Goal: Task Accomplishment & Management: Complete application form

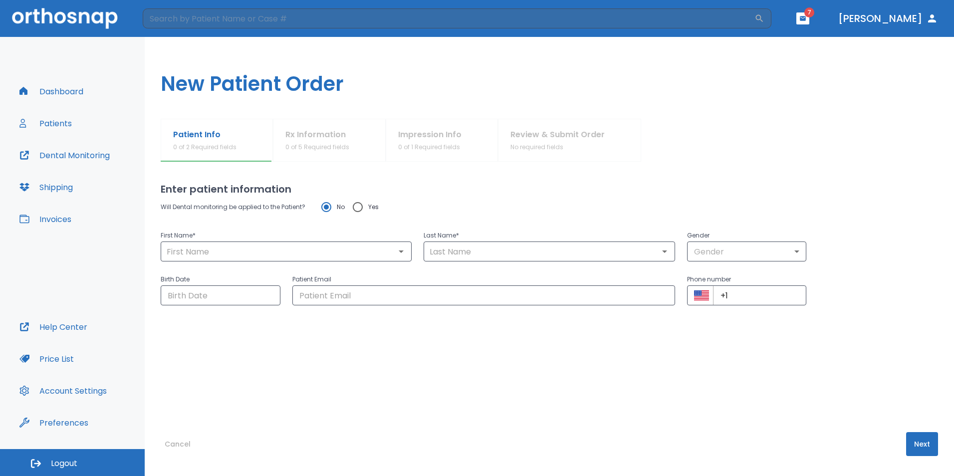
radio input "true"
click at [806, 17] on icon "button" at bounding box center [803, 18] width 6 height 4
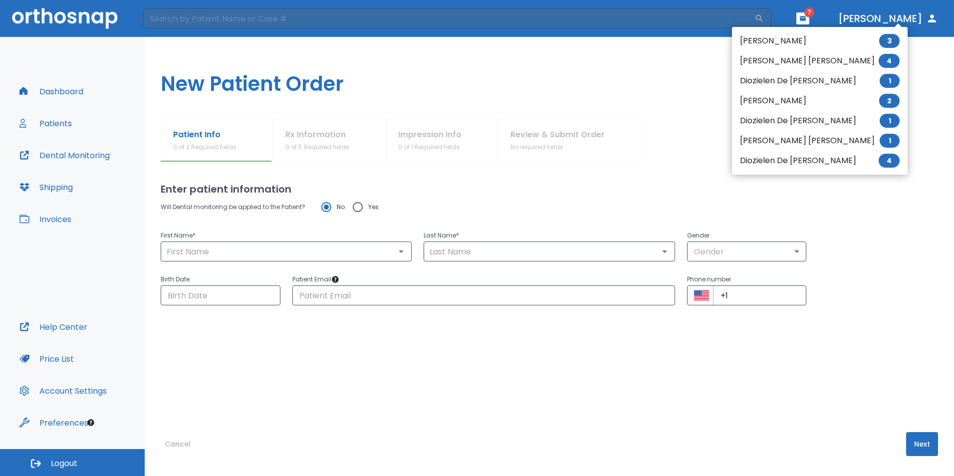
click at [807, 56] on li "[PERSON_NAME] [PERSON_NAME] 4" at bounding box center [820, 61] width 176 height 20
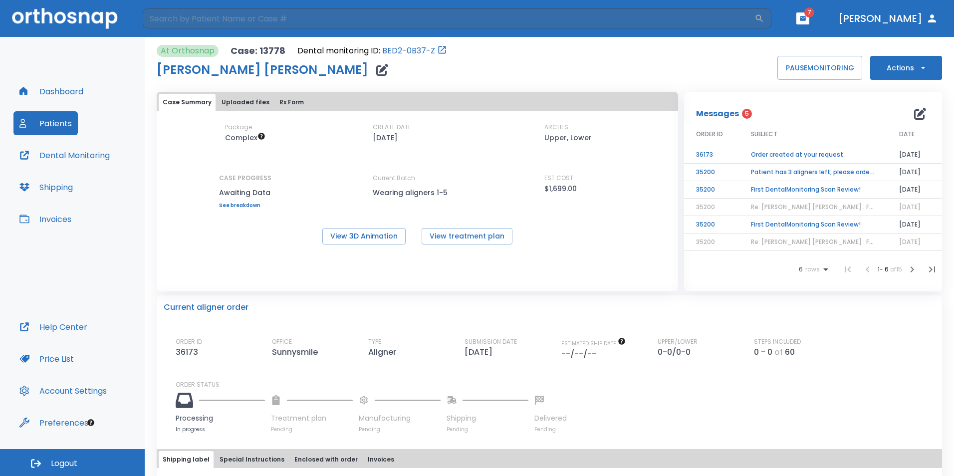
click at [58, 220] on button "Invoices" at bounding box center [45, 219] width 64 height 24
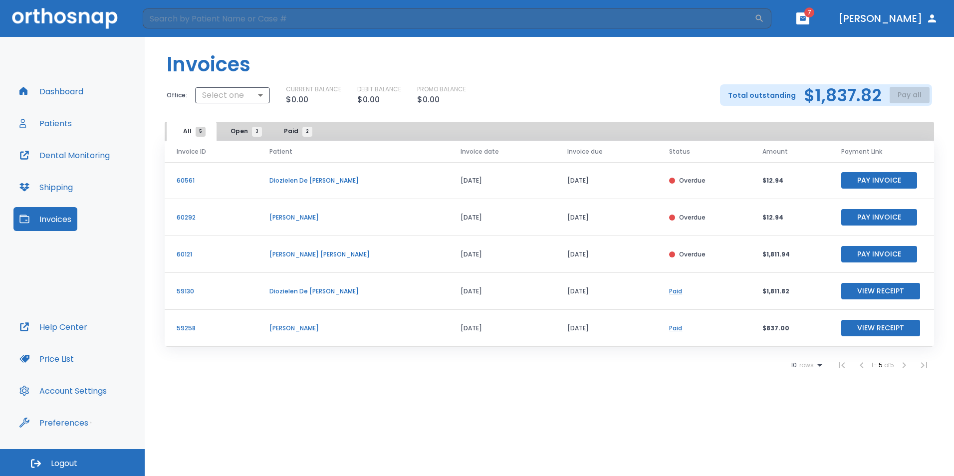
click at [765, 219] on p "$12.94" at bounding box center [789, 217] width 55 height 9
click at [64, 128] on button "Patients" at bounding box center [45, 123] width 64 height 24
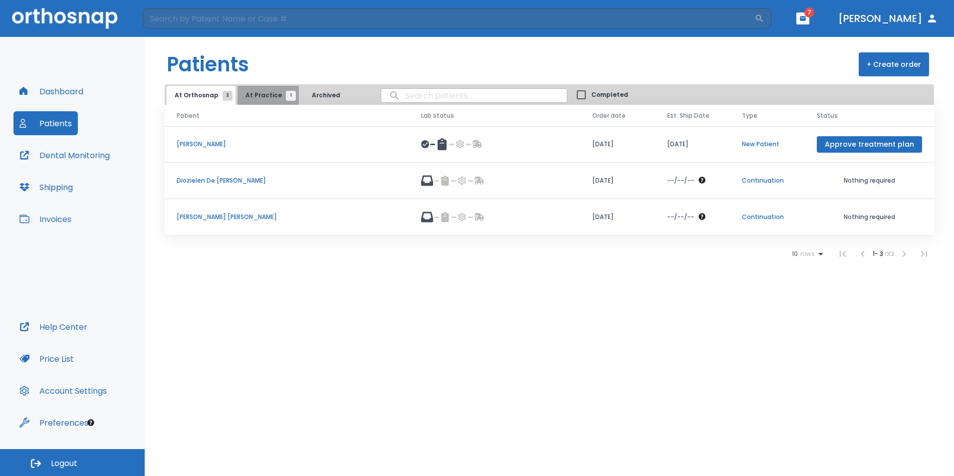
click at [275, 97] on span "At Practice 1" at bounding box center [267, 95] width 45 height 9
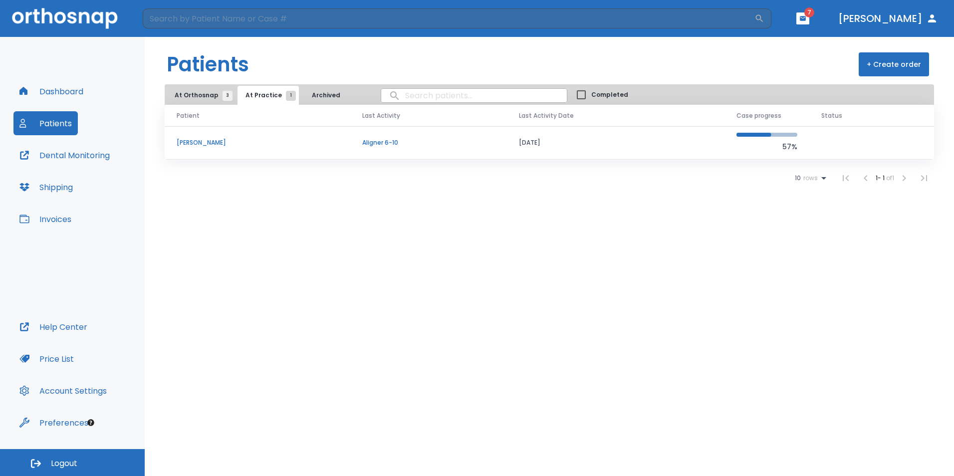
click at [200, 134] on td "[PERSON_NAME]" at bounding box center [258, 142] width 186 height 33
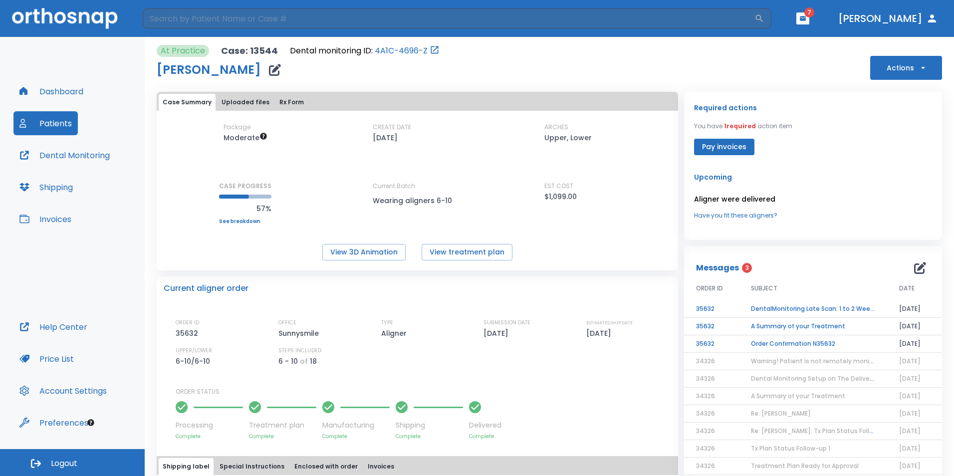
click at [711, 180] on p "Upcoming" at bounding box center [813, 177] width 238 height 12
click at [741, 215] on link "Have you fit these aligners?" at bounding box center [813, 215] width 238 height 9
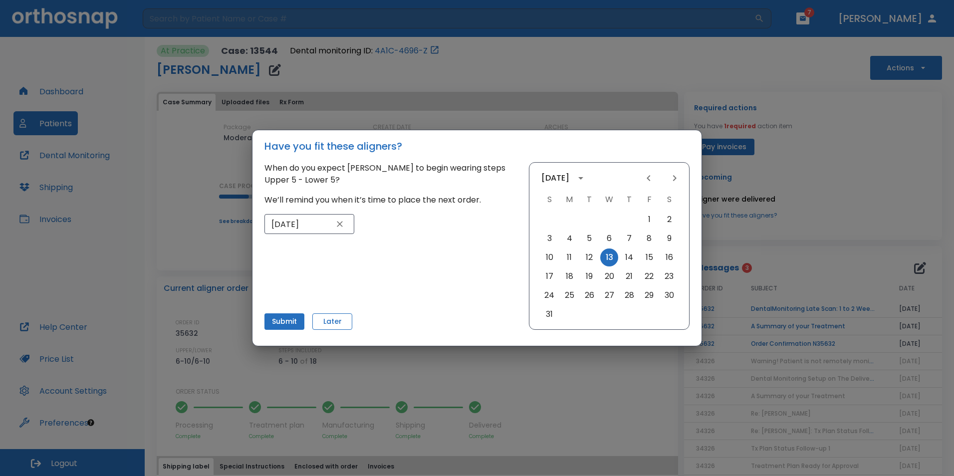
click at [334, 321] on button "Later" at bounding box center [332, 321] width 40 height 16
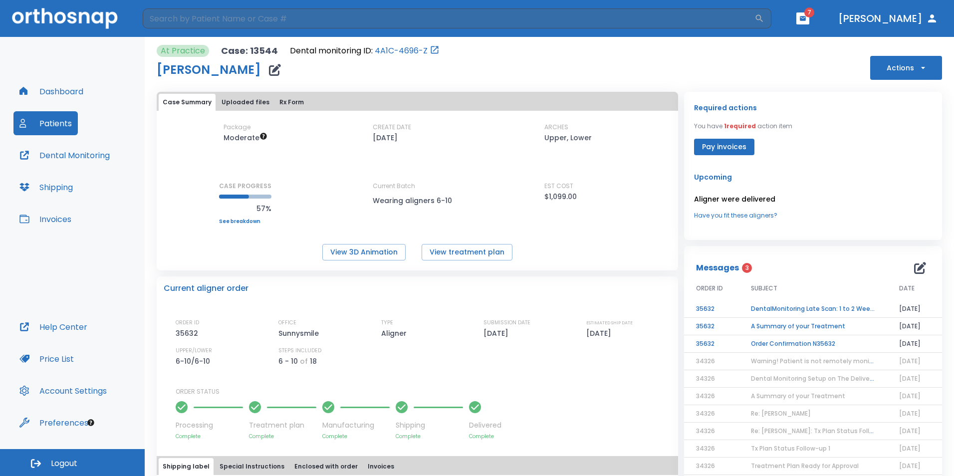
click at [615, 254] on div "View 3D Animation View treatment plan" at bounding box center [417, 252] width 521 height 16
drag, startPoint x: 615, startPoint y: 254, endPoint x: 913, endPoint y: 76, distance: 347.1
click at [913, 76] on button "Actions" at bounding box center [906, 68] width 72 height 24
click at [917, 175] on p "Order Next Aligners" at bounding box center [900, 171] width 56 height 9
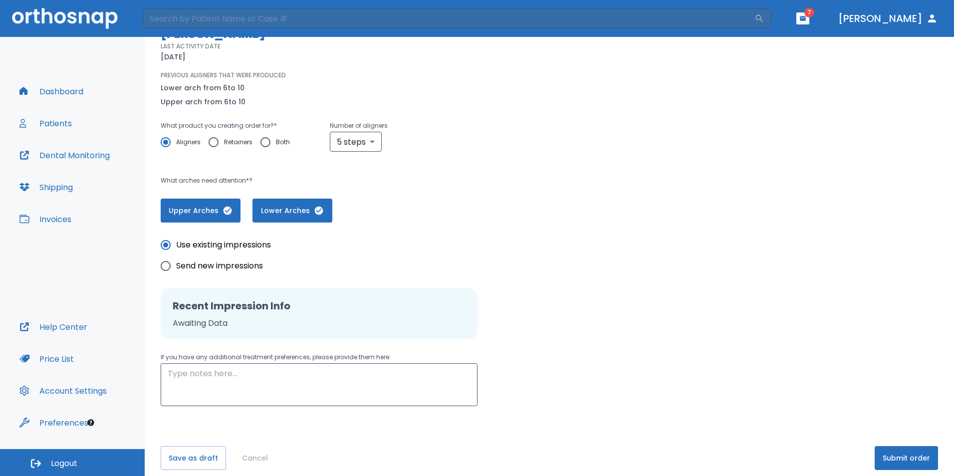
scroll to position [107, 0]
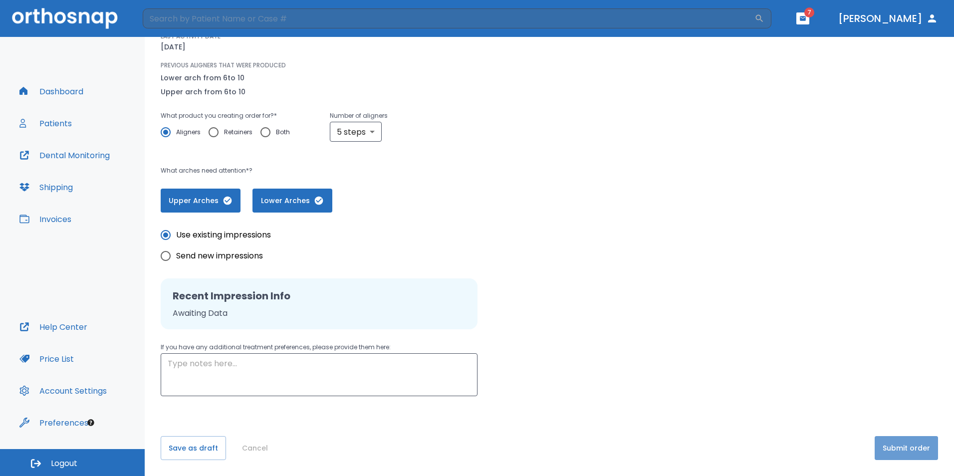
click at [902, 452] on button "Submit order" at bounding box center [906, 448] width 63 height 24
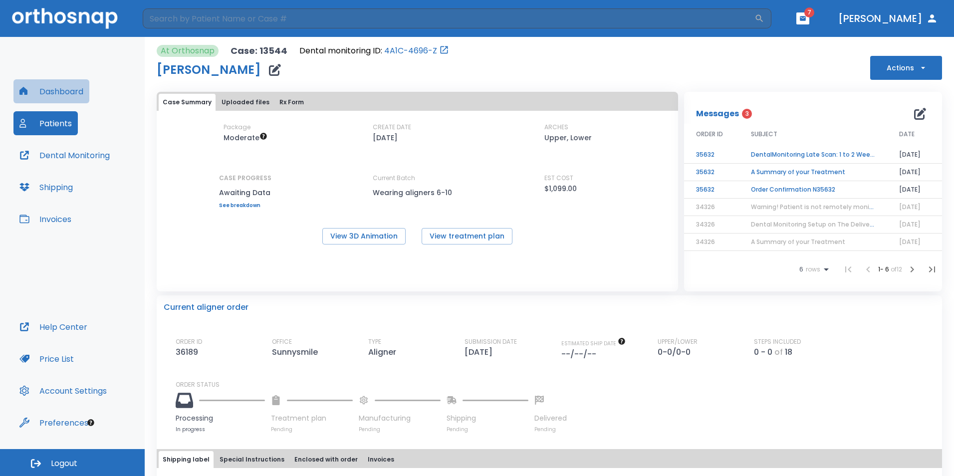
click at [70, 90] on button "Dashboard" at bounding box center [51, 91] width 76 height 24
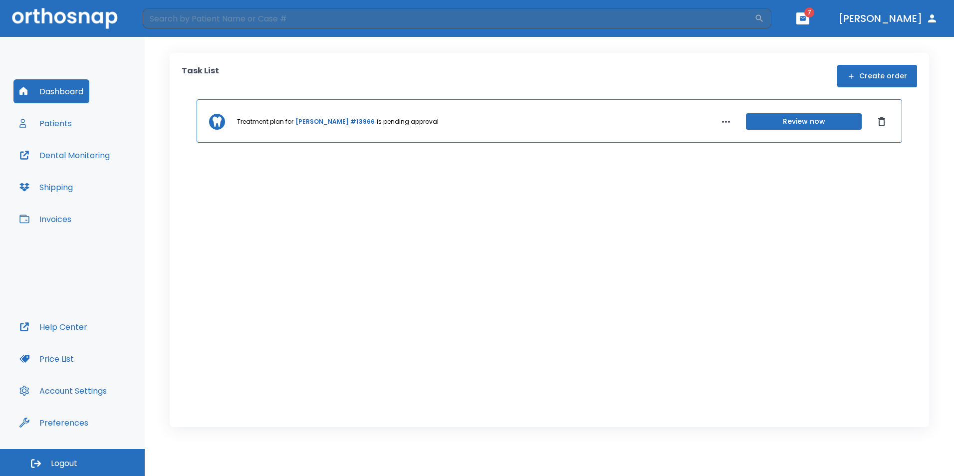
click at [55, 116] on button "Patients" at bounding box center [45, 123] width 64 height 24
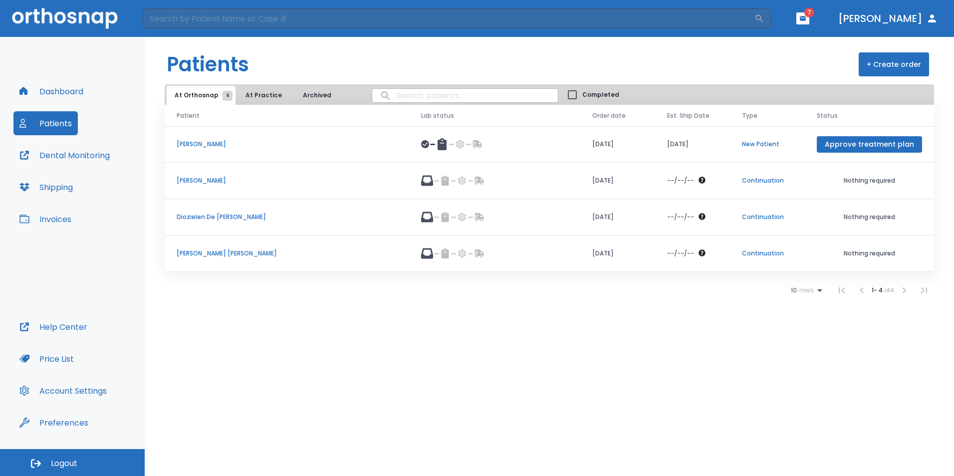
click at [57, 218] on button "Invoices" at bounding box center [45, 219] width 64 height 24
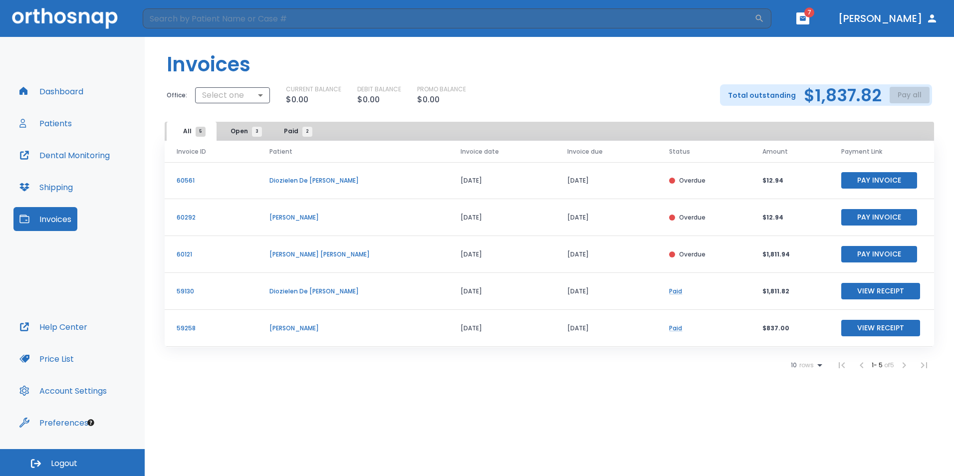
click at [310, 218] on p "[PERSON_NAME]" at bounding box center [352, 217] width 167 height 9
click at [187, 216] on p "60292" at bounding box center [211, 217] width 69 height 9
click at [252, 130] on span "3" at bounding box center [257, 132] width 10 height 10
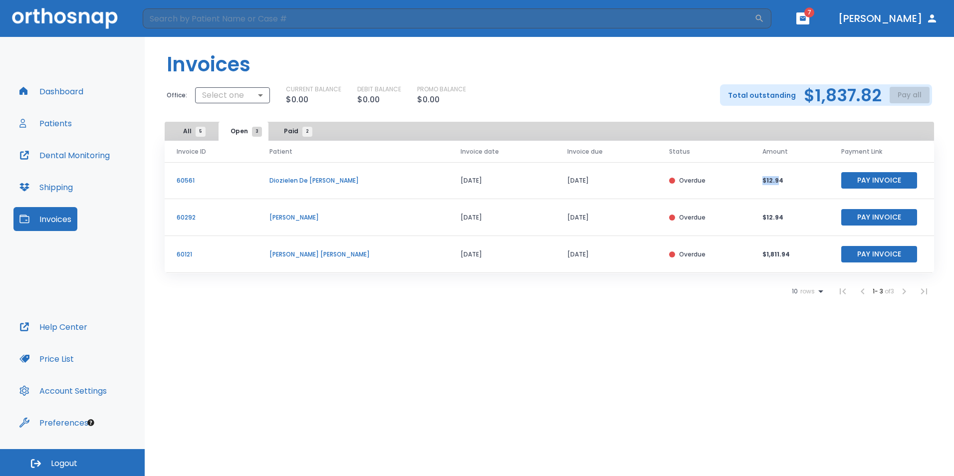
drag, startPoint x: 772, startPoint y: 180, endPoint x: 748, endPoint y: 177, distance: 24.2
click at [750, 177] on td "$12.94" at bounding box center [789, 180] width 79 height 37
drag, startPoint x: 748, startPoint y: 177, endPoint x: 715, endPoint y: 195, distance: 37.8
click at [715, 195] on td "Overdue" at bounding box center [703, 180] width 93 height 37
click at [884, 184] on button "Pay Invoice" at bounding box center [879, 180] width 76 height 16
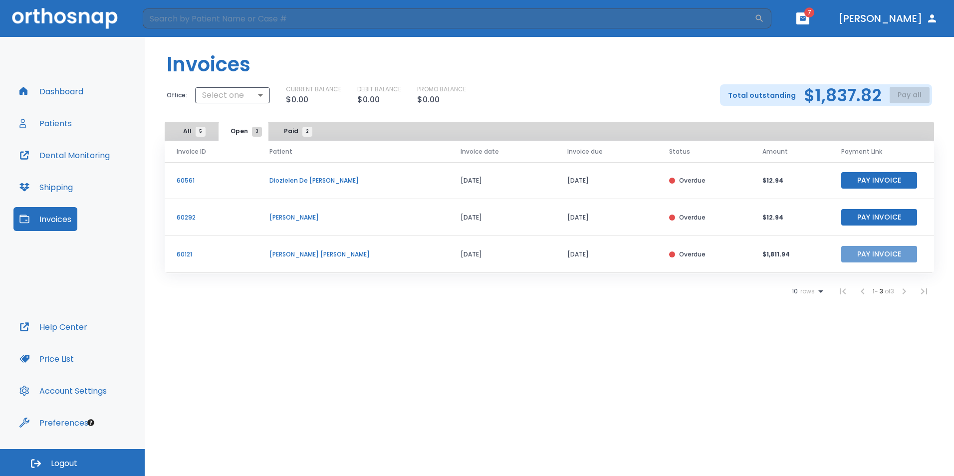
click at [869, 259] on button "Pay Invoice" at bounding box center [879, 254] width 76 height 16
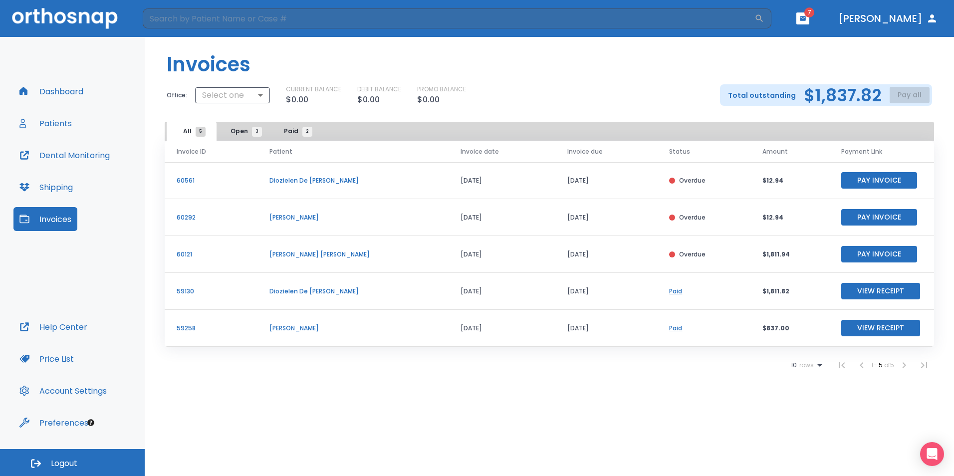
click at [904, 93] on div "Total outstanding $1,837.82 Pay all" at bounding box center [826, 94] width 212 height 21
click at [877, 252] on button "Pay Invoice" at bounding box center [879, 254] width 76 height 16
click at [244, 133] on span "Open 3" at bounding box center [244, 131] width 26 height 9
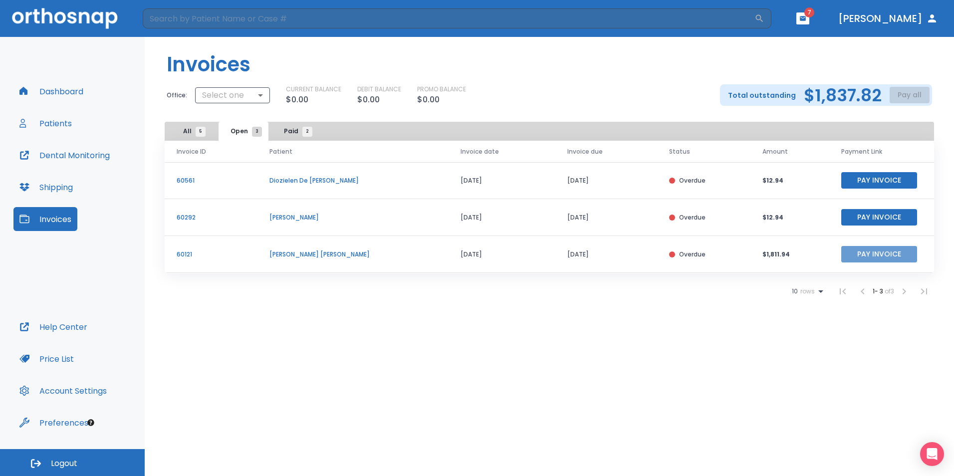
click at [877, 255] on button "Pay Invoice" at bounding box center [879, 254] width 76 height 16
click at [75, 85] on button "Dashboard" at bounding box center [51, 91] width 76 height 24
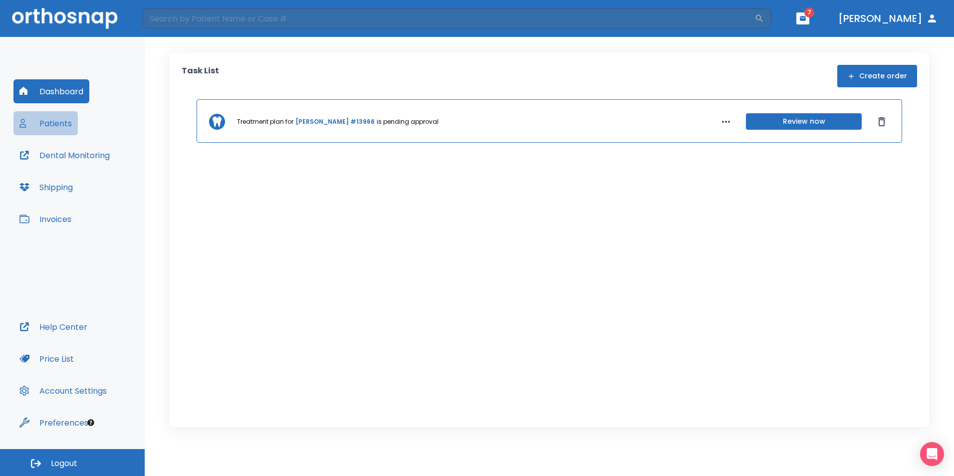
click at [58, 117] on button "Patients" at bounding box center [45, 123] width 64 height 24
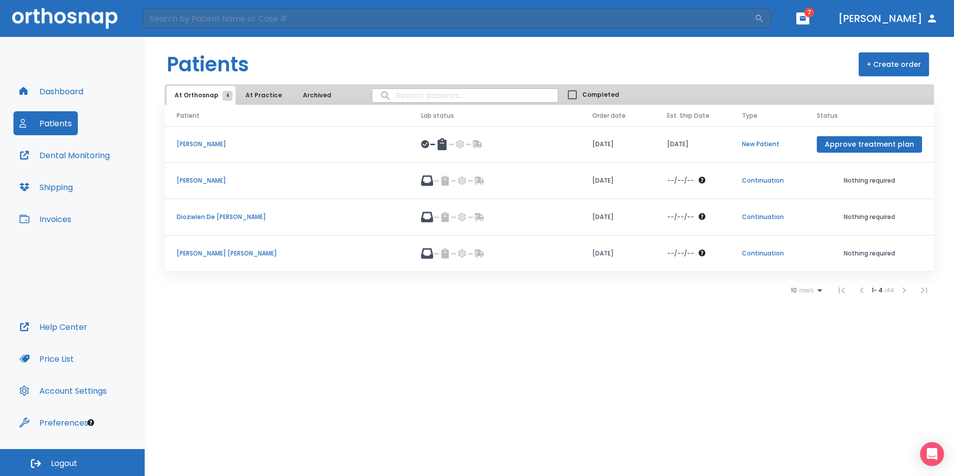
click at [267, 97] on button "At Practice" at bounding box center [263, 95] width 52 height 19
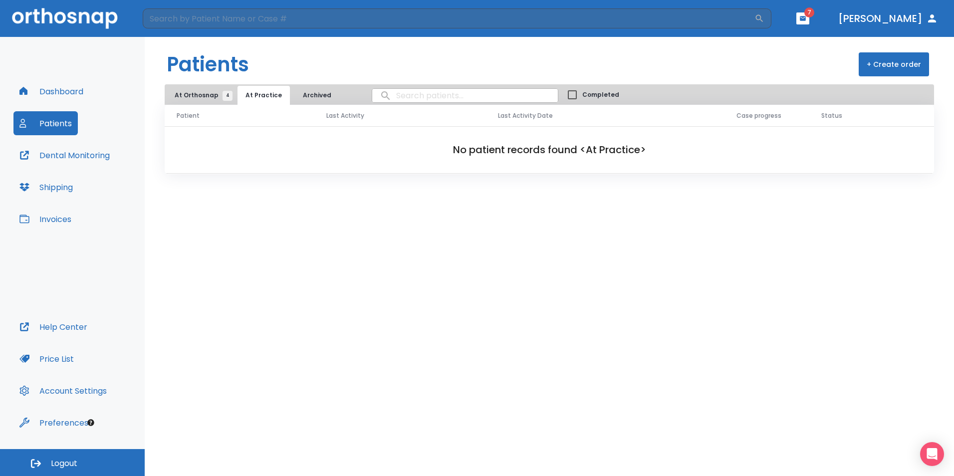
click at [209, 93] on span "At Orthosnap 4" at bounding box center [201, 95] width 53 height 9
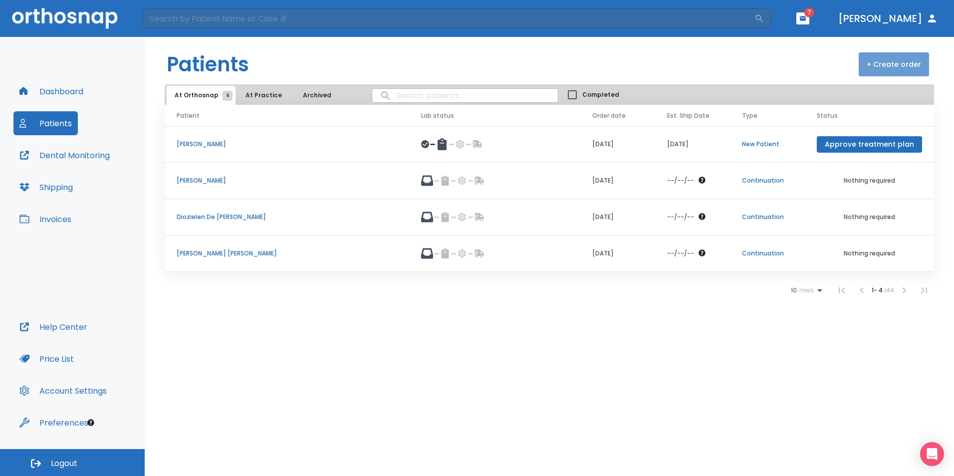
click at [901, 63] on button "+ Create order" at bounding box center [894, 64] width 70 height 24
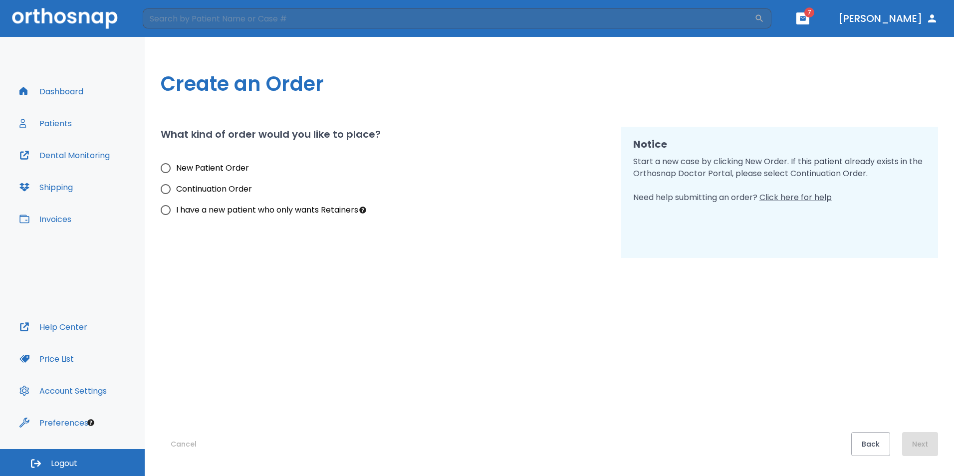
click at [226, 169] on span "New Patient Order" at bounding box center [212, 168] width 73 height 12
click at [176, 169] on input "New Patient Order" at bounding box center [165, 168] width 21 height 21
radio input "true"
click at [925, 444] on button "Next" at bounding box center [920, 444] width 36 height 24
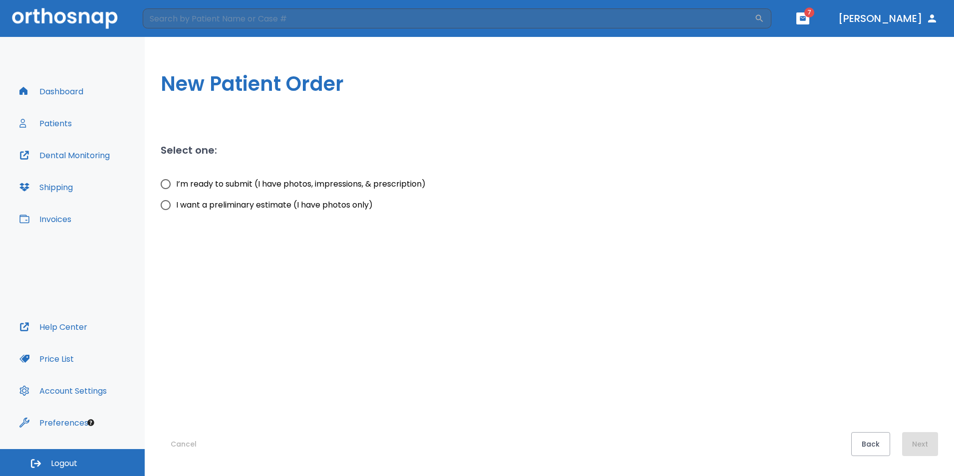
click at [246, 178] on label "I’m ready to submit (I have photos, impressions, & prescription)" at bounding box center [290, 184] width 270 height 21
click at [176, 178] on input "I’m ready to submit (I have photos, impressions, & prescription)" at bounding box center [165, 184] width 21 height 21
radio input "true"
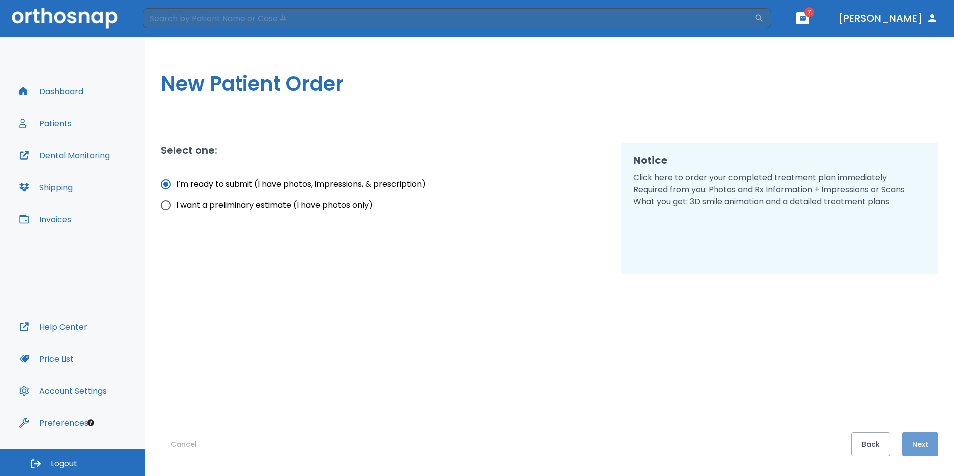
click at [930, 442] on button "Next" at bounding box center [920, 444] width 36 height 24
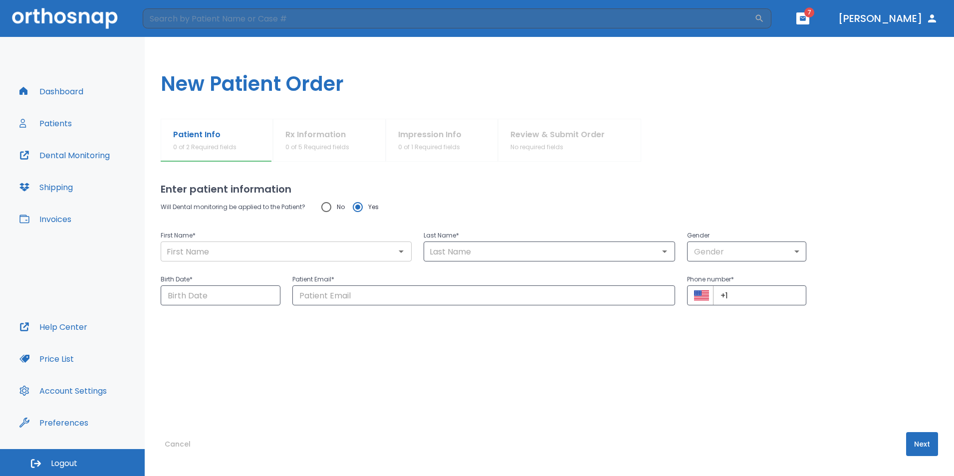
click at [267, 250] on input "text" at bounding box center [286, 251] width 245 height 14
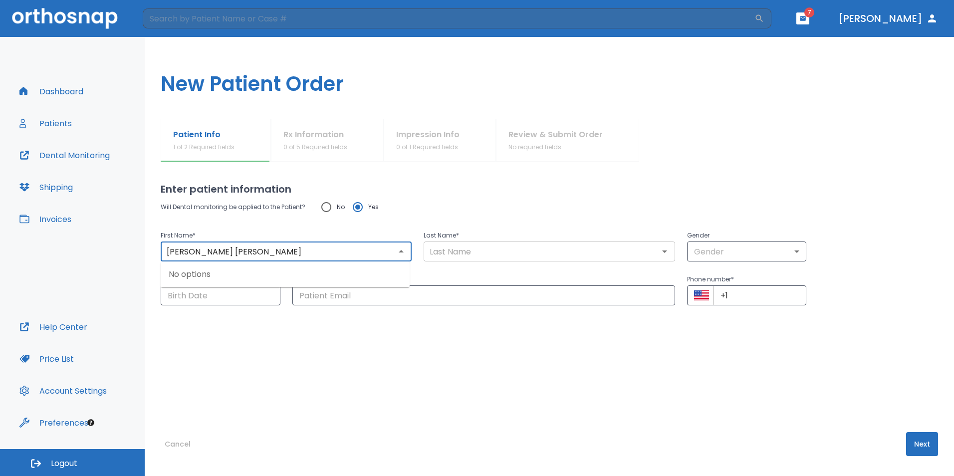
type input "[PERSON_NAME] [PERSON_NAME]"
click at [437, 252] on input "text" at bounding box center [549, 251] width 245 height 14
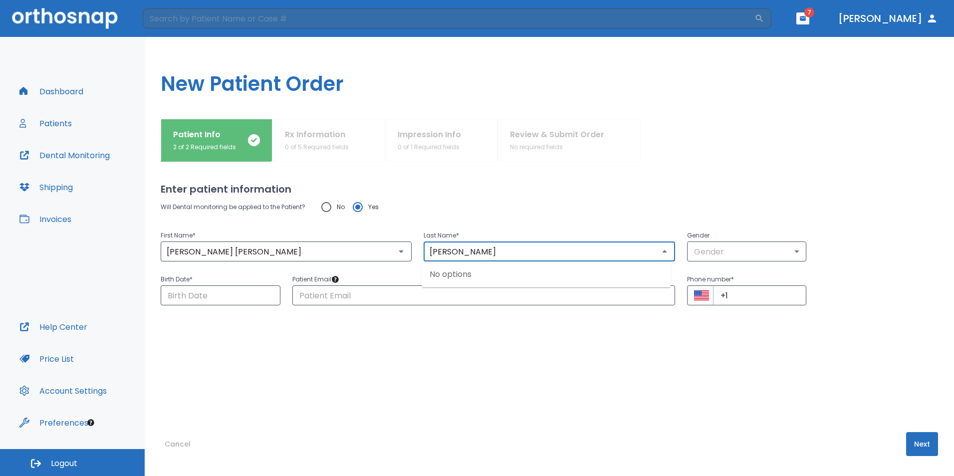
type input "[PERSON_NAME]"
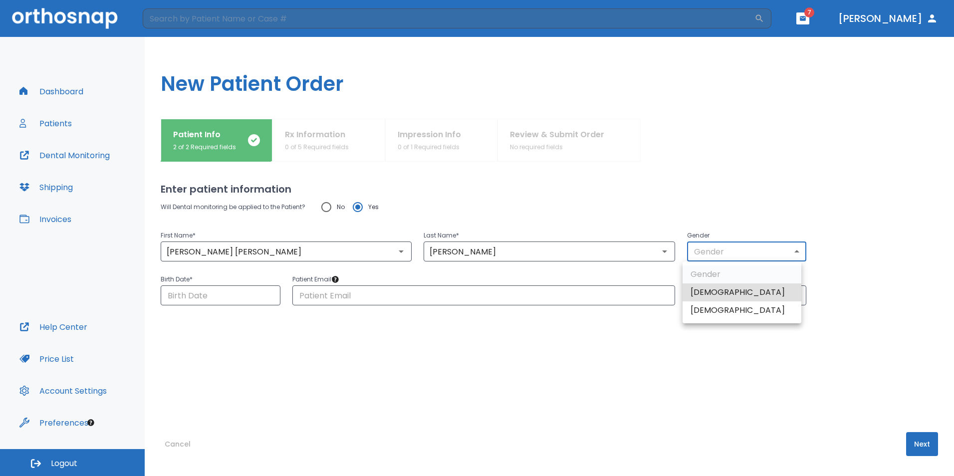
click at [789, 256] on body "​ 7 [PERSON_NAME] Dashboard Patients Dental Monitoring Shipping Invoices Help C…" at bounding box center [477, 238] width 954 height 476
click at [717, 311] on li "[DEMOGRAPHIC_DATA]" at bounding box center [742, 310] width 119 height 18
type input "0"
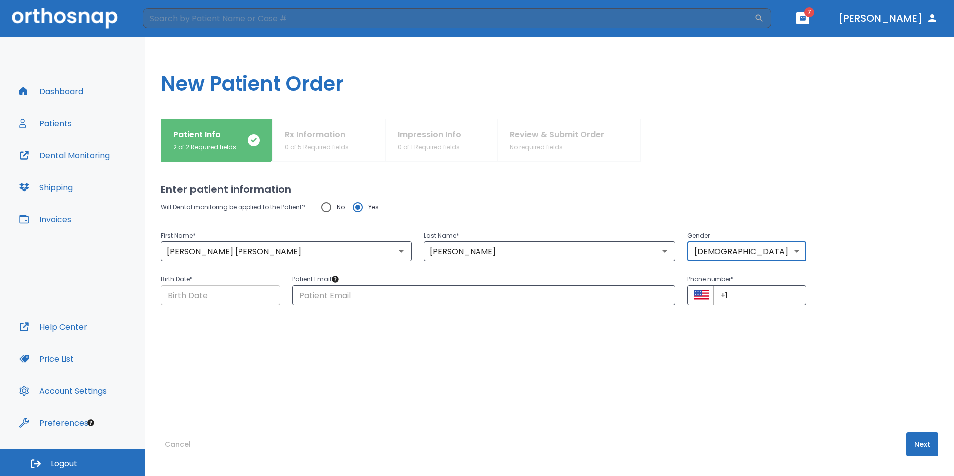
click at [195, 299] on input "Choose date" at bounding box center [221, 295] width 120 height 20
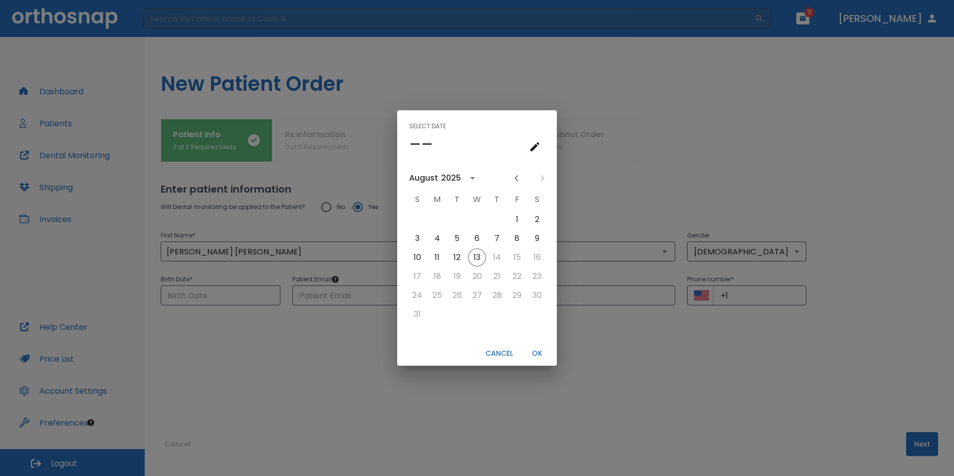
click at [537, 143] on icon "calendar view is open, go to text input view" at bounding box center [534, 146] width 9 height 9
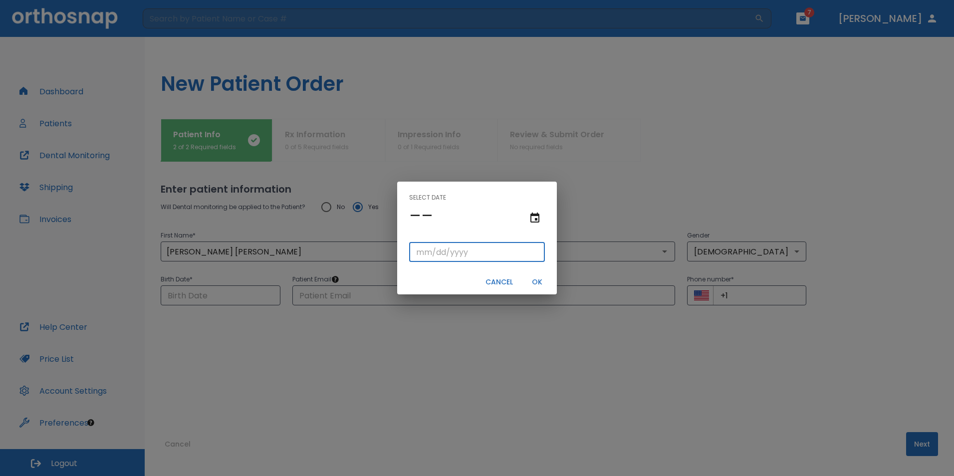
click at [413, 252] on input "tel" at bounding box center [477, 252] width 136 height 20
type input "12/21/"
type input "12/21/0002"
type input "12/21/2"
type input "12/21/0020"
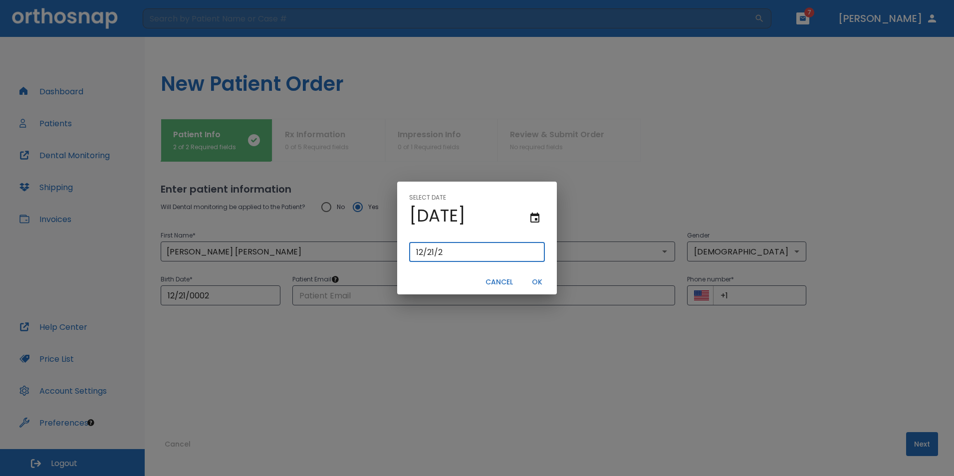
type input "[DATE]"
type input "12/21/0201"
type input "12/21/201"
type input "[DATE]"
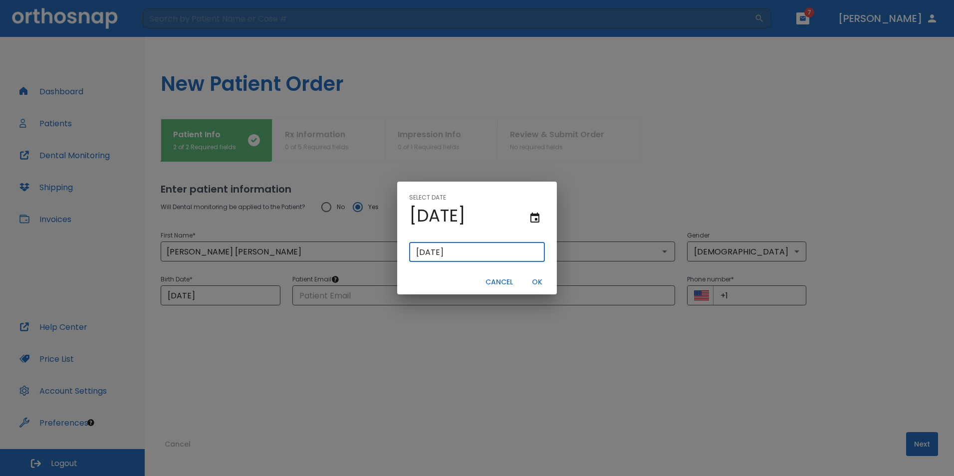
click at [537, 285] on button "OK" at bounding box center [537, 282] width 32 height 16
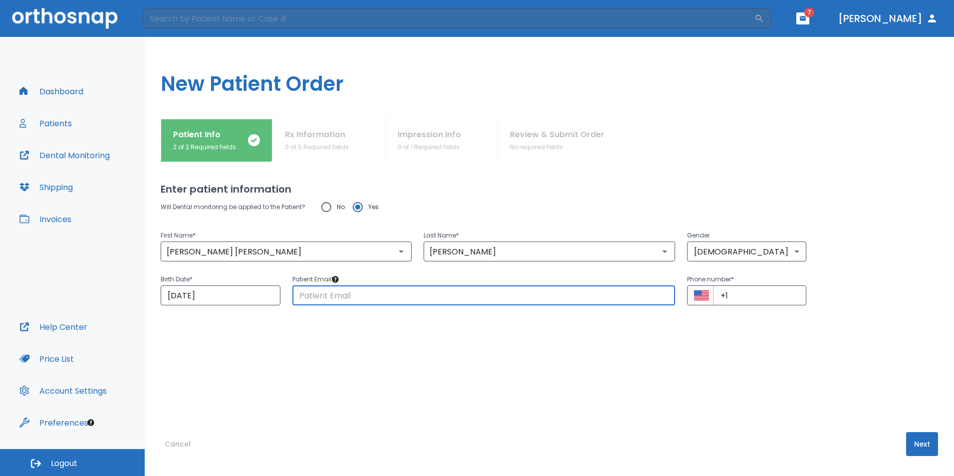
click at [450, 298] on input "text" at bounding box center [483, 295] width 383 height 20
type input "[EMAIL_ADDRESS][DOMAIN_NAME]"
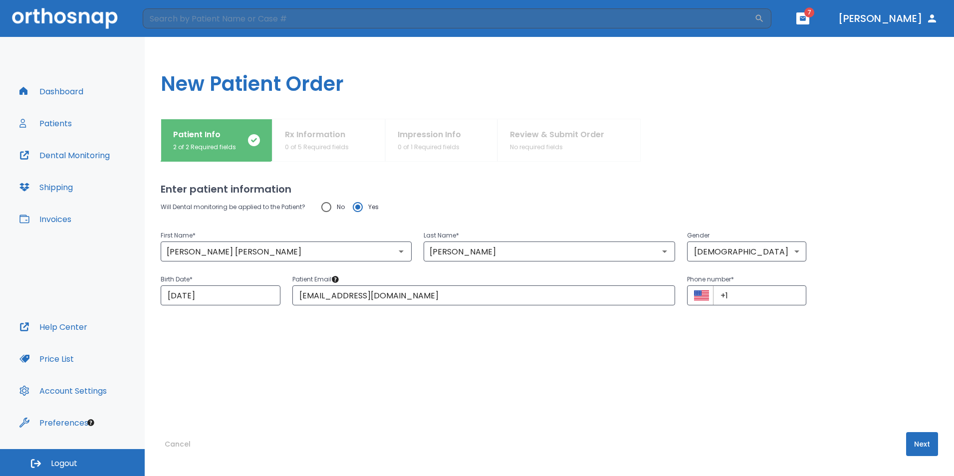
click at [482, 334] on div "Will Dental monitoring be applied to the Patient? No Yes First Name * [PERSON_N…" at bounding box center [549, 295] width 777 height 196
click at [774, 300] on input "+1" at bounding box center [760, 295] width 94 height 20
type input "[PHONE_NUMBER]"
click at [828, 343] on div "Will Dental monitoring be applied to the Patient? No Yes First Name * [PERSON_N…" at bounding box center [549, 295] width 777 height 196
click at [917, 439] on button "Next" at bounding box center [922, 444] width 32 height 24
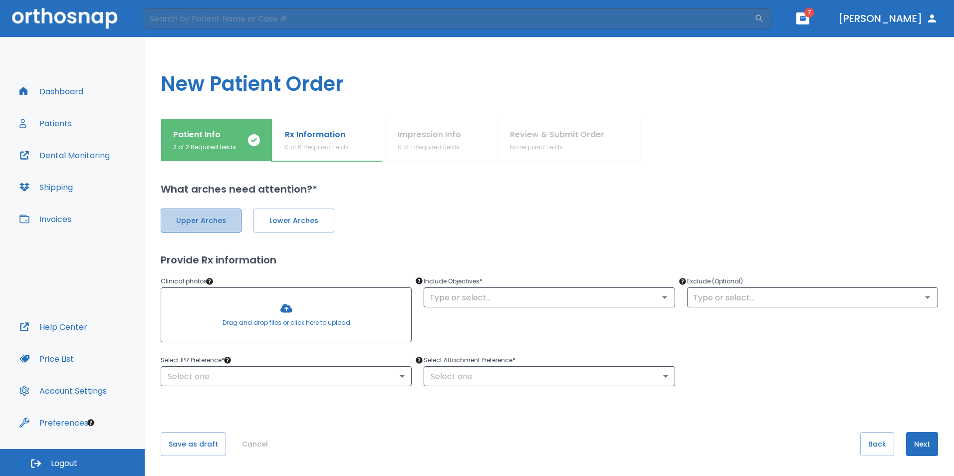
click at [222, 218] on span "Upper Arches" at bounding box center [201, 221] width 60 height 10
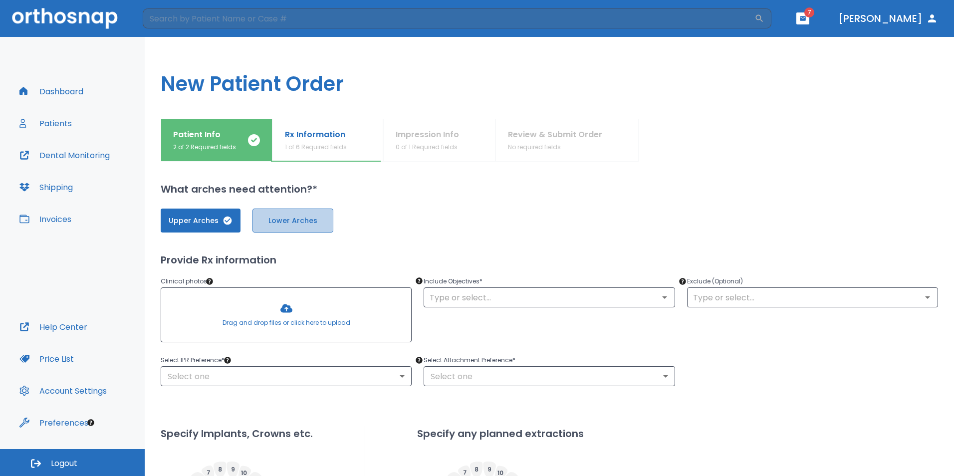
click at [295, 215] on button "Lower Arches" at bounding box center [292, 221] width 81 height 24
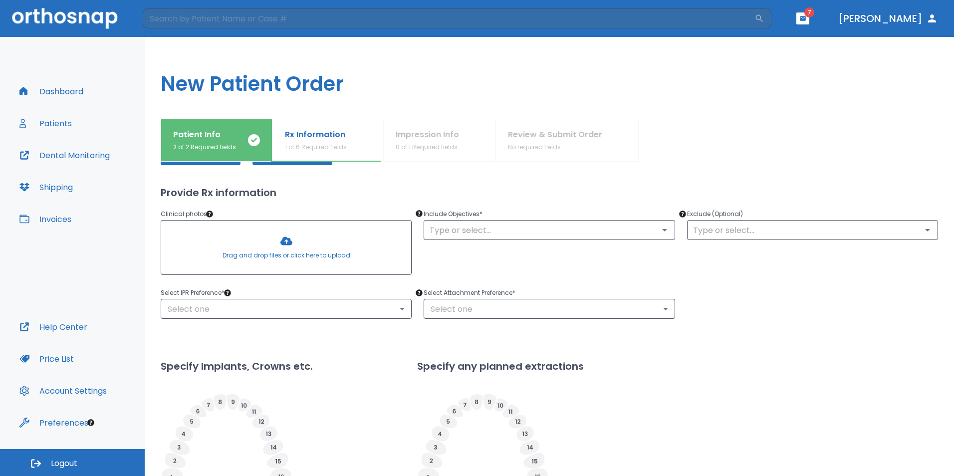
scroll to position [67, 0]
click at [535, 229] on input "text" at bounding box center [549, 231] width 245 height 14
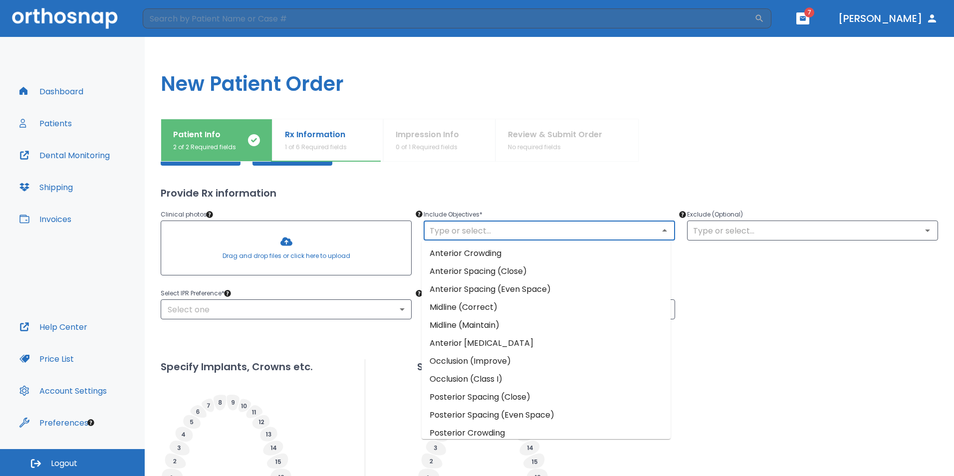
click at [662, 214] on p "Include Objectives *" at bounding box center [549, 215] width 251 height 12
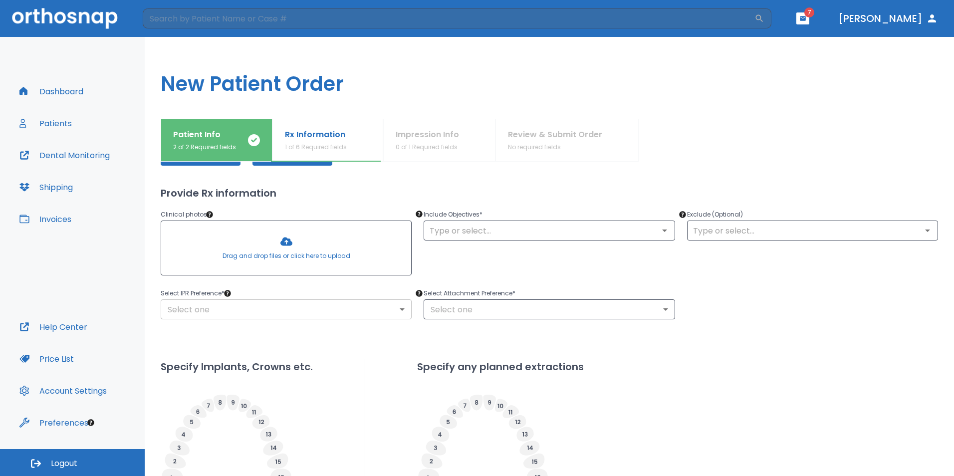
click at [365, 308] on body "​ 7 [PERSON_NAME] Dashboard Patients Dental Monitoring Shipping Invoices Help C…" at bounding box center [477, 238] width 954 height 476
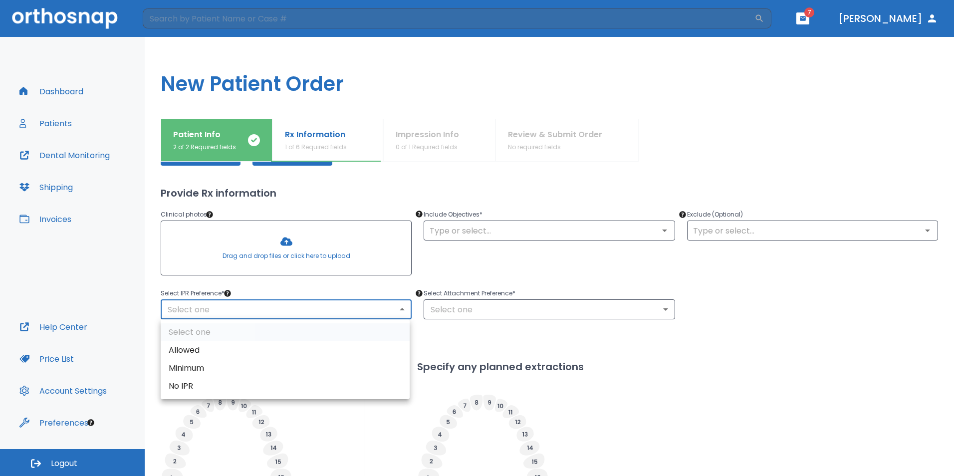
click at [453, 277] on div at bounding box center [477, 238] width 954 height 476
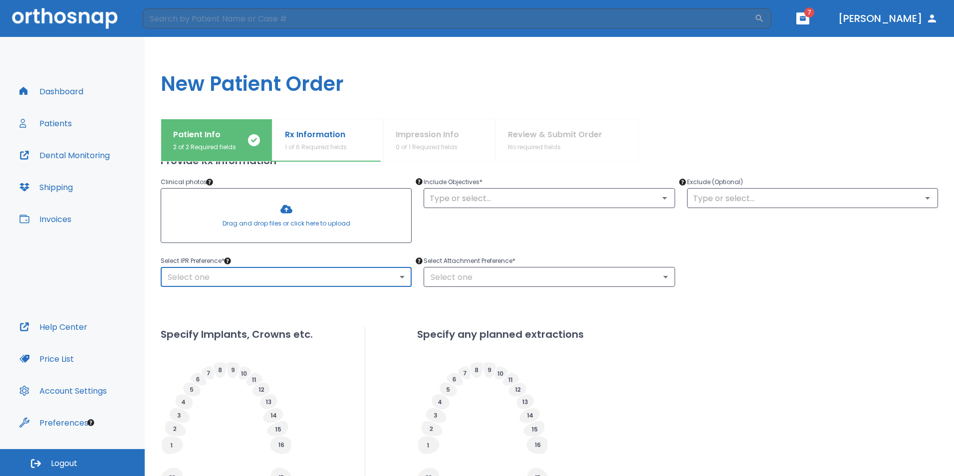
scroll to position [104, 0]
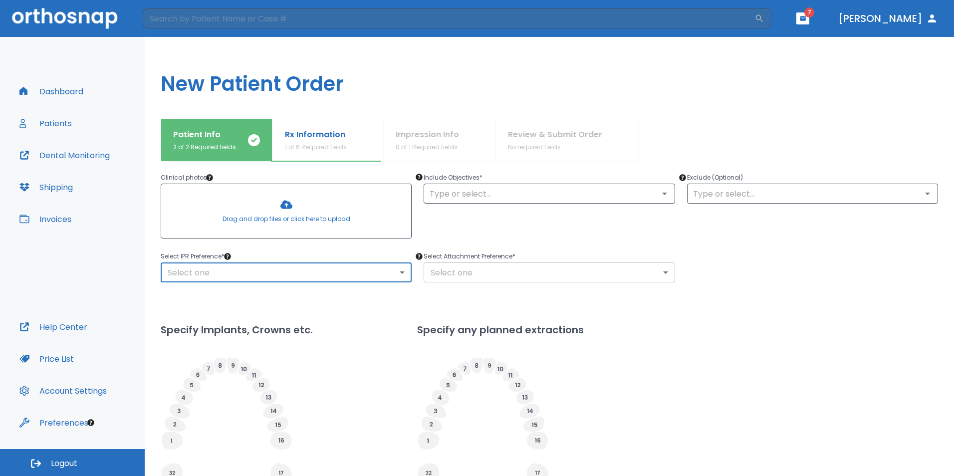
click at [465, 266] on body "​ 7 [PERSON_NAME] Dashboard Patients Dental Monitoring Shipping Invoices Help C…" at bounding box center [477, 238] width 954 height 476
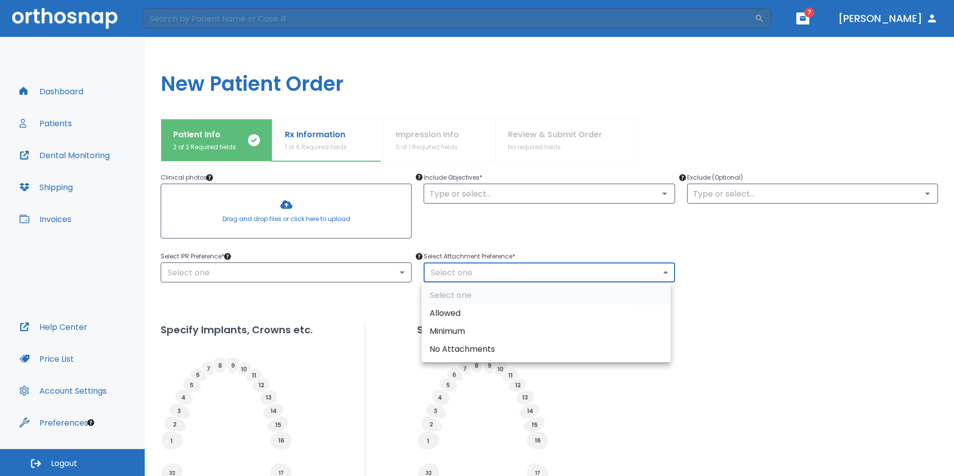
click at [531, 238] on div at bounding box center [477, 238] width 954 height 476
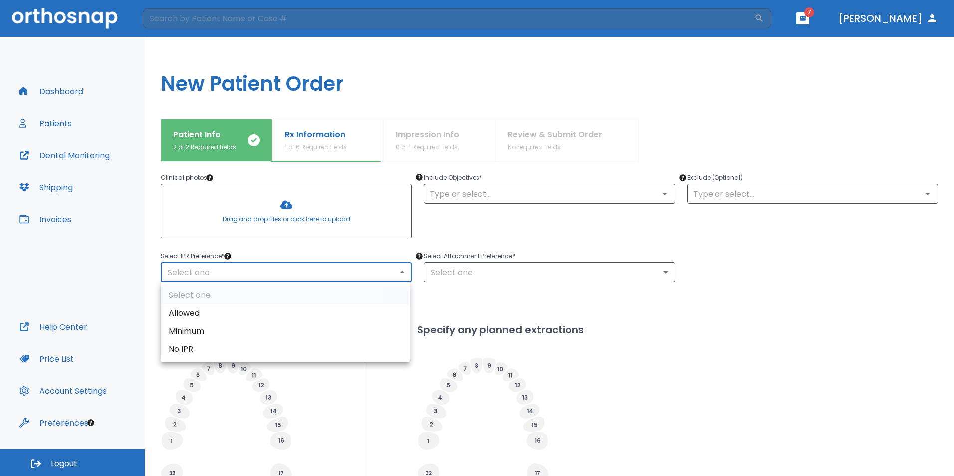
click at [345, 278] on body "​ 7 [PERSON_NAME] Dashboard Patients Dental Monitoring Shipping Invoices Help C…" at bounding box center [477, 238] width 954 height 476
click at [566, 237] on div at bounding box center [477, 238] width 954 height 476
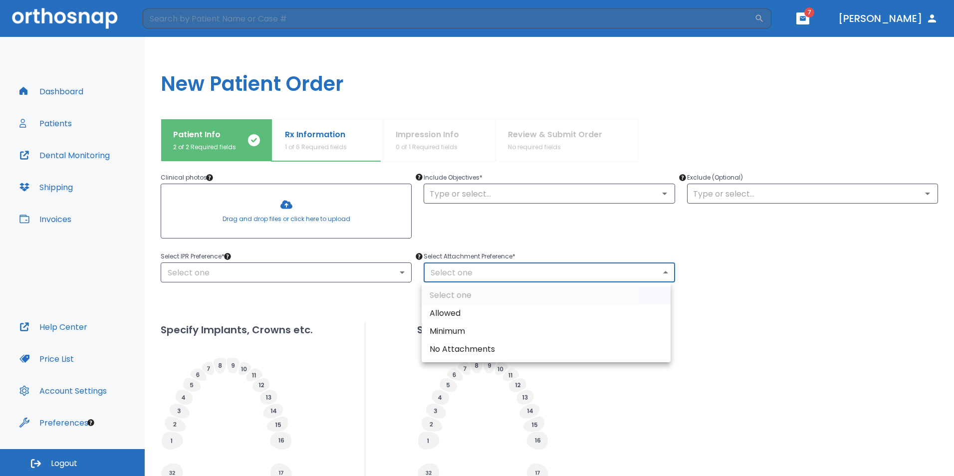
click at [547, 269] on body "​ 7 [PERSON_NAME] Dashboard Patients Dental Monitoring Shipping Invoices Help C…" at bounding box center [477, 238] width 954 height 476
click at [553, 232] on div at bounding box center [477, 238] width 954 height 476
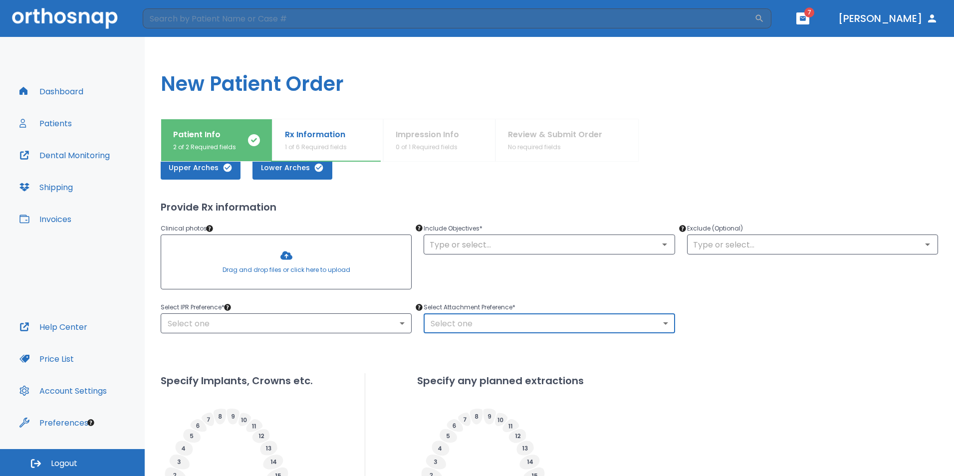
scroll to position [53, 0]
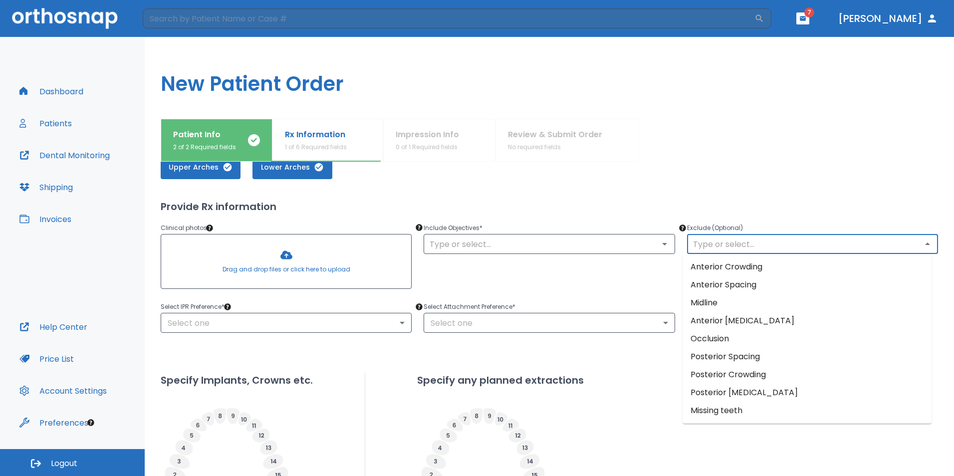
click at [726, 238] on input "text" at bounding box center [812, 244] width 245 height 14
click at [744, 184] on div "Upper Arches Lower Arches Provide Rx information Clinical photos * Drag and dro…" at bounding box center [549, 372] width 777 height 459
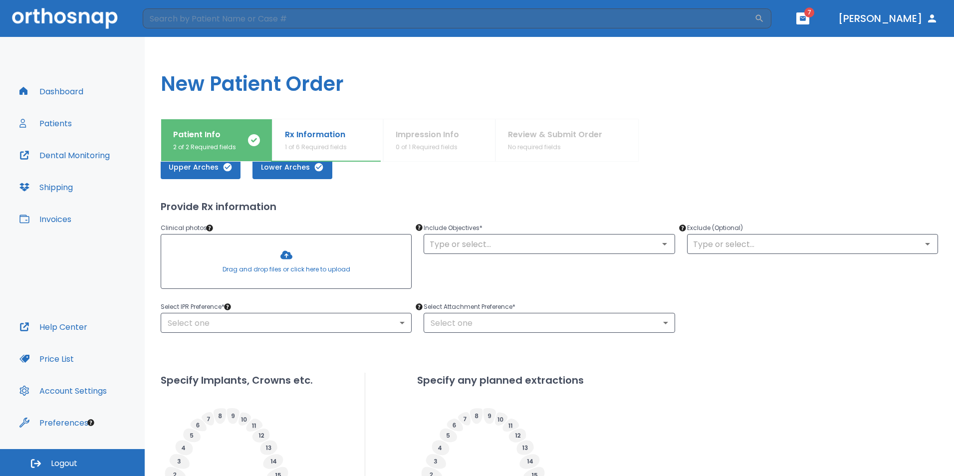
click at [293, 269] on div at bounding box center [286, 261] width 250 height 54
click at [657, 265] on div "Include Objectives * ​" at bounding box center [543, 251] width 263 height 83
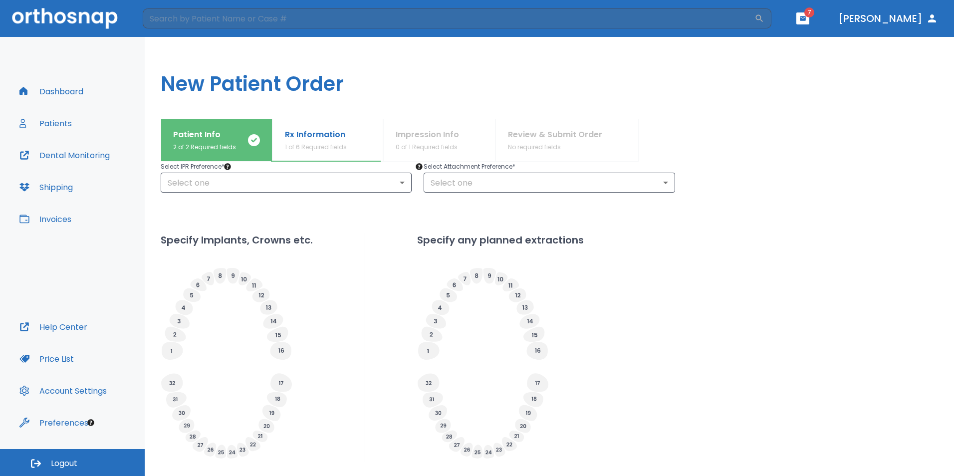
scroll to position [263, 0]
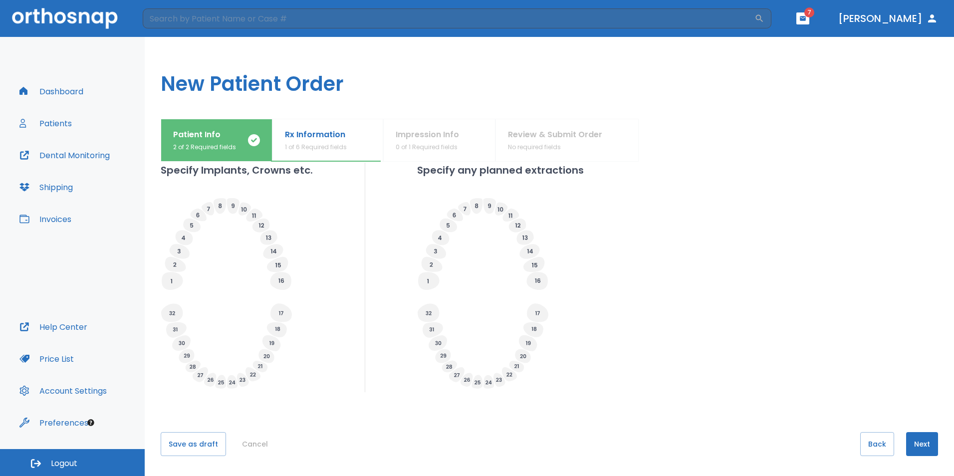
click at [917, 441] on button "Next" at bounding box center [922, 444] width 32 height 24
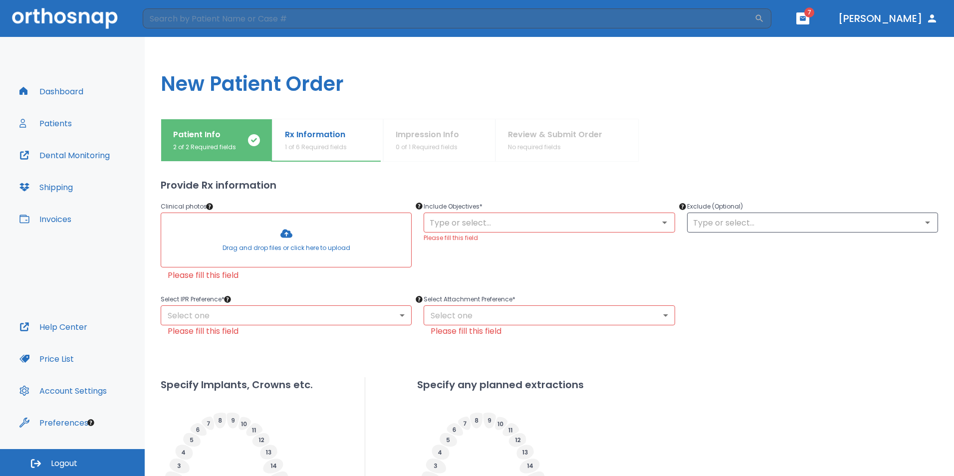
scroll to position [74, 0]
click at [334, 251] on div at bounding box center [286, 241] width 250 height 54
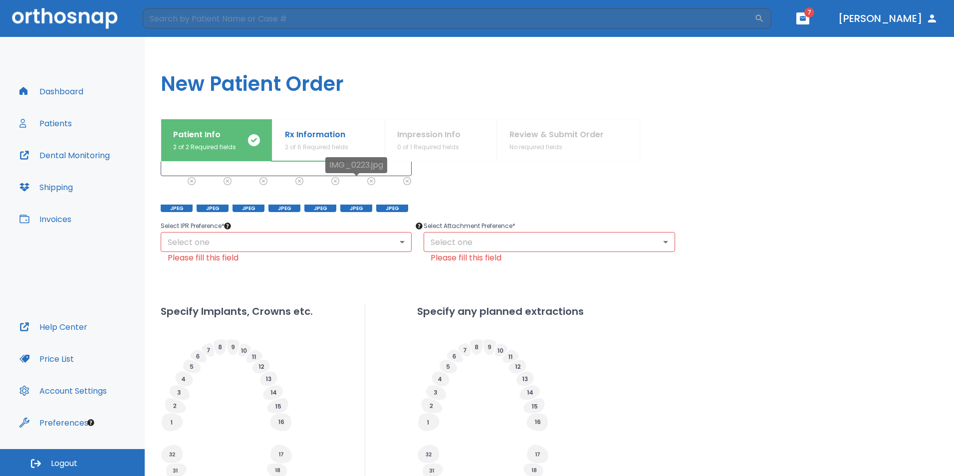
scroll to position [121, 0]
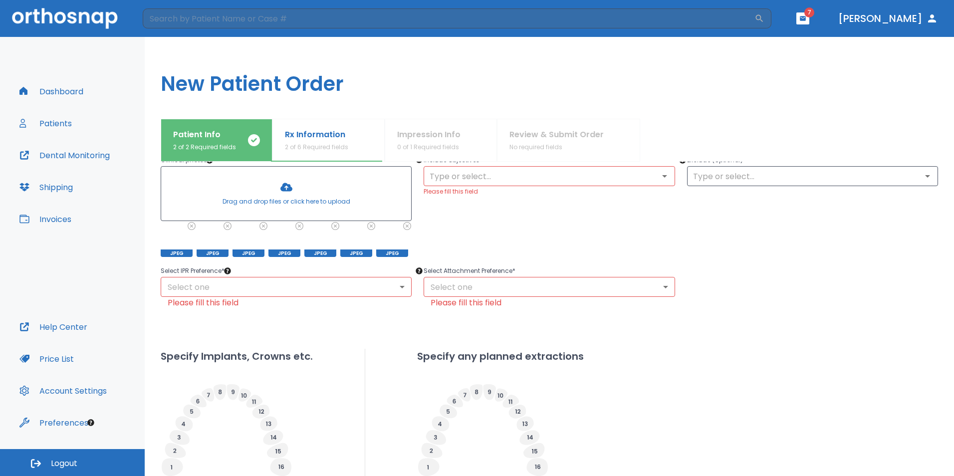
click at [344, 188] on div at bounding box center [286, 194] width 250 height 54
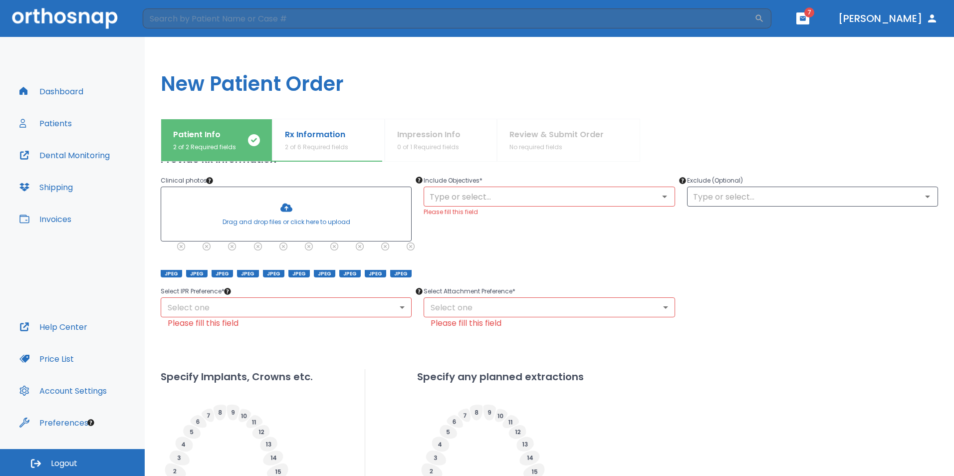
scroll to position [95, 0]
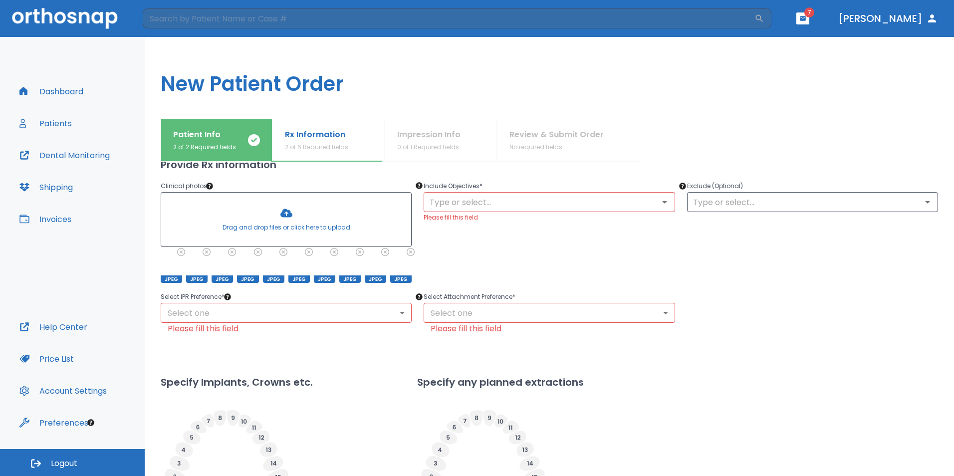
click at [395, 309] on body "​ 7 [PERSON_NAME] Dashboard Patients Dental Monitoring Shipping Invoices Help C…" at bounding box center [477, 238] width 954 height 476
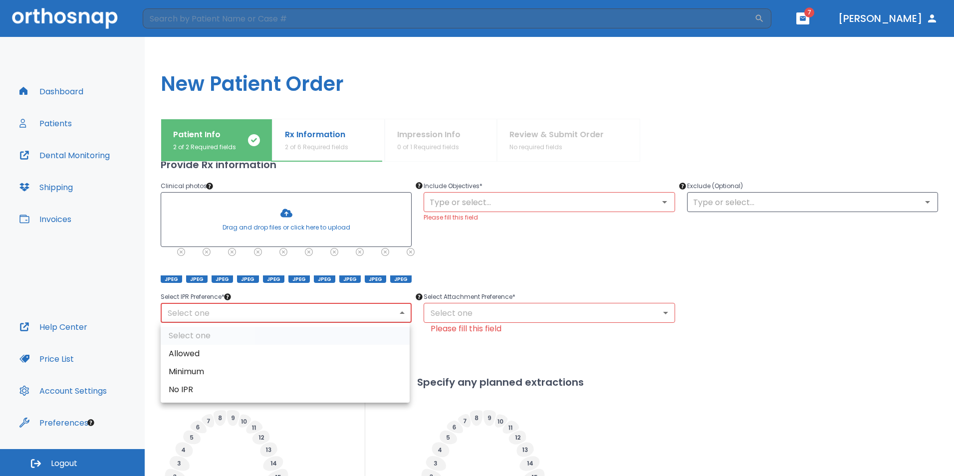
click at [226, 297] on div at bounding box center [477, 238] width 954 height 476
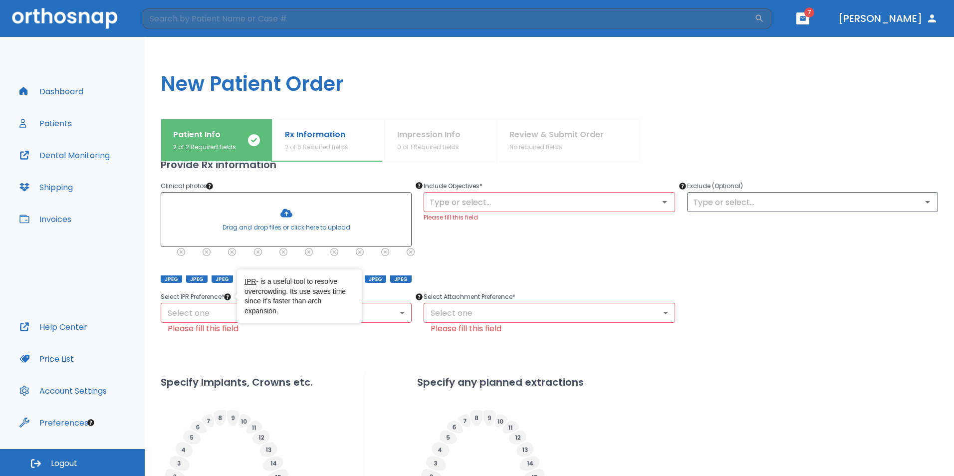
click at [226, 293] on icon "Tooltip anchor" at bounding box center [228, 297] width 8 height 8
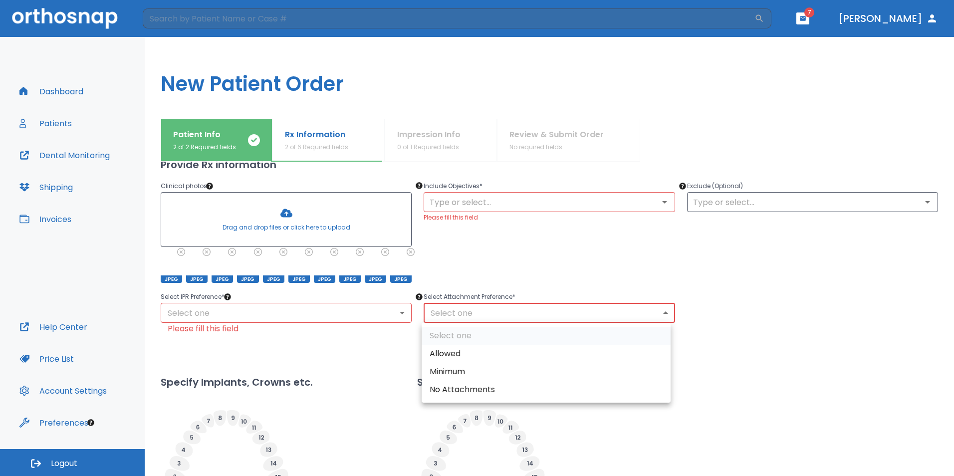
click at [500, 315] on body "​ 7 [PERSON_NAME] Dashboard Patients Dental Monitoring Shipping Invoices Help C…" at bounding box center [477, 238] width 954 height 476
click at [589, 294] on div at bounding box center [477, 238] width 954 height 476
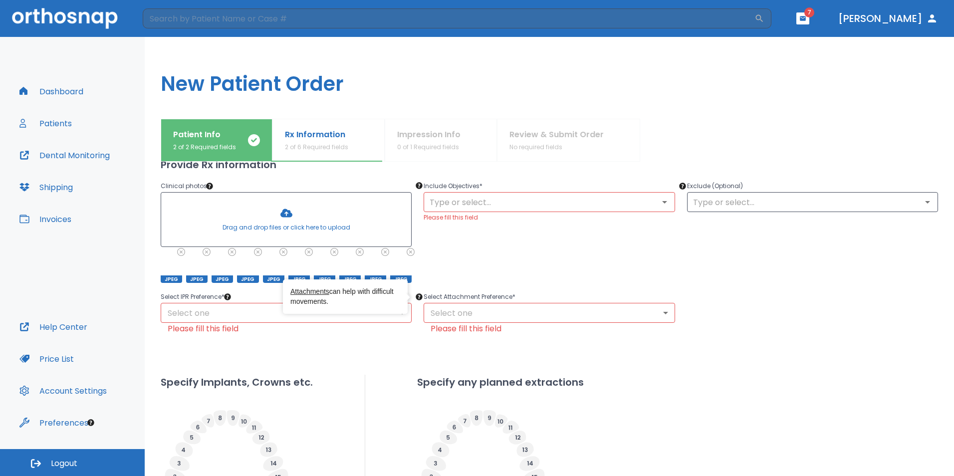
click at [416, 296] on icon "Tooltip anchor" at bounding box center [419, 296] width 6 height 6
click at [497, 322] on body "​ 7 [PERSON_NAME] Dashboard Patients Dental Monitoring Shipping Invoices Help C…" at bounding box center [477, 238] width 954 height 476
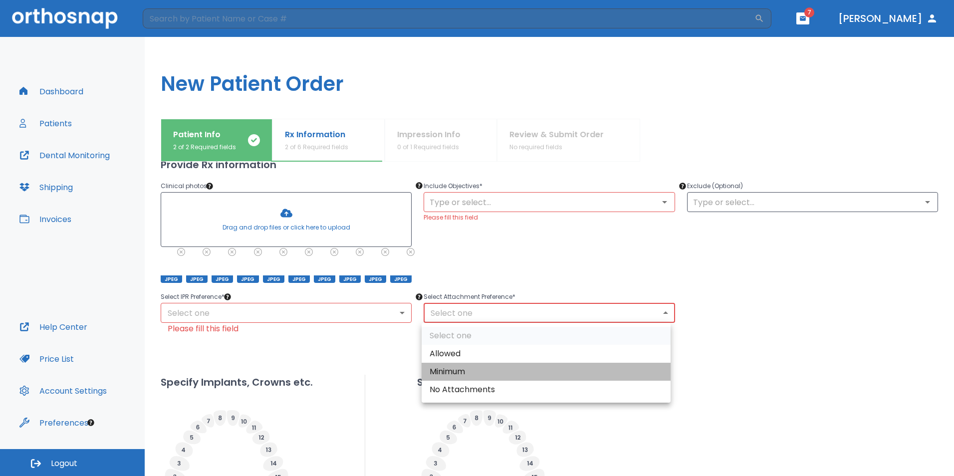
click at [475, 368] on li "Minimum" at bounding box center [546, 372] width 249 height 18
type input "2"
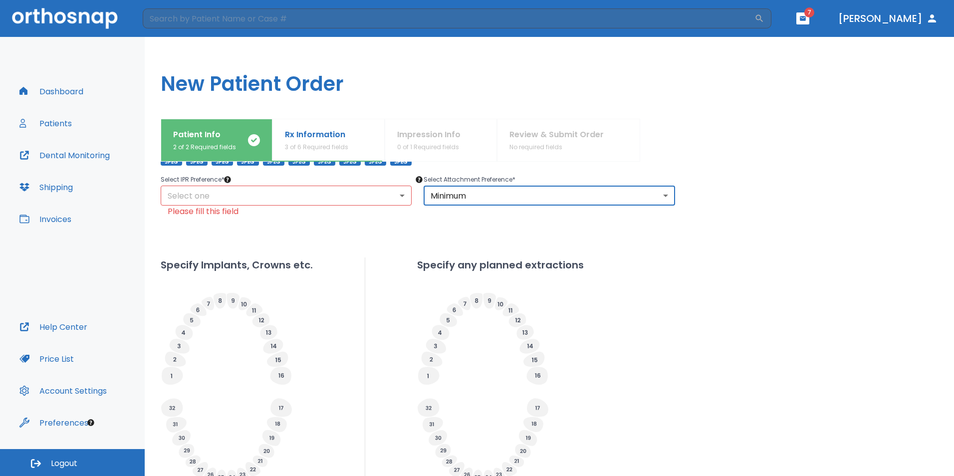
click at [328, 197] on body "​ 7 [PERSON_NAME] Dashboard Patients Dental Monitoring Shipping Invoices Help C…" at bounding box center [477, 238] width 954 height 476
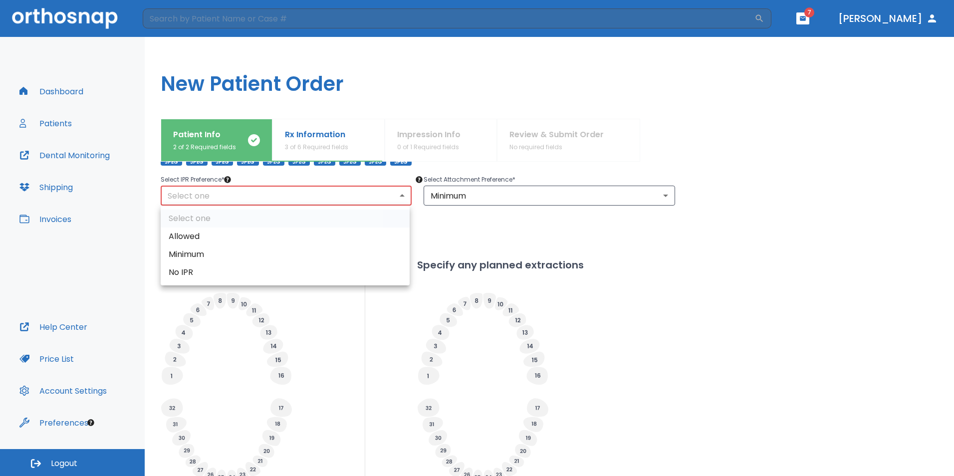
click at [265, 270] on li "No IPR" at bounding box center [285, 272] width 249 height 18
type input "0"
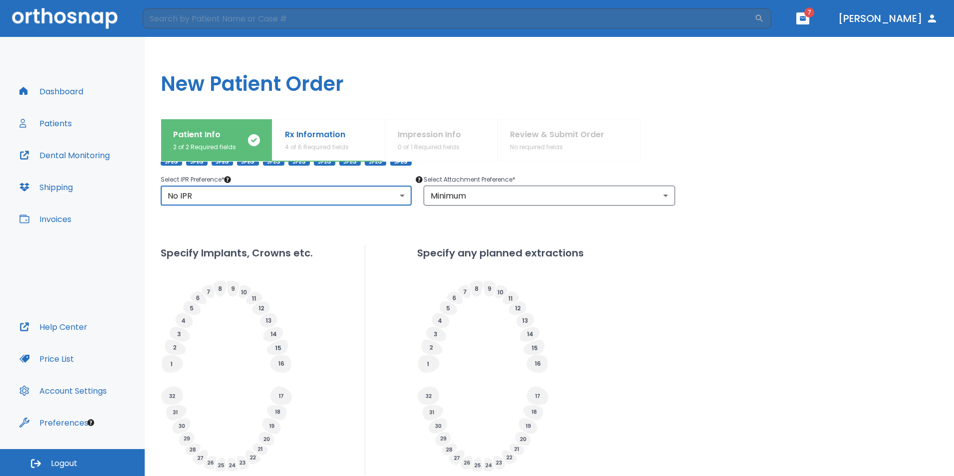
scroll to position [102, 0]
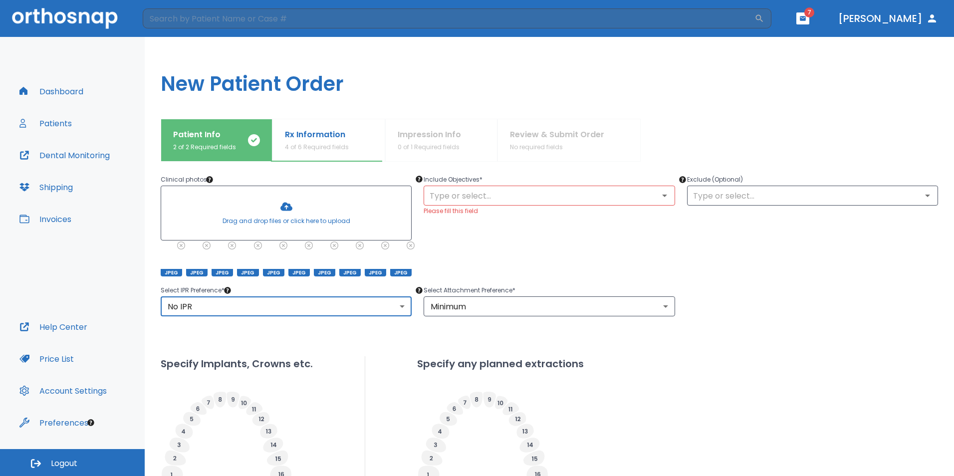
click at [569, 250] on div "Include Objectives * ​ Please fill this field" at bounding box center [543, 219] width 263 height 115
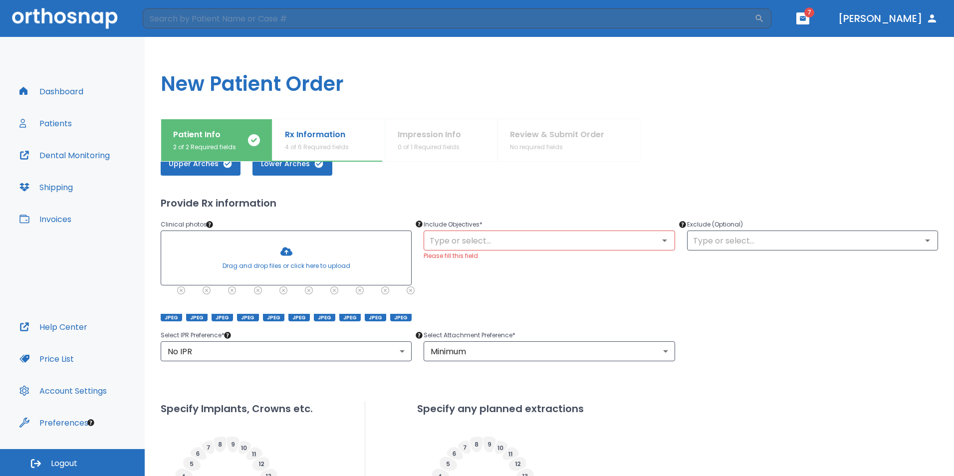
scroll to position [54, 0]
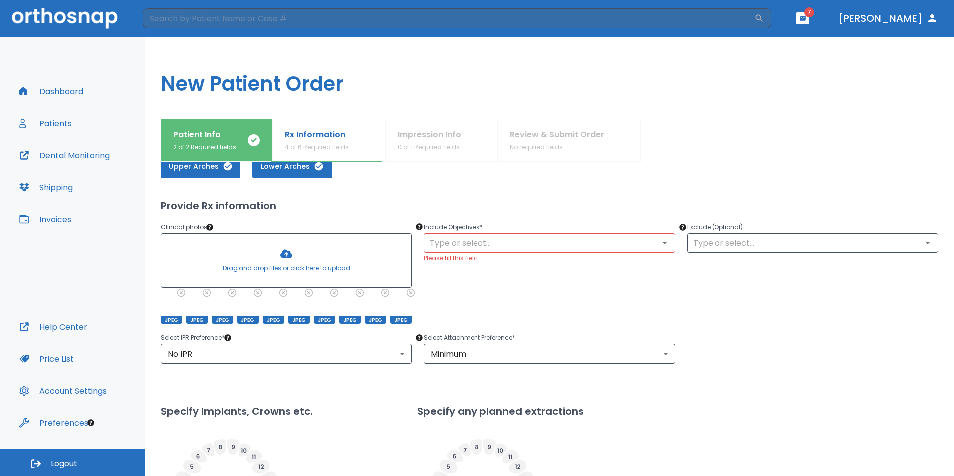
click at [591, 253] on p "Please fill this field" at bounding box center [549, 258] width 251 height 11
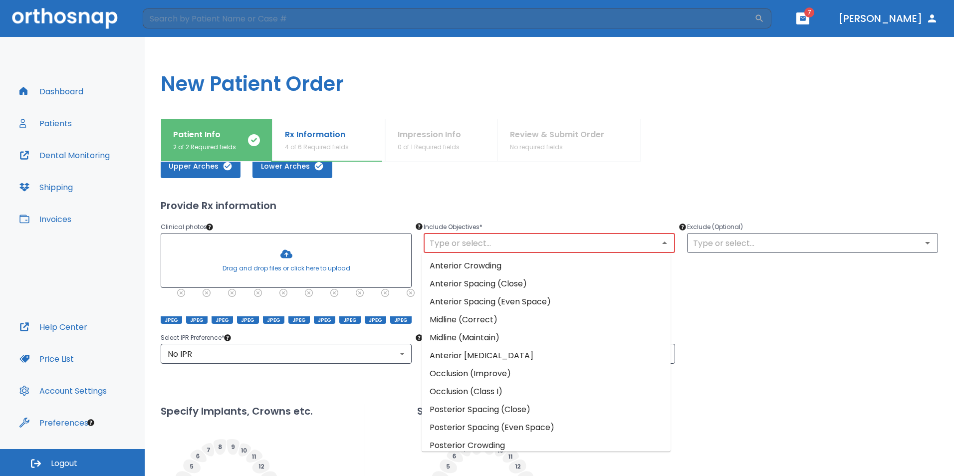
click at [593, 246] on input "text" at bounding box center [549, 243] width 245 height 14
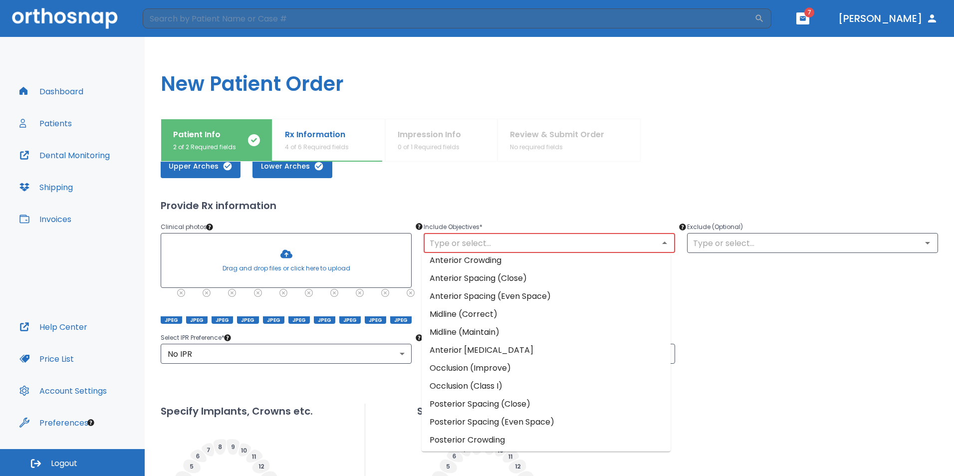
scroll to position [0, 0]
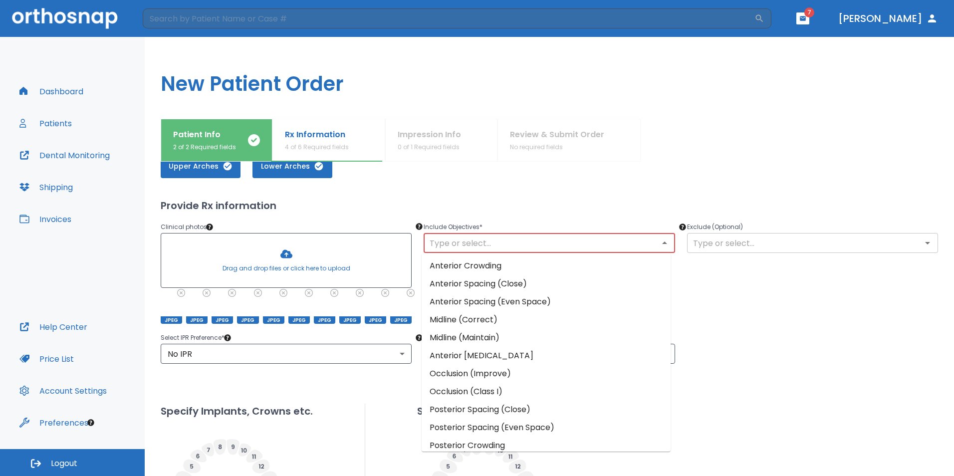
click at [746, 238] on input "text" at bounding box center [812, 243] width 245 height 14
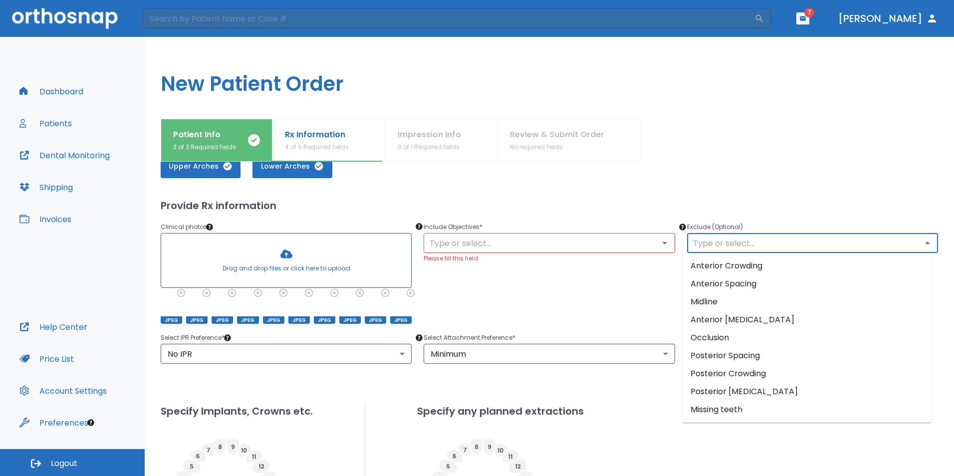
click at [608, 281] on div "Include Objectives * ​ Please fill this field" at bounding box center [543, 266] width 263 height 115
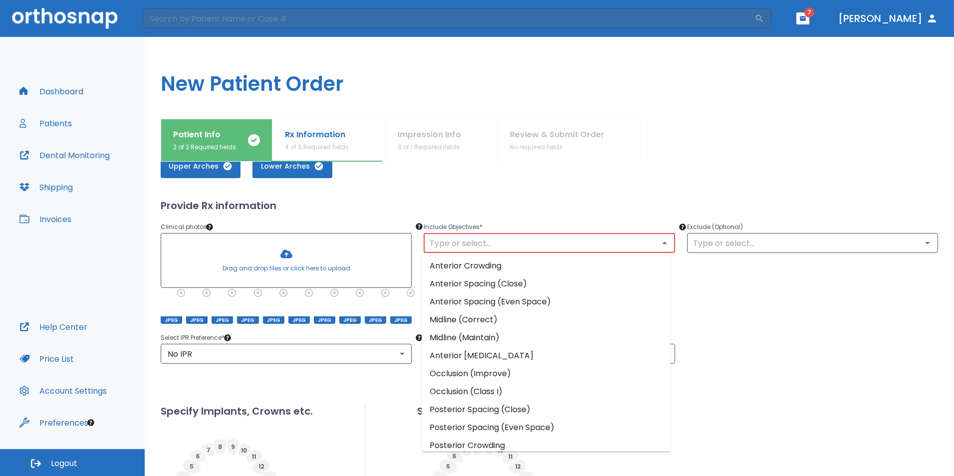
click at [648, 246] on input "text" at bounding box center [549, 243] width 245 height 14
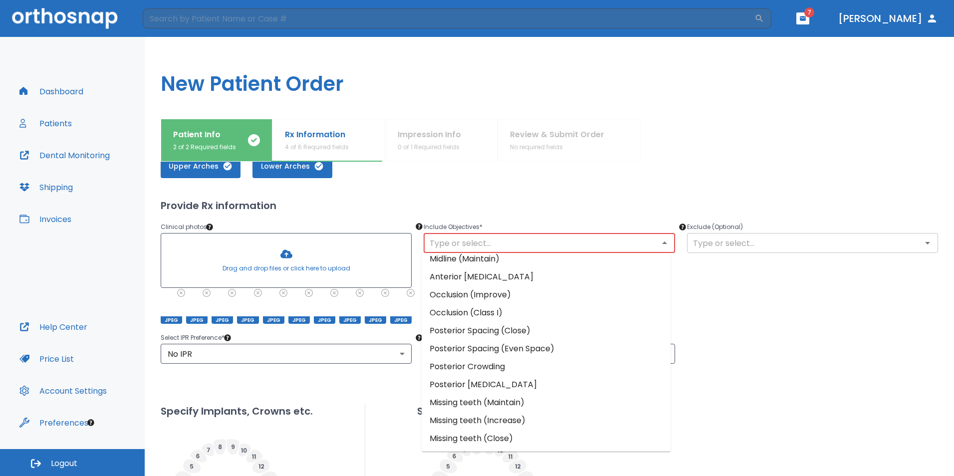
click at [762, 234] on div "​" at bounding box center [812, 243] width 251 height 20
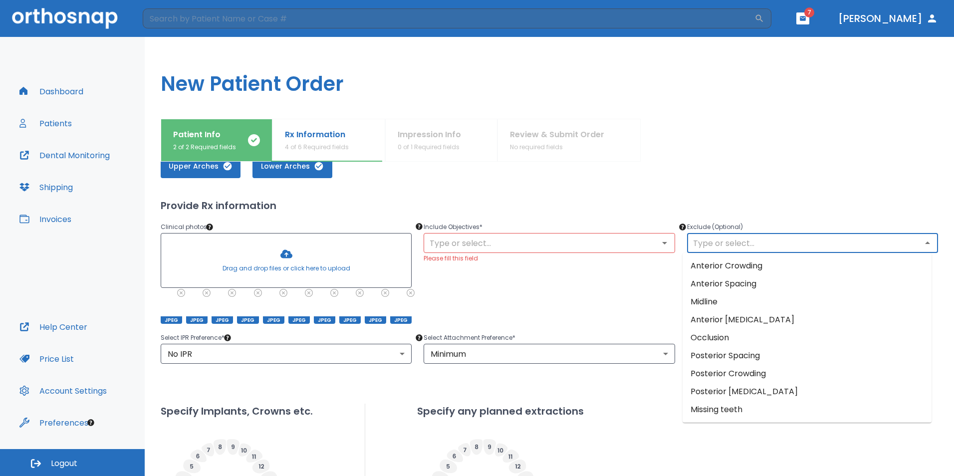
click at [760, 242] on input "text" at bounding box center [812, 243] width 245 height 14
click at [689, 170] on div "Upper Arches Lower Arches" at bounding box center [549, 166] width 777 height 24
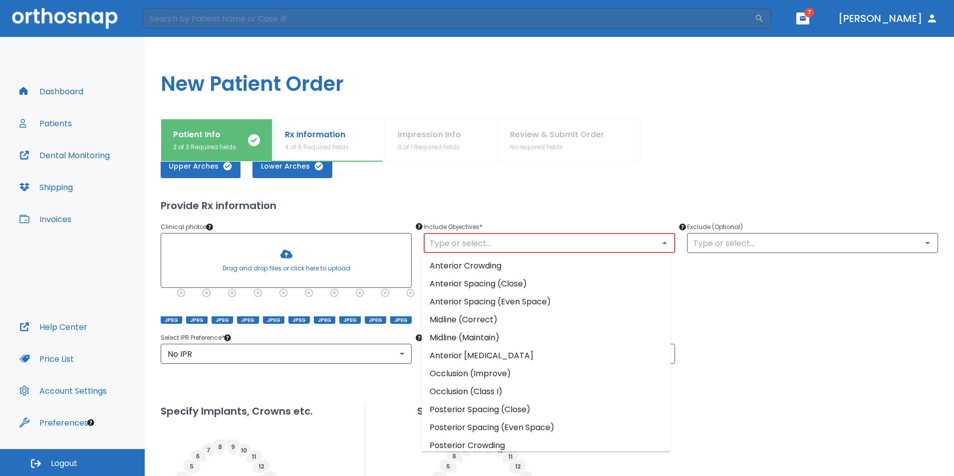
click at [524, 244] on input "text" at bounding box center [549, 243] width 245 height 14
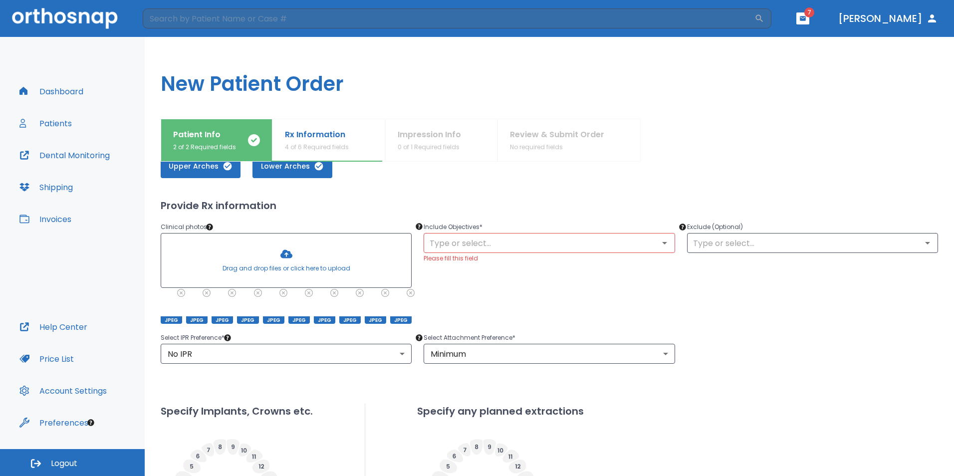
click at [539, 218] on div "Include Objectives * ​ Please fill this field" at bounding box center [543, 266] width 263 height 115
click at [514, 235] on div "​" at bounding box center [549, 243] width 251 height 20
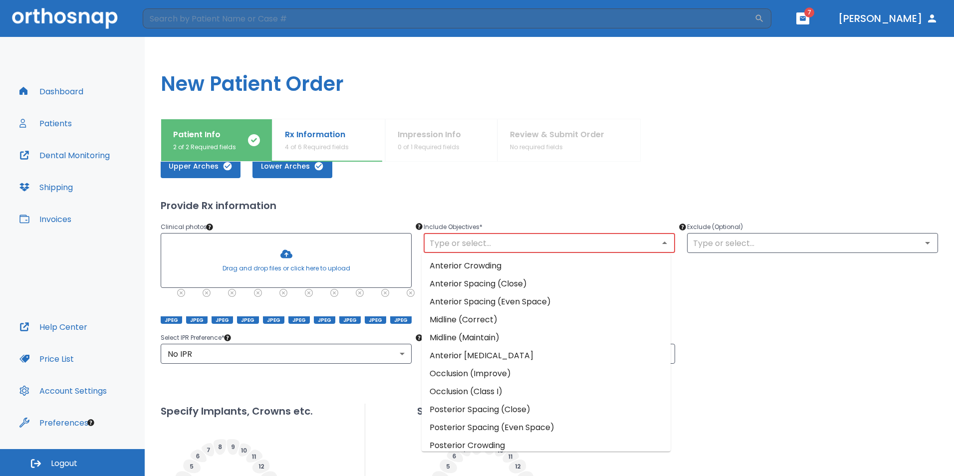
click at [489, 237] on input "text" at bounding box center [549, 243] width 245 height 14
click at [462, 286] on li "Anterior Spacing (Close)" at bounding box center [546, 284] width 249 height 18
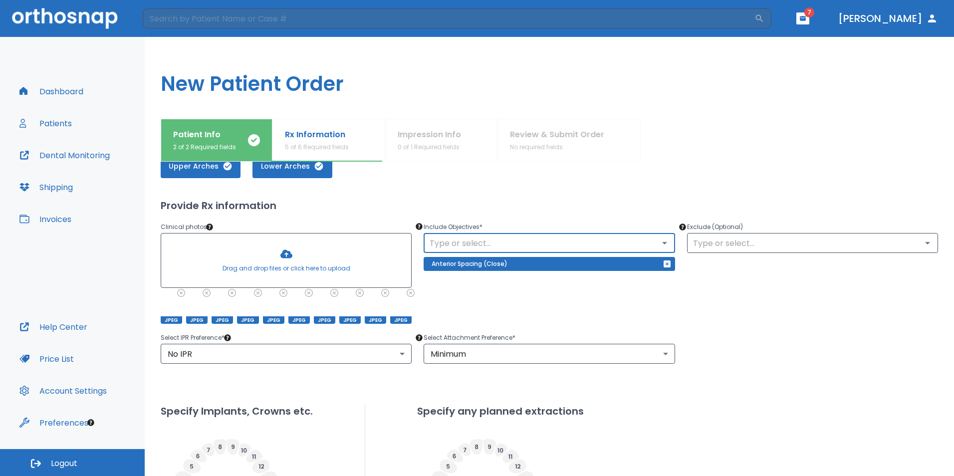
click at [662, 242] on icon "Open" at bounding box center [664, 243] width 5 height 2
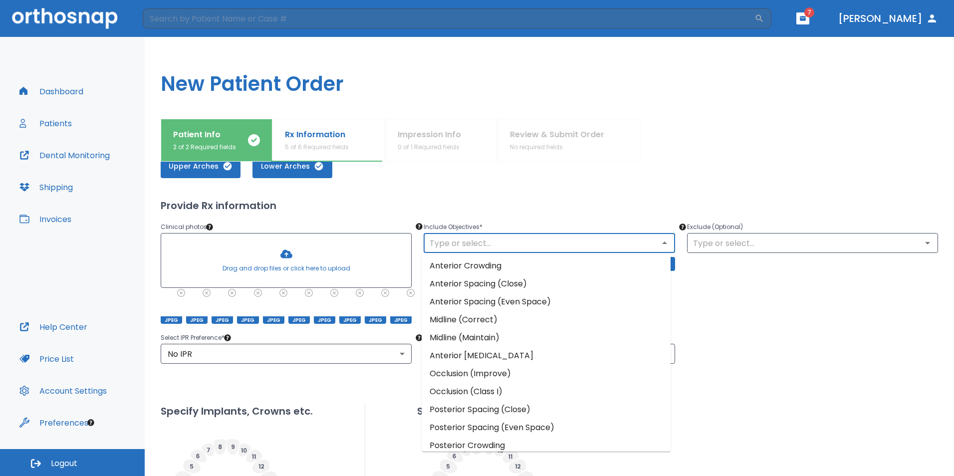
click at [447, 324] on li "Midline (Correct)" at bounding box center [546, 320] width 249 height 18
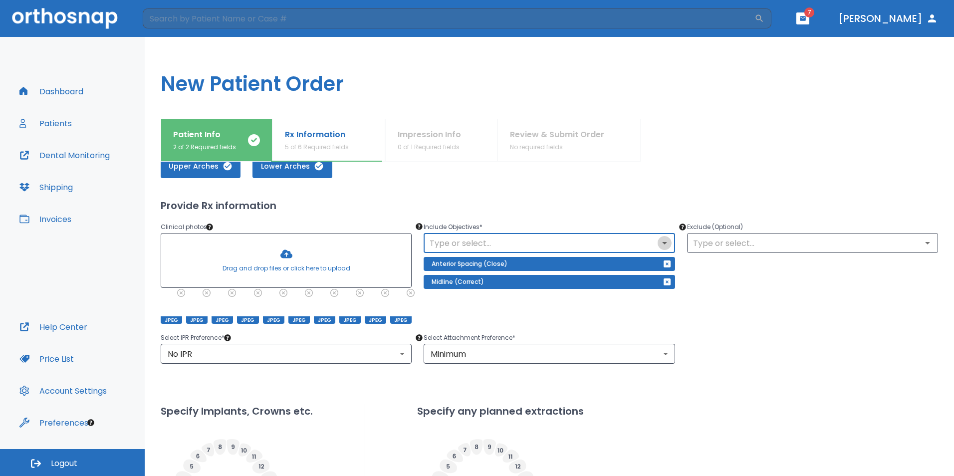
click at [662, 243] on icon "Open" at bounding box center [664, 243] width 5 height 2
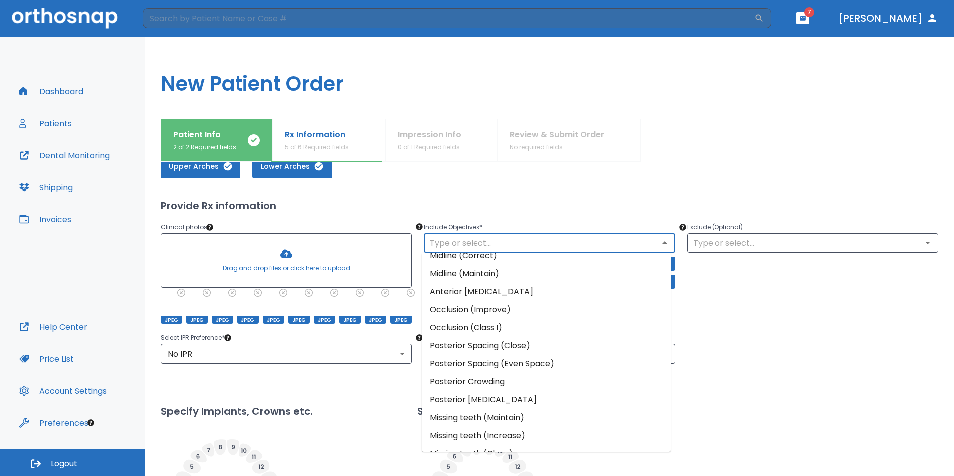
scroll to position [64, 0]
click at [455, 310] on li "Occlusion (Improve)" at bounding box center [546, 309] width 249 height 18
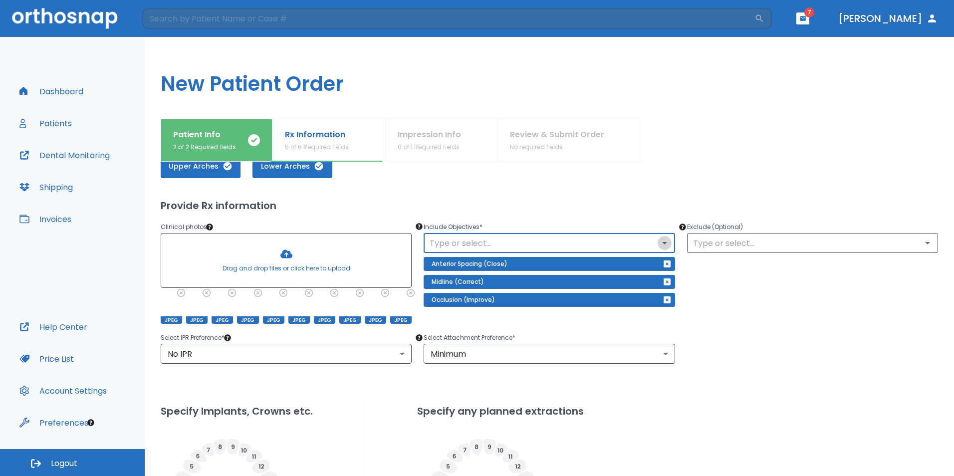
click at [662, 241] on icon "Open" at bounding box center [665, 243] width 12 height 12
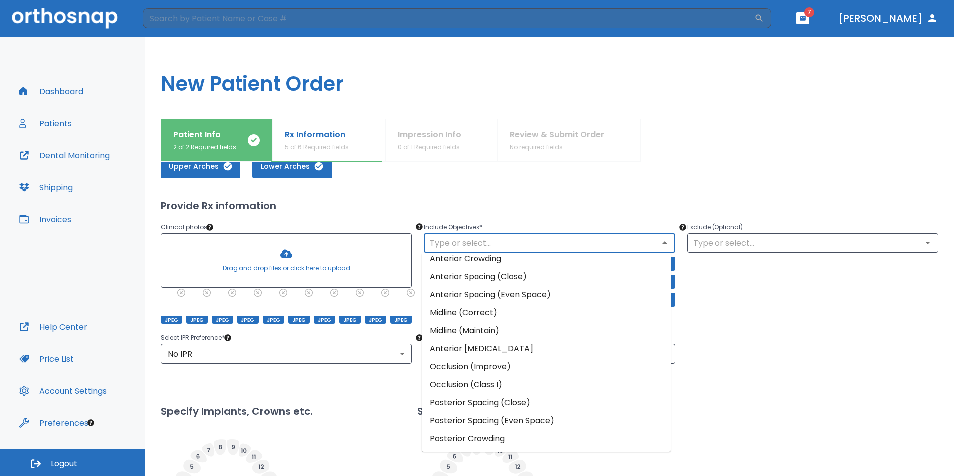
scroll to position [6, 0]
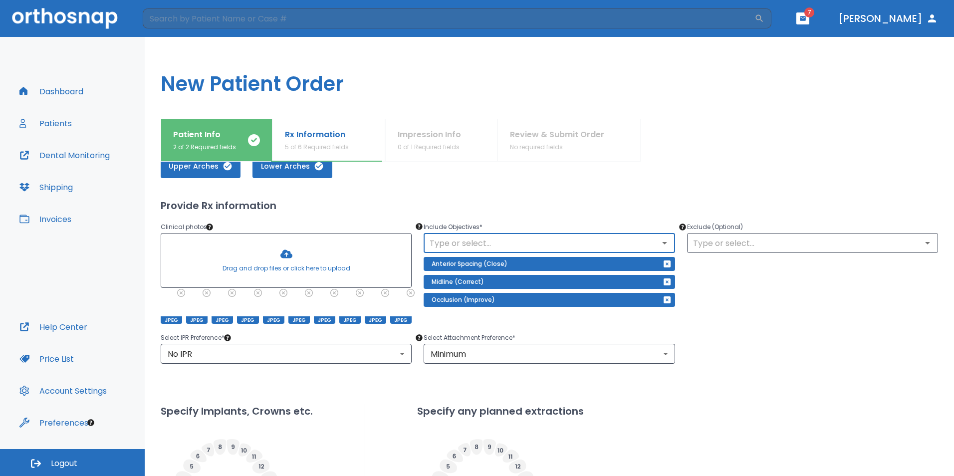
click at [434, 240] on input "text" at bounding box center [549, 243] width 245 height 14
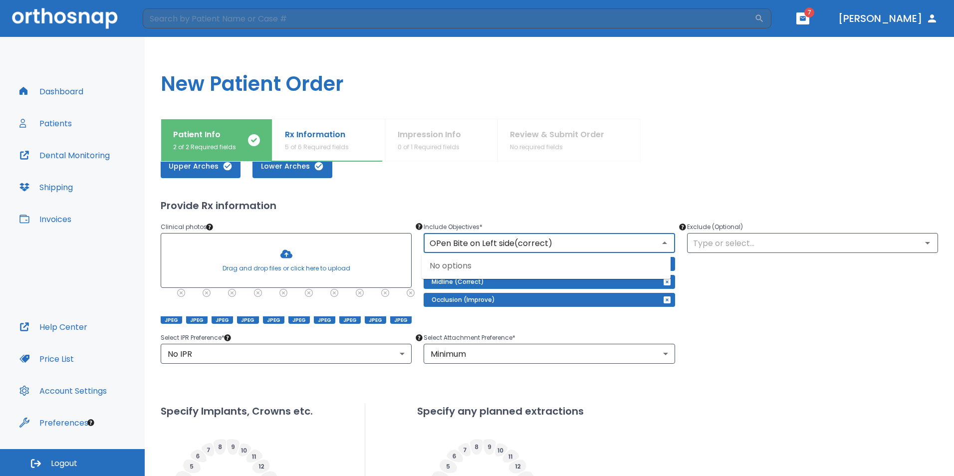
click at [438, 243] on input "OPen Bite on Left side(correct)" at bounding box center [549, 243] width 245 height 14
click at [438, 243] on input "Oen Bite on Left side(correct)" at bounding box center [549, 243] width 245 height 14
click at [436, 243] on input "Oen Bite on Left side(correct)" at bounding box center [549, 243] width 245 height 14
click at [514, 246] on input "Open Bite on Left side(correct)" at bounding box center [549, 243] width 245 height 14
type input "Open Bite on Left side(correct)"
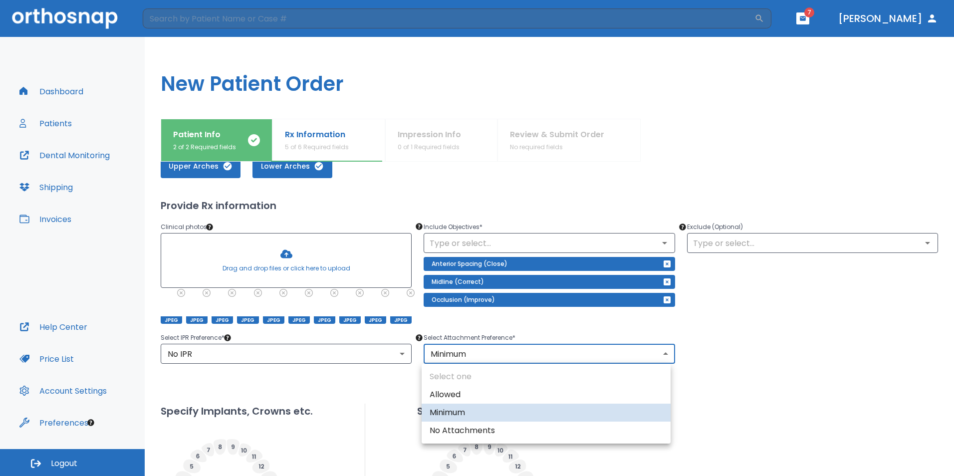
click at [660, 352] on body "​ 7 [PERSON_NAME] Dashboard Patients Dental Monitoring Shipping Invoices Help C…" at bounding box center [477, 238] width 954 height 476
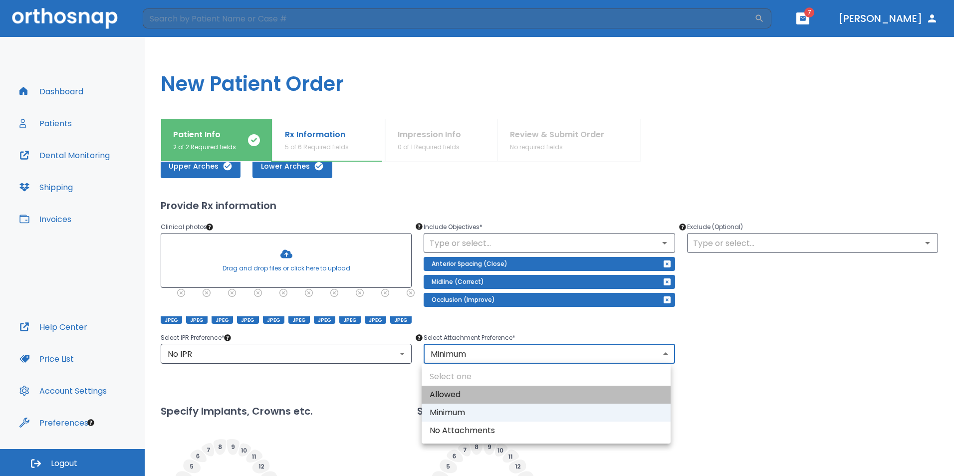
click at [443, 394] on li "Allowed" at bounding box center [546, 395] width 249 height 18
type input "1"
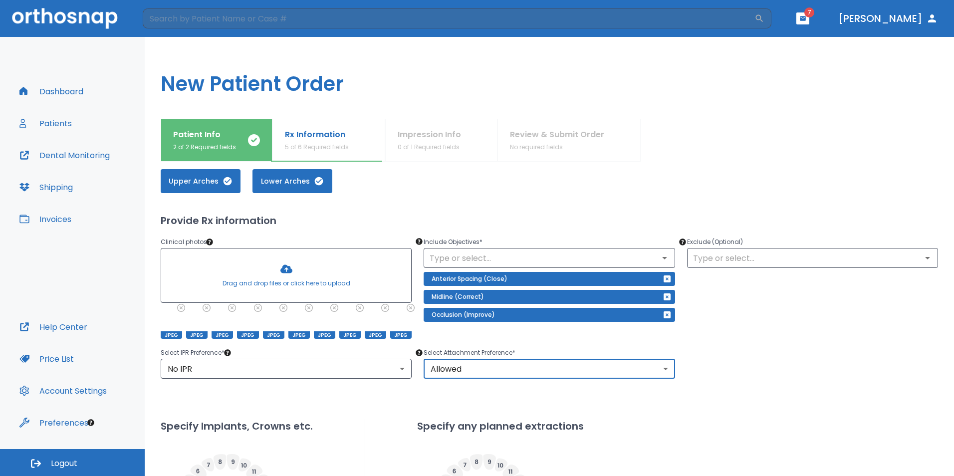
scroll to position [33, 0]
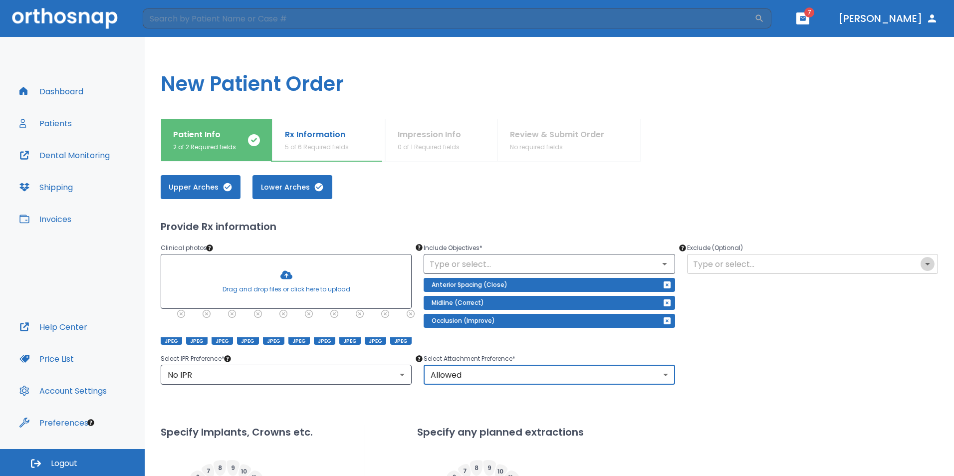
click at [924, 264] on icon "Open" at bounding box center [928, 264] width 12 height 12
click at [661, 262] on icon "Open" at bounding box center [665, 264] width 12 height 12
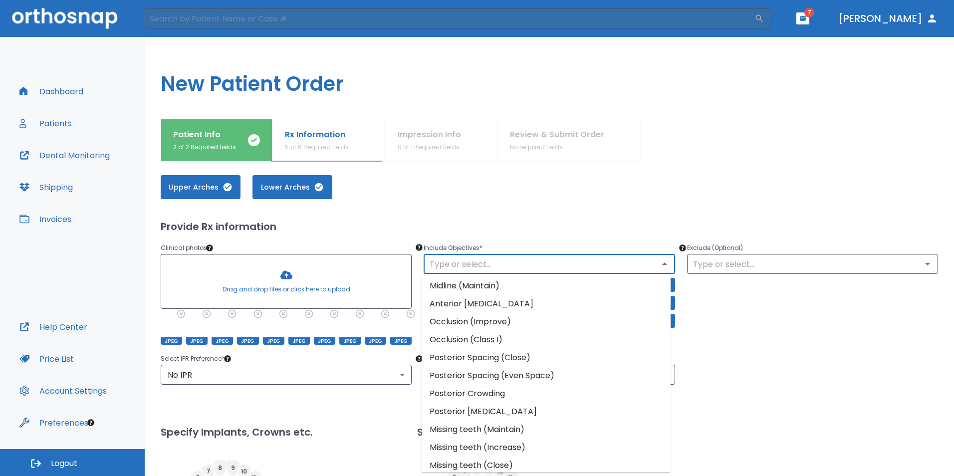
scroll to position [79, 0]
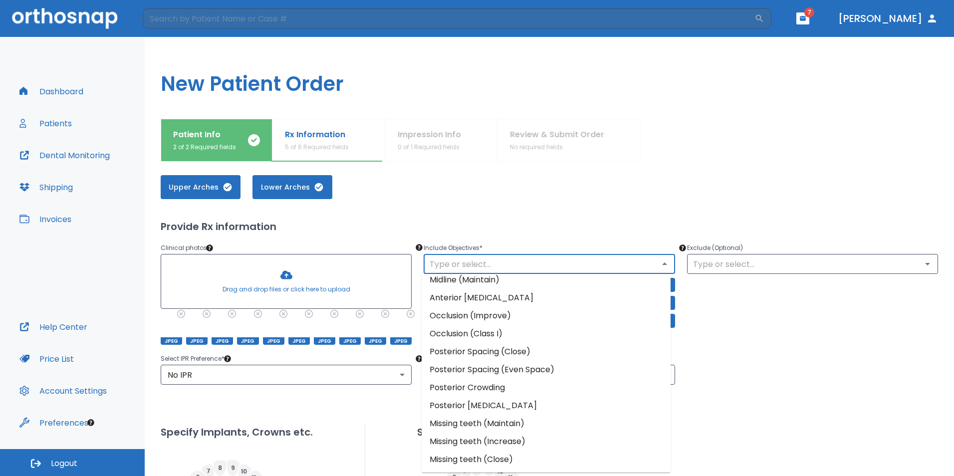
click at [475, 348] on li "Posterior Spacing (Close)" at bounding box center [546, 352] width 249 height 18
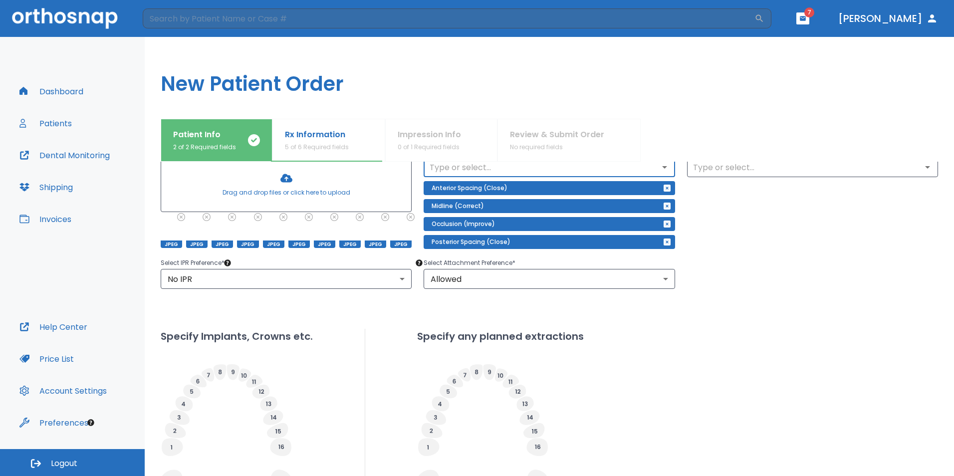
scroll to position [296, 0]
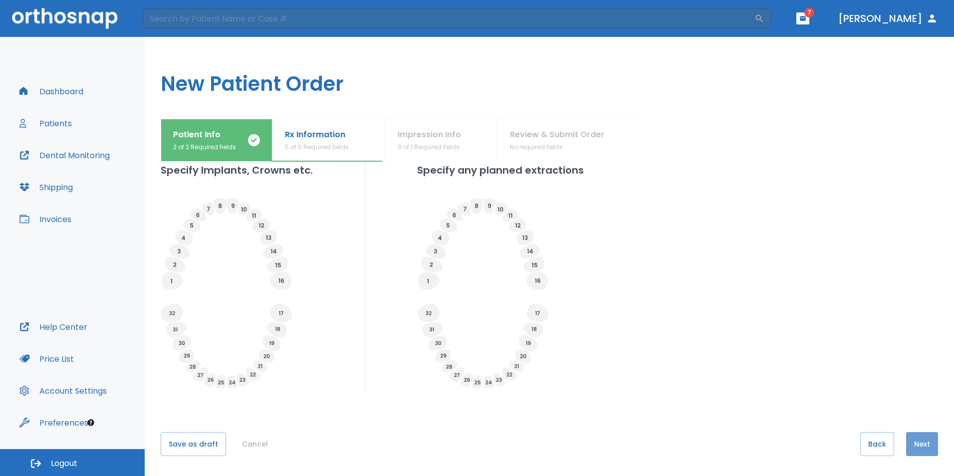
click at [919, 441] on button "Next" at bounding box center [922, 444] width 32 height 24
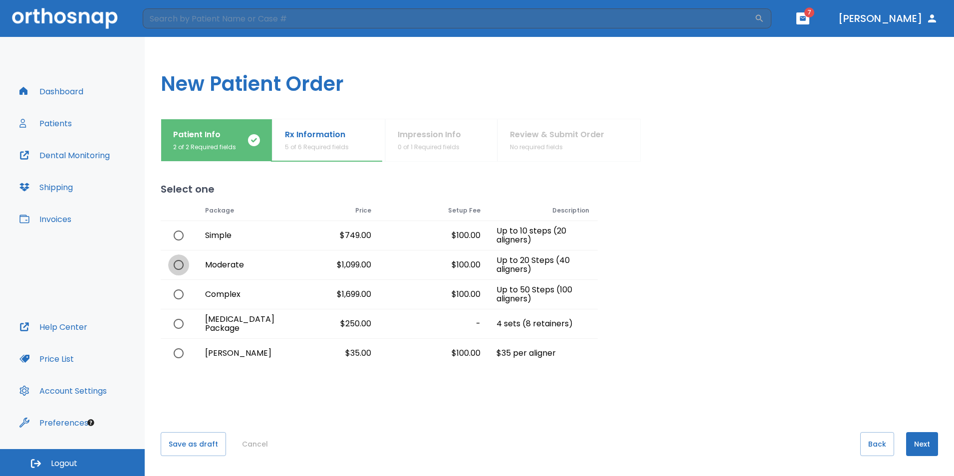
click at [179, 264] on input "radio" at bounding box center [178, 264] width 21 height 21
radio input "true"
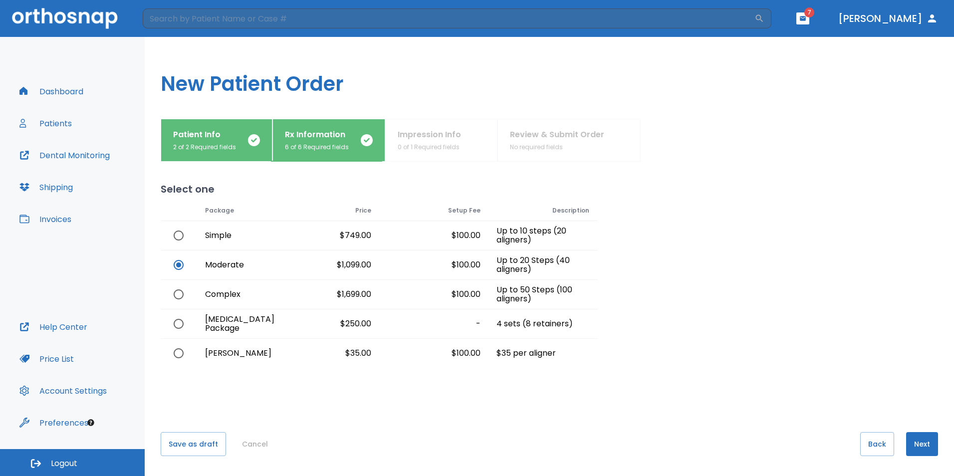
click at [912, 443] on button "Next" at bounding box center [922, 444] width 32 height 24
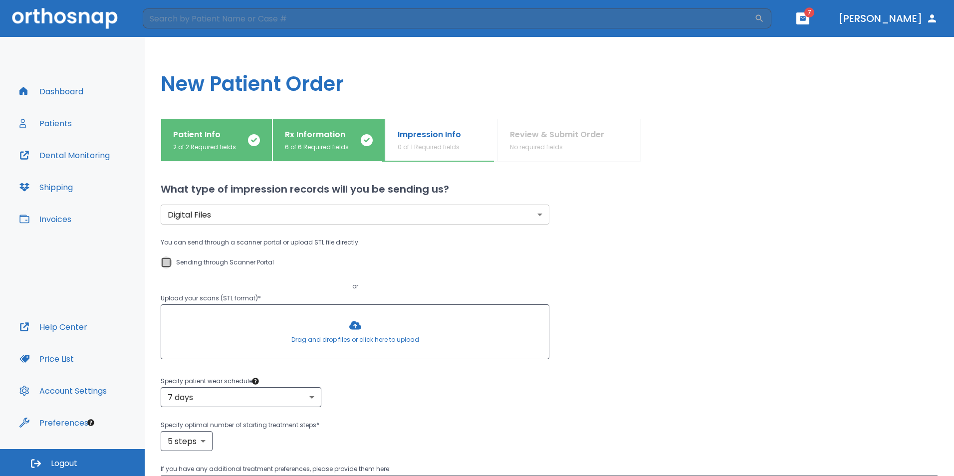
click at [164, 263] on input "Sending through Scanner Portal" at bounding box center [166, 262] width 12 height 12
checkbox input "true"
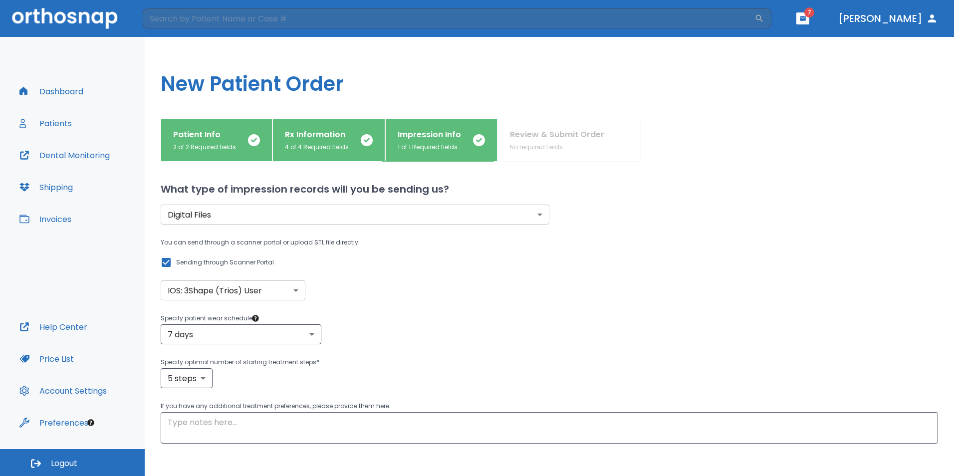
scroll to position [51, 0]
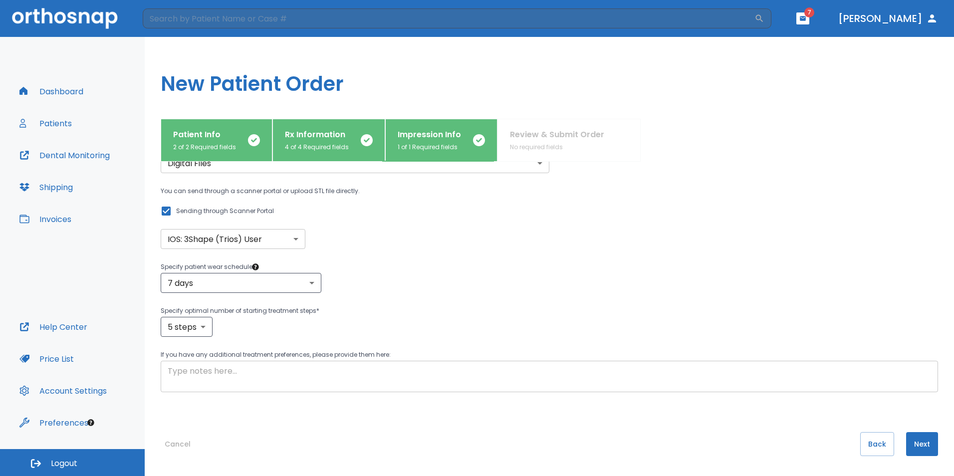
click at [192, 373] on textarea at bounding box center [549, 376] width 763 height 23
click at [167, 374] on div "patient presents with open bite on left side and x ​" at bounding box center [549, 376] width 777 height 31
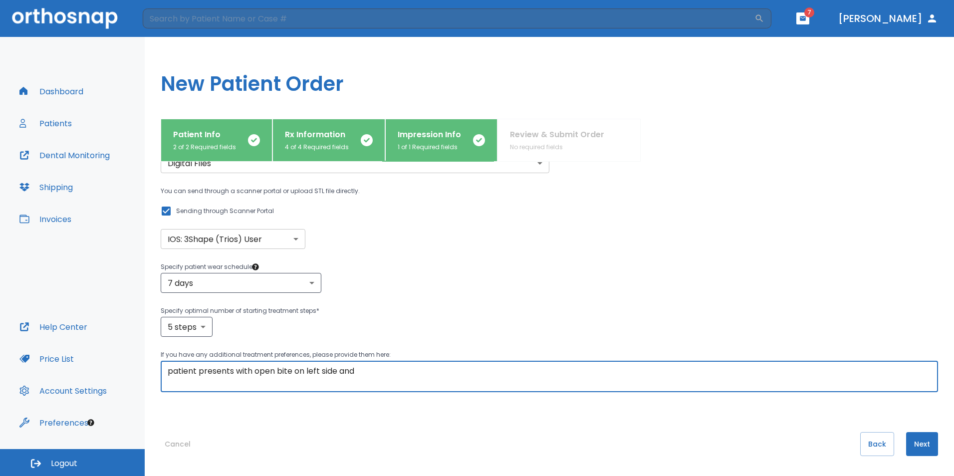
click at [360, 371] on textarea "patient presents with open bite on left side and" at bounding box center [549, 376] width 763 height 23
type textarea "patient presents with open bite on left side and Angle classification CL III"
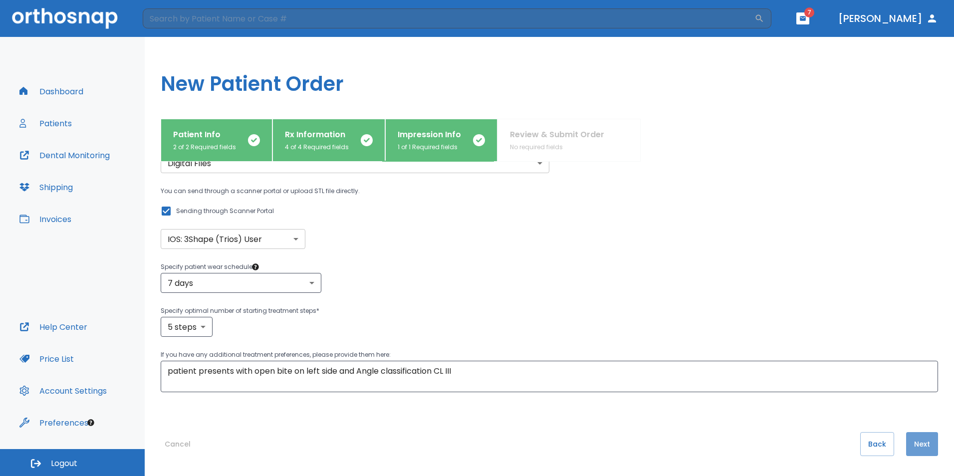
click at [911, 448] on button "Next" at bounding box center [922, 444] width 32 height 24
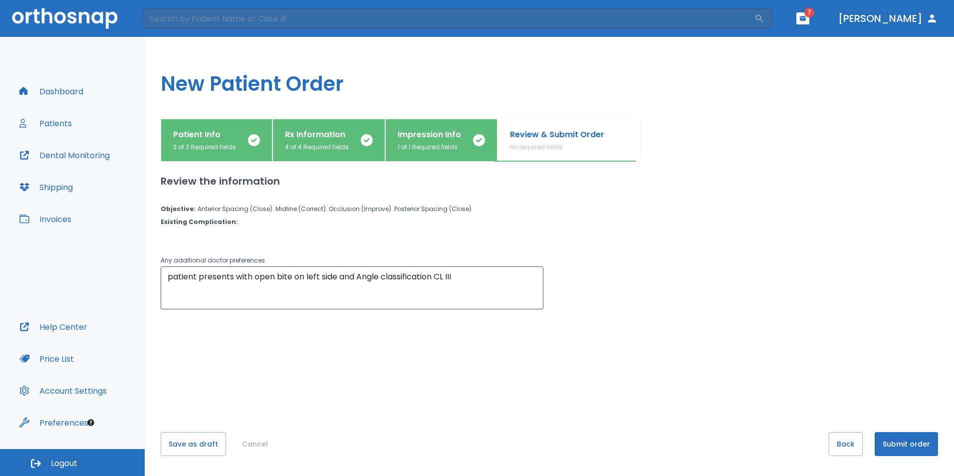
scroll to position [0, 0]
click at [904, 443] on button "Submit order" at bounding box center [906, 444] width 63 height 24
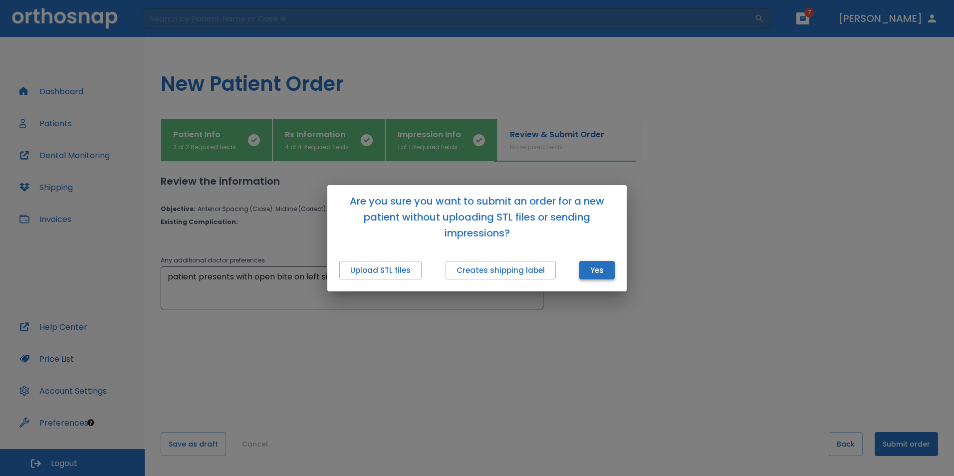
click at [595, 268] on button "Yes" at bounding box center [596, 270] width 35 height 18
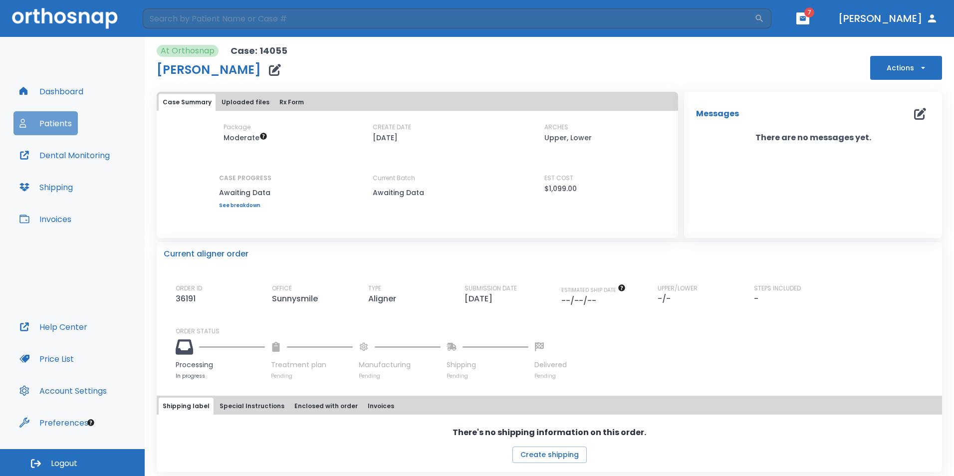
click at [46, 126] on button "Patients" at bounding box center [45, 123] width 64 height 24
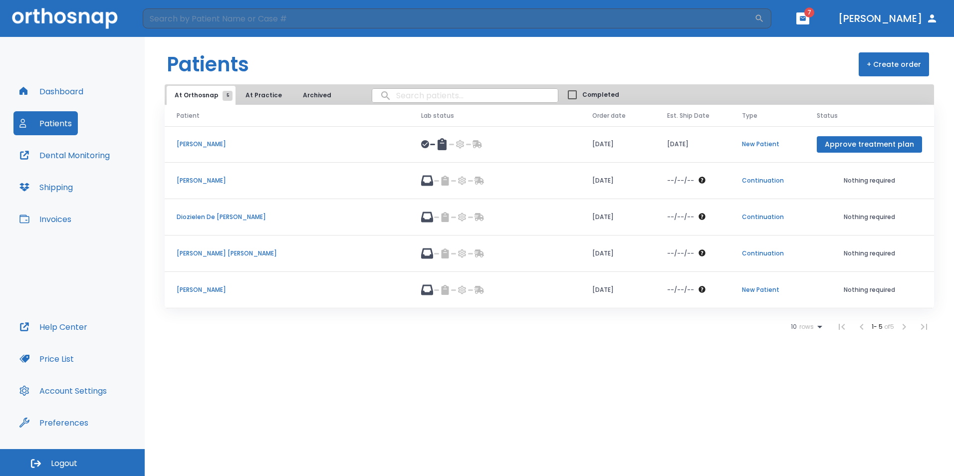
click at [68, 91] on button "Dashboard" at bounding box center [51, 91] width 76 height 24
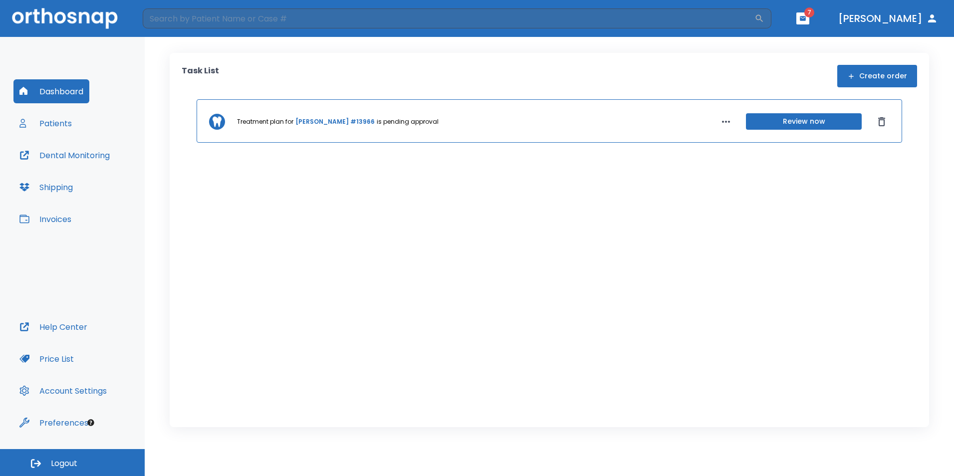
click at [882, 79] on button "Create order" at bounding box center [877, 76] width 80 height 22
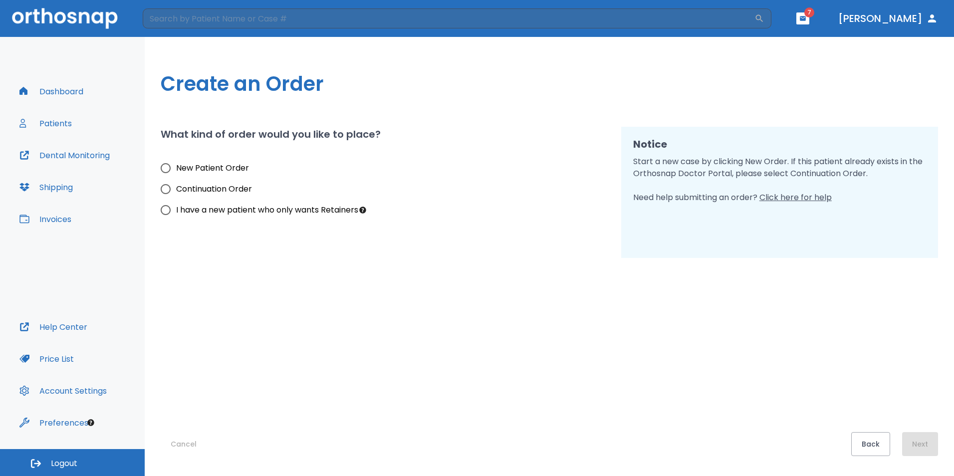
click at [214, 168] on span "New Patient Order" at bounding box center [212, 168] width 73 height 12
click at [176, 168] on input "New Patient Order" at bounding box center [165, 168] width 21 height 21
radio input "true"
click at [920, 437] on button "Next" at bounding box center [920, 444] width 36 height 24
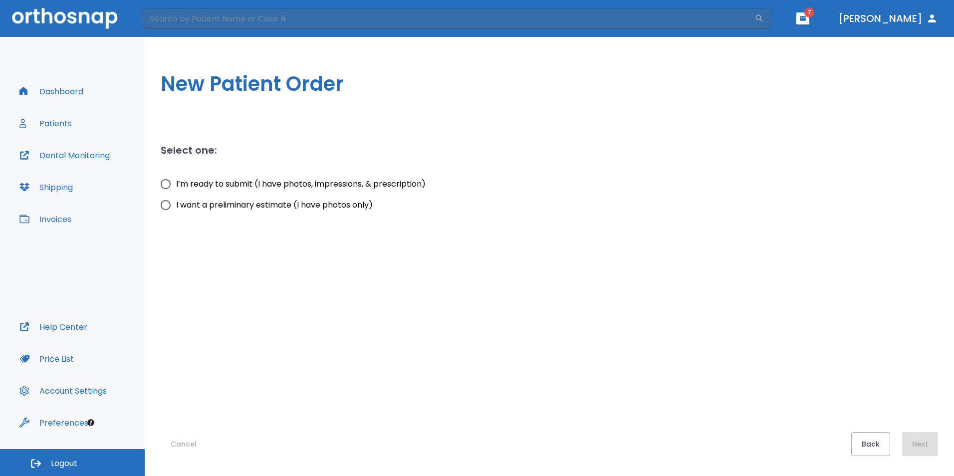
click at [264, 181] on span "I’m ready to submit (I have photos, impressions, & prescription)" at bounding box center [300, 184] width 249 height 12
click at [176, 181] on input "I’m ready to submit (I have photos, impressions, & prescription)" at bounding box center [165, 184] width 21 height 21
radio input "true"
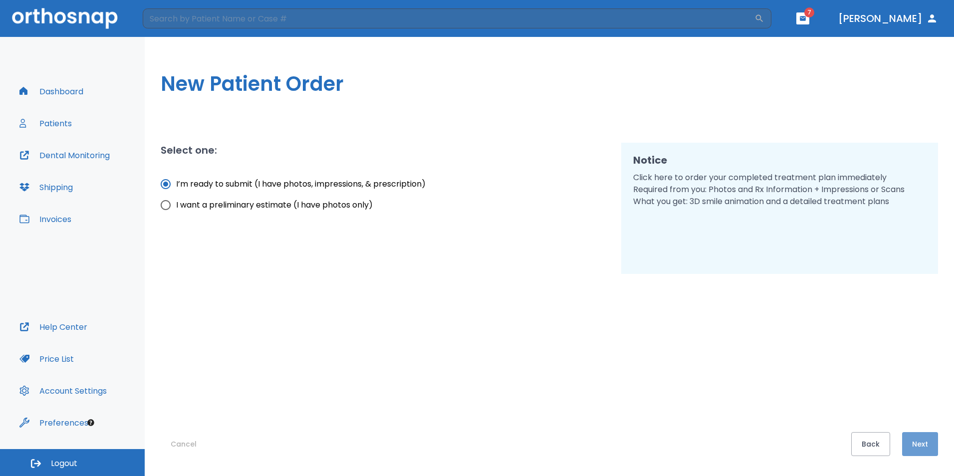
click at [918, 442] on button "Next" at bounding box center [920, 444] width 36 height 24
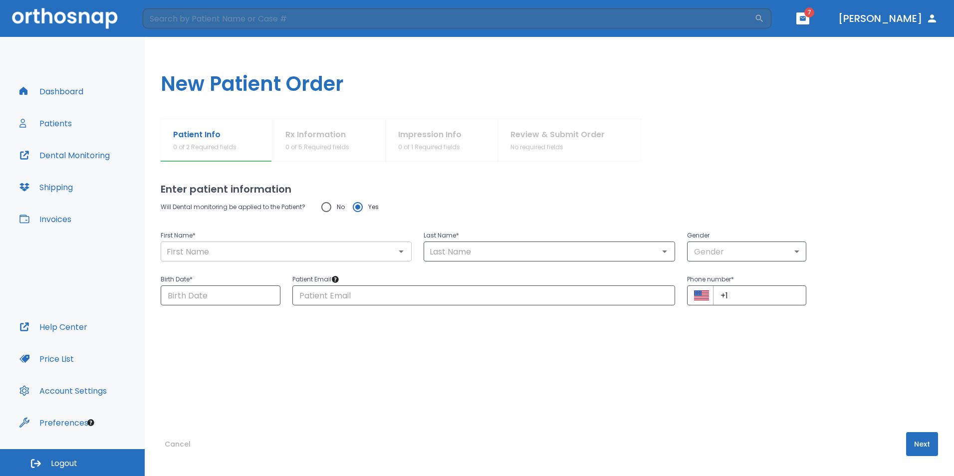
click at [351, 250] on input "text" at bounding box center [286, 251] width 245 height 14
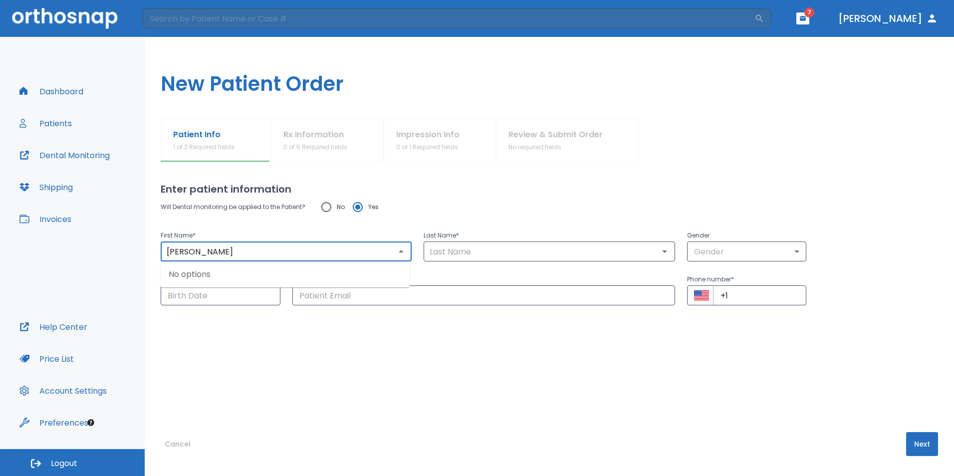
type input "[PERSON_NAME]"
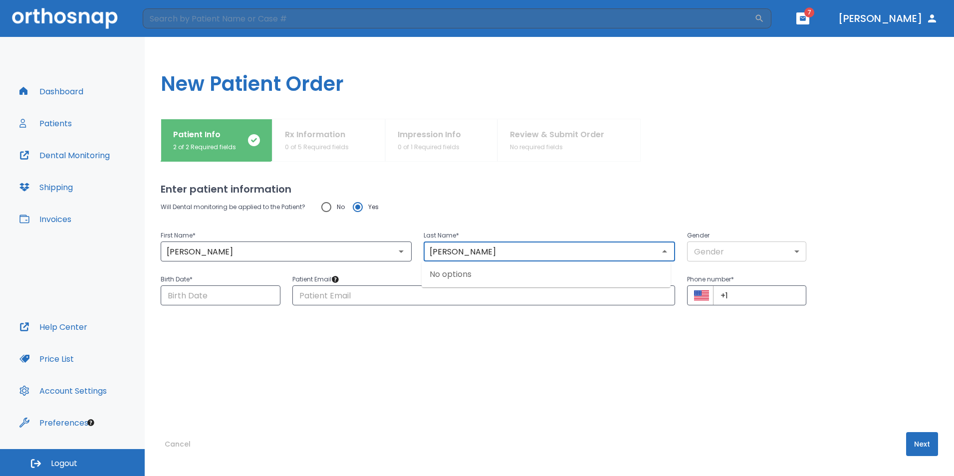
type input "[PERSON_NAME]"
click at [727, 253] on body "​ 7 [PERSON_NAME] Dashboard Patients Dental Monitoring Shipping Invoices Help C…" at bounding box center [477, 238] width 954 height 476
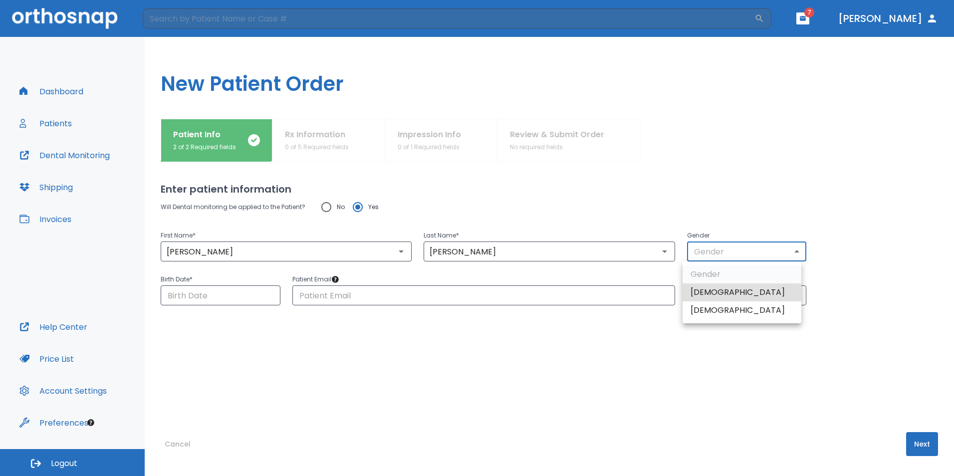
click at [726, 292] on li "[DEMOGRAPHIC_DATA]" at bounding box center [742, 292] width 119 height 18
type input "1"
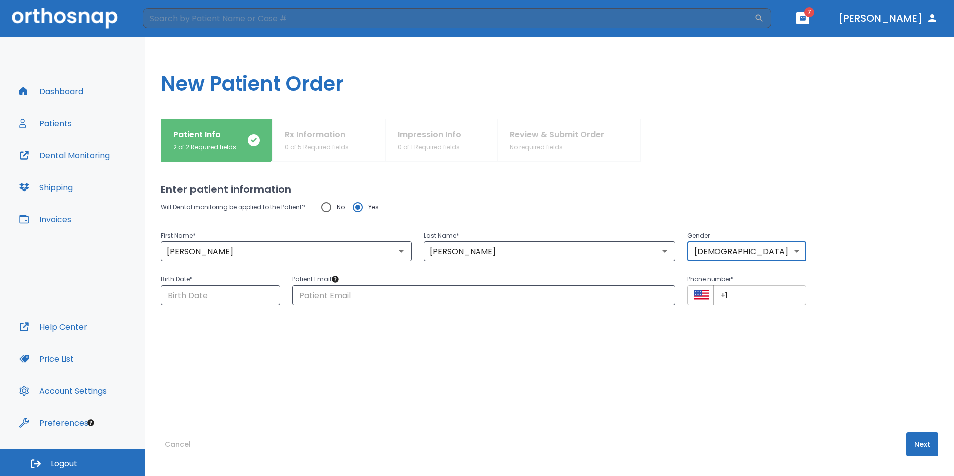
click at [739, 297] on input "+1" at bounding box center [760, 295] width 94 height 20
type input "[PHONE_NUMBER]"
click at [311, 296] on input "text" at bounding box center [483, 295] width 383 height 20
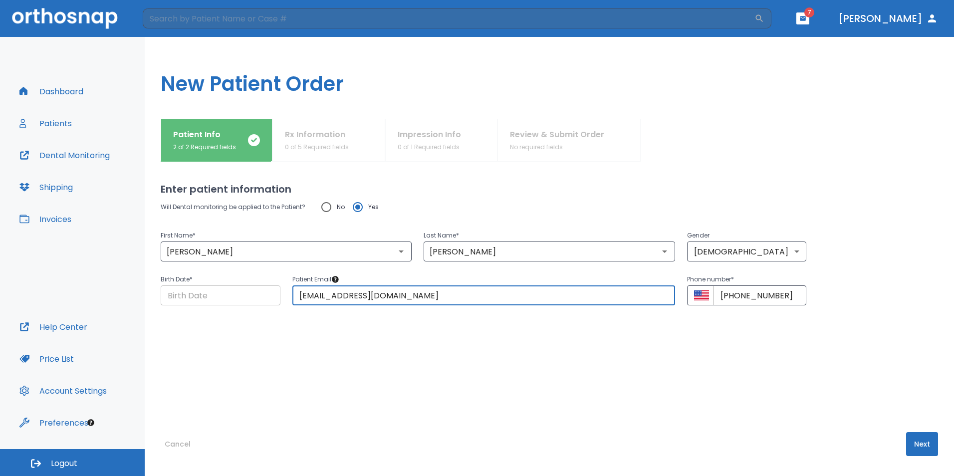
type input "[EMAIL_ADDRESS][DOMAIN_NAME]"
click at [189, 299] on input "Choose date" at bounding box center [221, 295] width 120 height 20
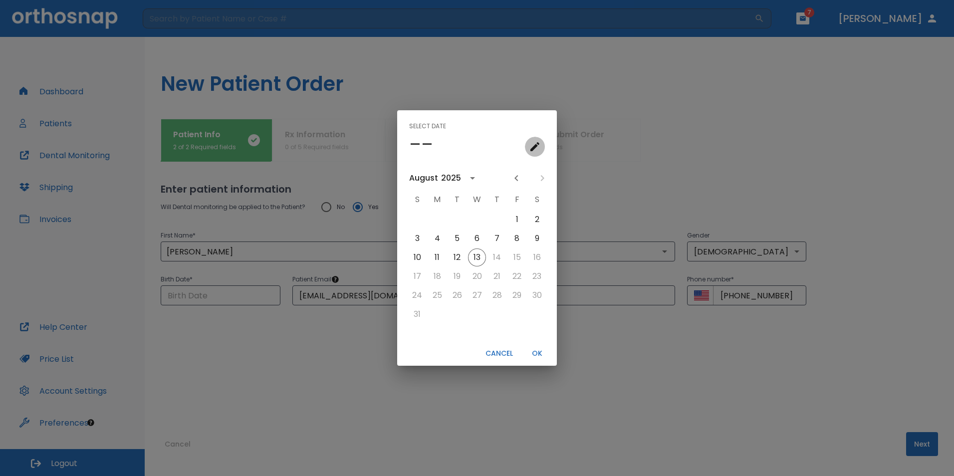
click at [538, 143] on icon "calendar view is open, go to text input view" at bounding box center [535, 147] width 12 height 12
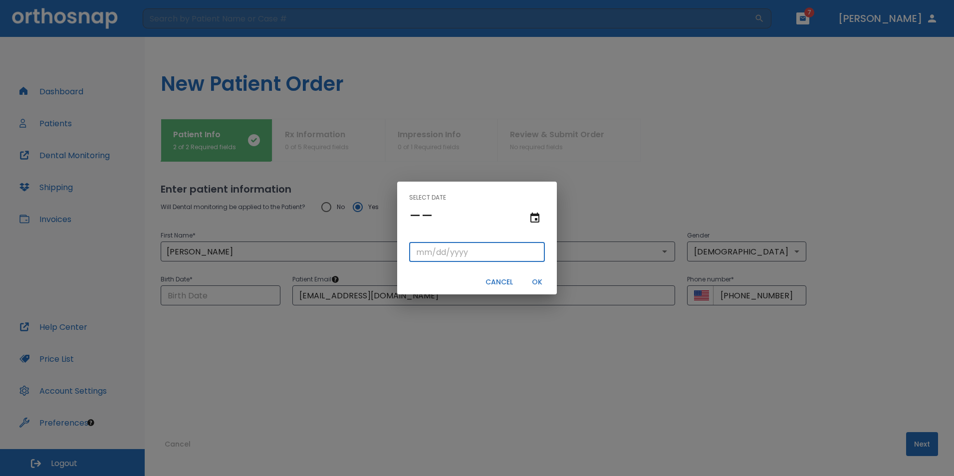
click at [418, 251] on input "tel" at bounding box center [477, 252] width 136 height 20
type input "11/18/"
type input "11/18/0002"
type input "[DATE]"
type input "11/18/0201"
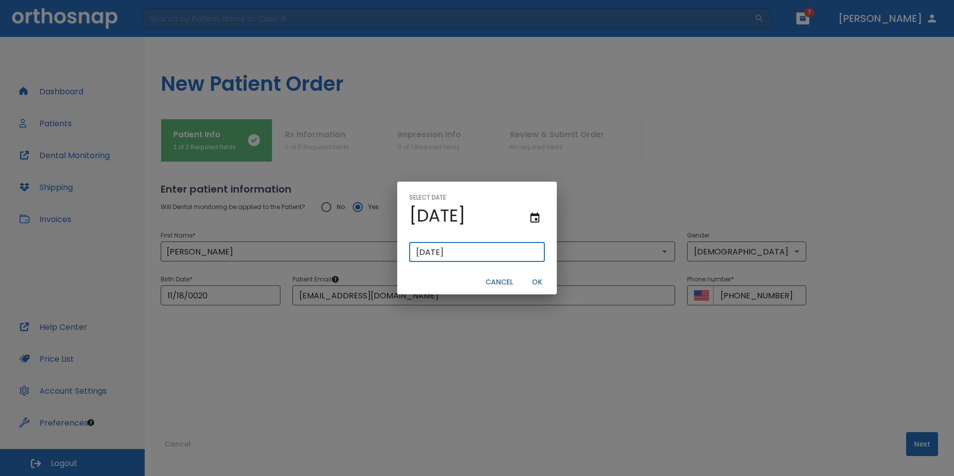
type input "11/18/201"
type input "[DATE]"
click at [534, 284] on button "OK" at bounding box center [537, 282] width 32 height 16
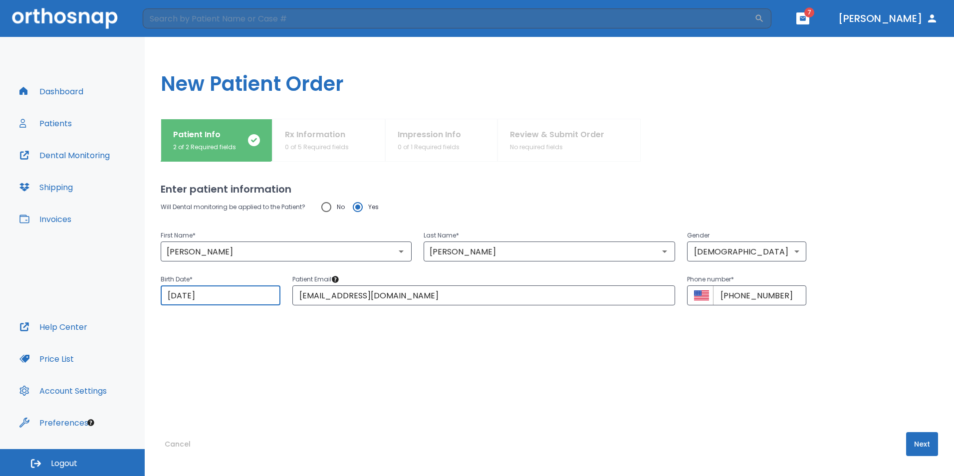
click at [914, 441] on button "Next" at bounding box center [922, 444] width 32 height 24
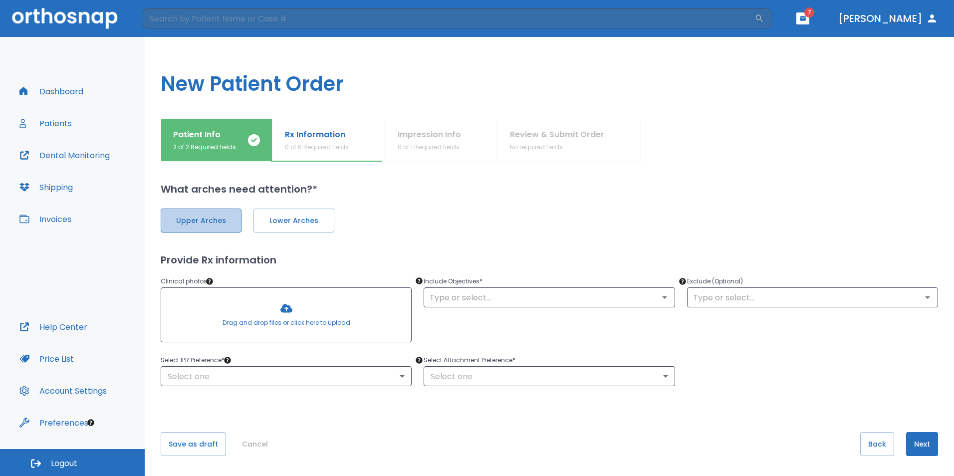
click at [223, 217] on span "Upper Arches" at bounding box center [201, 221] width 60 height 10
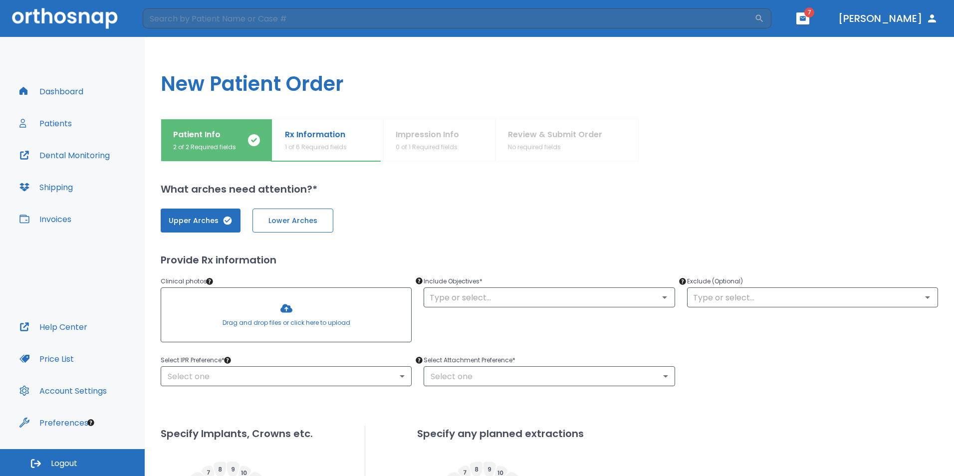
click at [301, 219] on span "Lower Arches" at bounding box center [293, 221] width 60 height 10
click at [299, 309] on div at bounding box center [286, 315] width 250 height 54
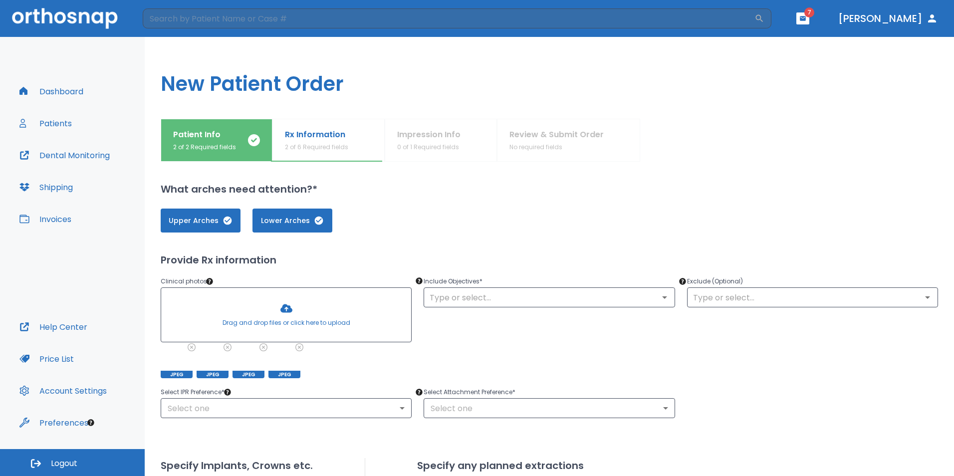
click at [279, 312] on div at bounding box center [286, 315] width 250 height 54
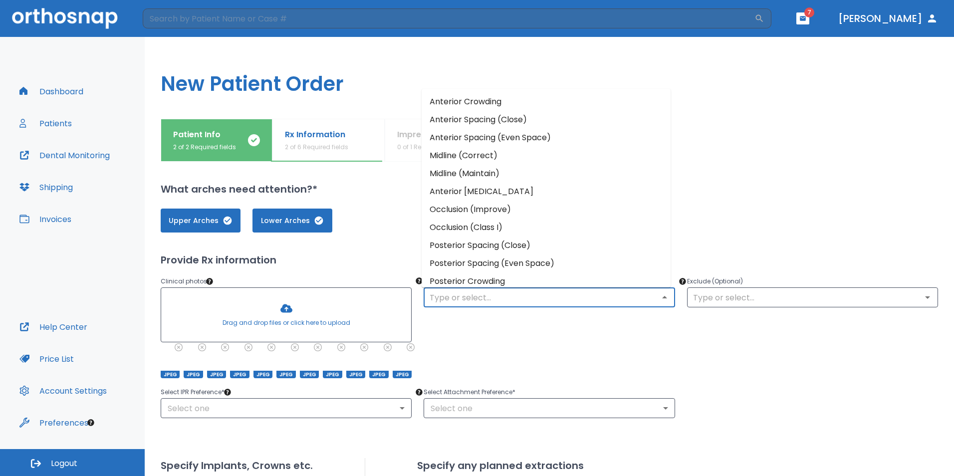
click at [488, 298] on input "text" at bounding box center [549, 297] width 245 height 14
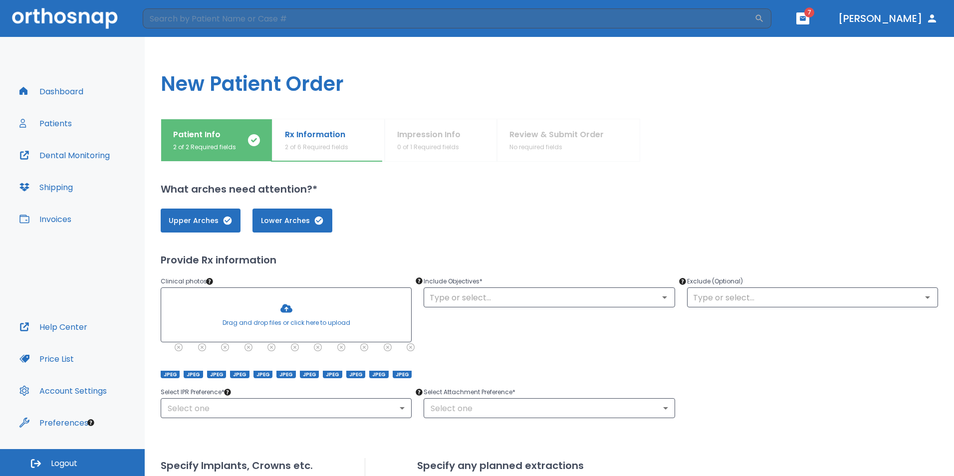
click at [496, 360] on div "Include Objectives * ​" at bounding box center [543, 320] width 263 height 115
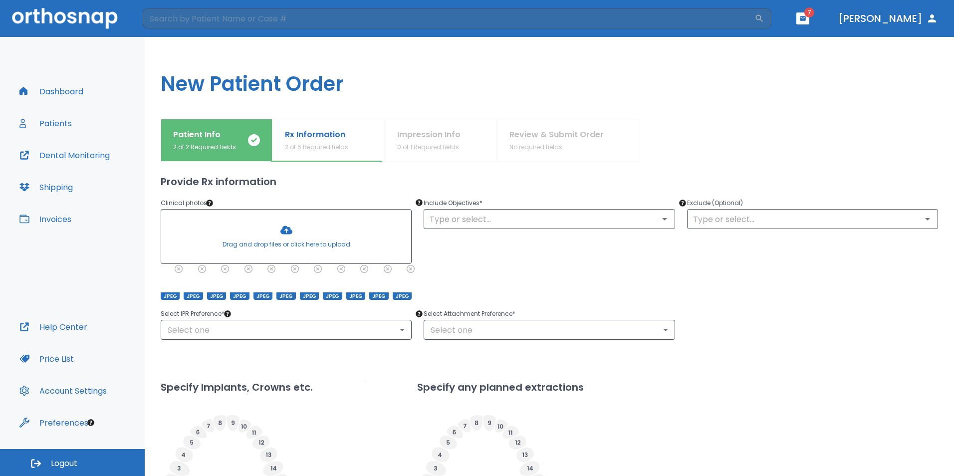
scroll to position [81, 0]
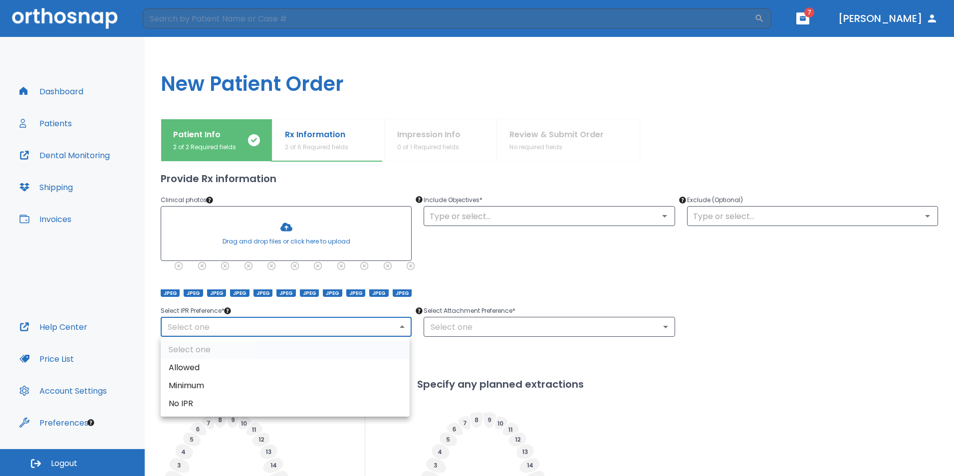
click at [375, 330] on body "​ 7 [PERSON_NAME] Dashboard Patients Dental Monitoring Shipping Invoices Help C…" at bounding box center [477, 238] width 954 height 476
click at [470, 301] on div at bounding box center [477, 238] width 954 height 476
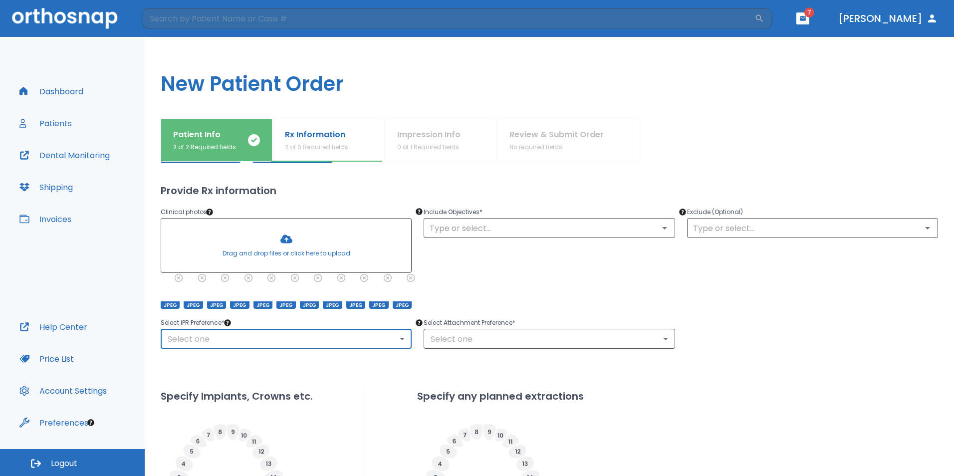
scroll to position [70, 0]
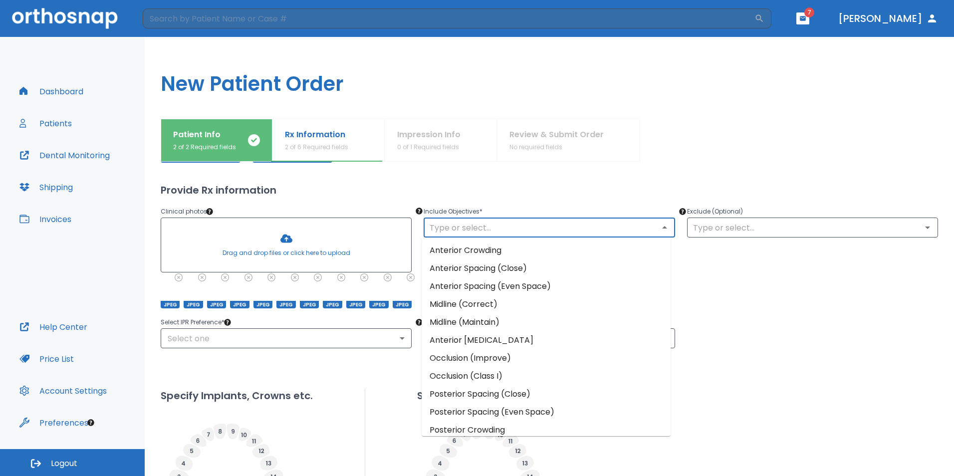
click at [538, 233] on input "text" at bounding box center [549, 228] width 245 height 14
click at [463, 250] on li "Anterior Crowding" at bounding box center [546, 250] width 249 height 18
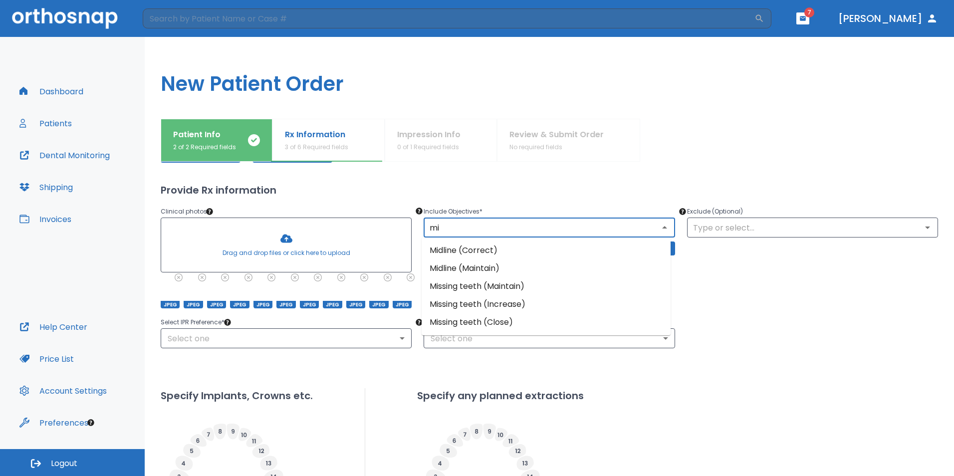
type input "mid"
click at [463, 250] on li "Midline (Correct)" at bounding box center [546, 250] width 249 height 18
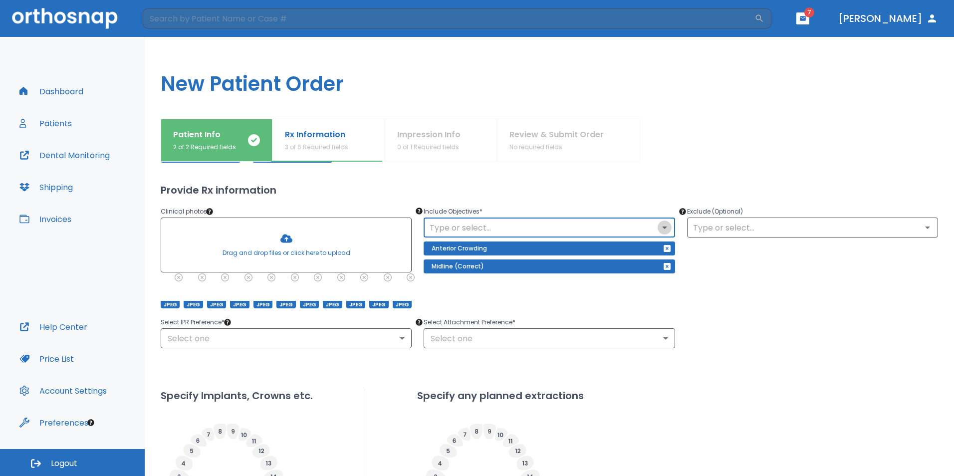
click at [662, 225] on icon "Open" at bounding box center [665, 228] width 12 height 12
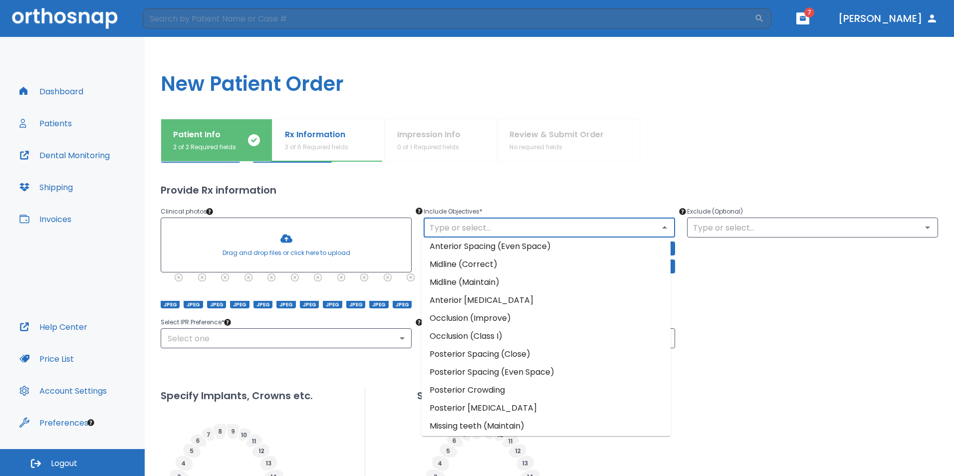
scroll to position [36, 0]
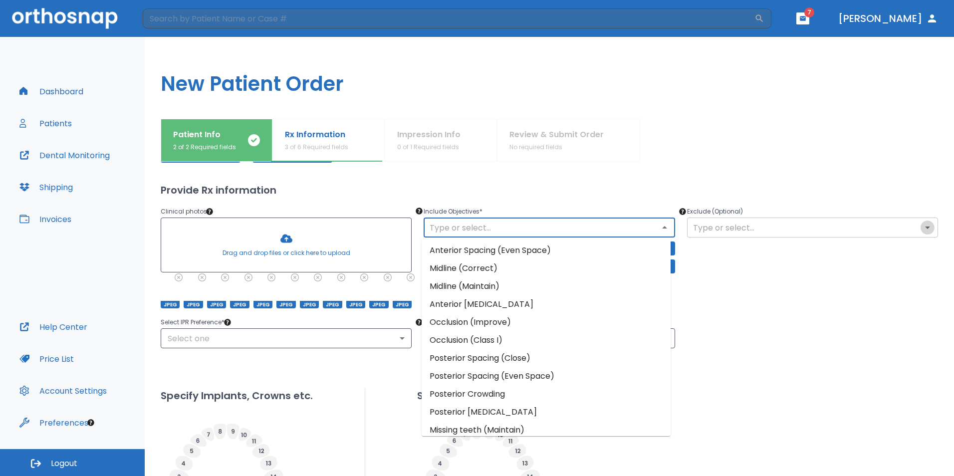
click at [922, 229] on icon "Open" at bounding box center [928, 228] width 12 height 12
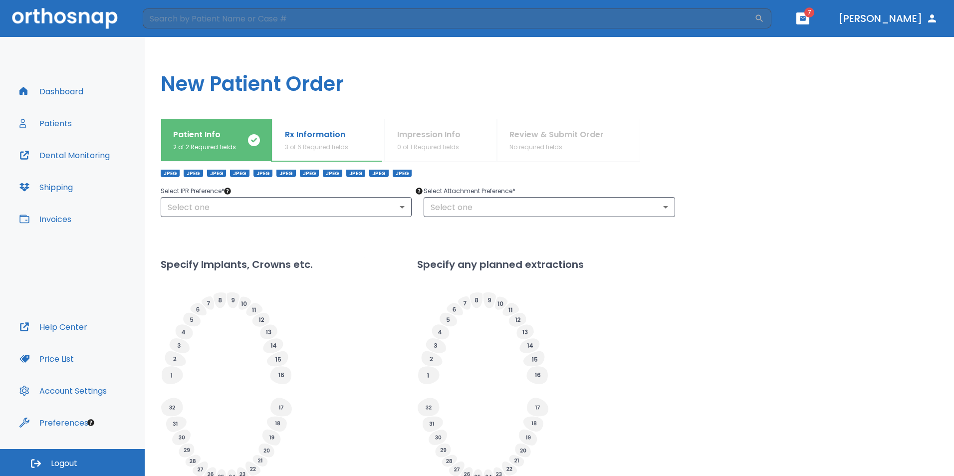
scroll to position [295, 0]
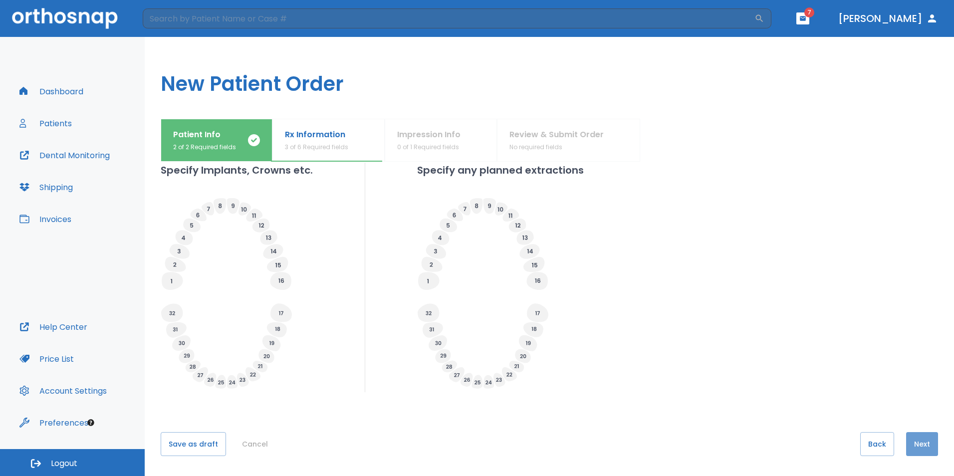
click at [916, 442] on button "Next" at bounding box center [922, 444] width 32 height 24
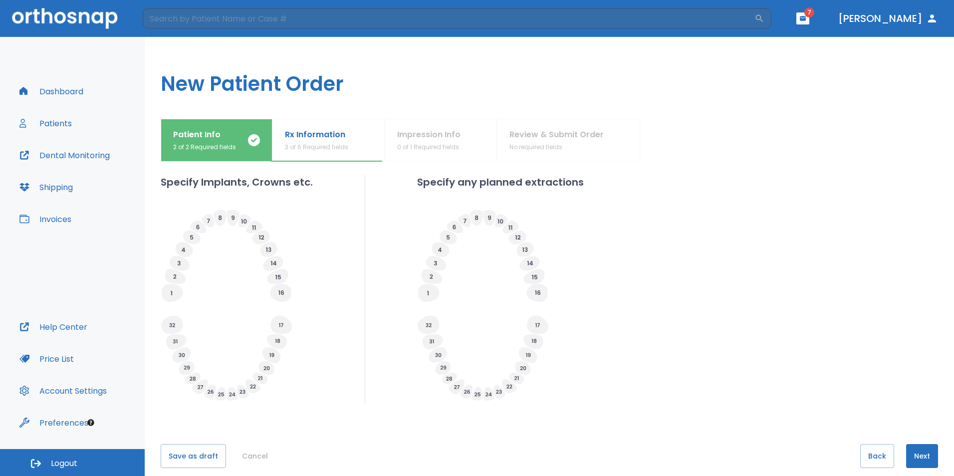
scroll to position [213, 0]
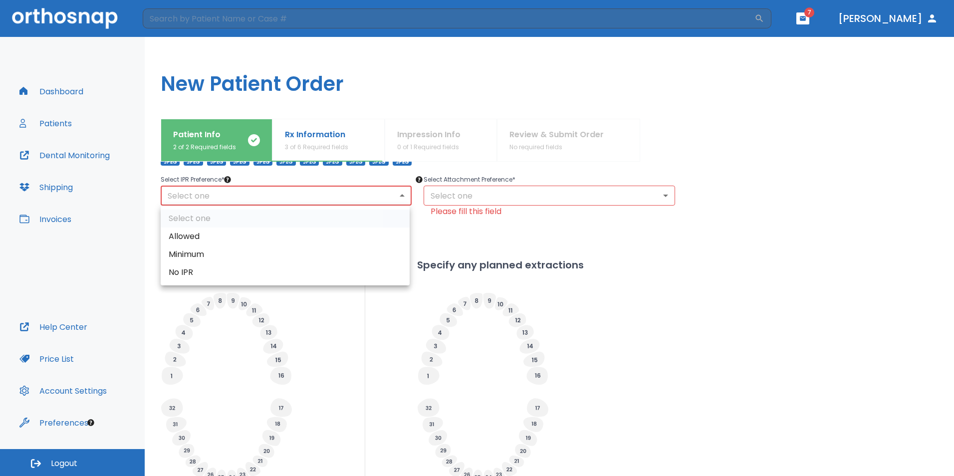
click at [401, 198] on body "​ 7 [PERSON_NAME] Dashboard Patients Dental Monitoring Shipping Invoices Help C…" at bounding box center [477, 238] width 954 height 476
click at [193, 239] on li "Allowed" at bounding box center [285, 237] width 249 height 18
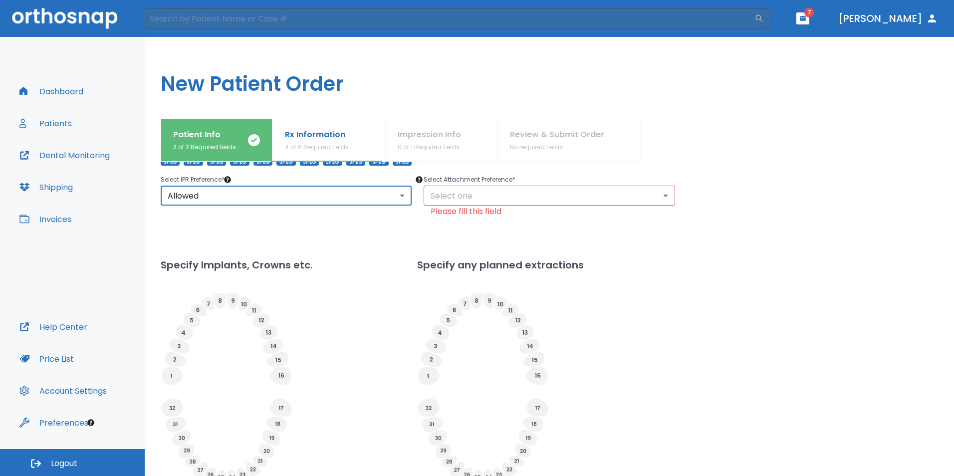
type input "1"
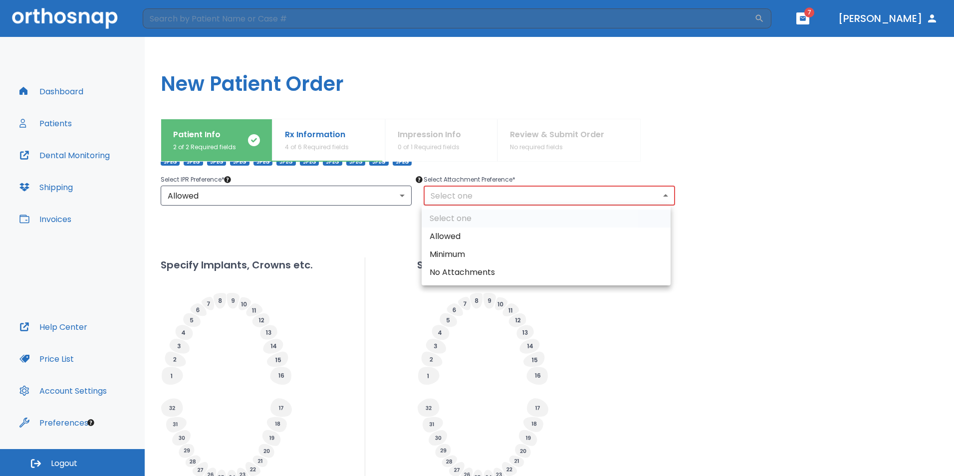
click at [661, 197] on body "​ 7 [PERSON_NAME] Dashboard Patients Dental Monitoring Shipping Invoices Help C…" at bounding box center [477, 238] width 954 height 476
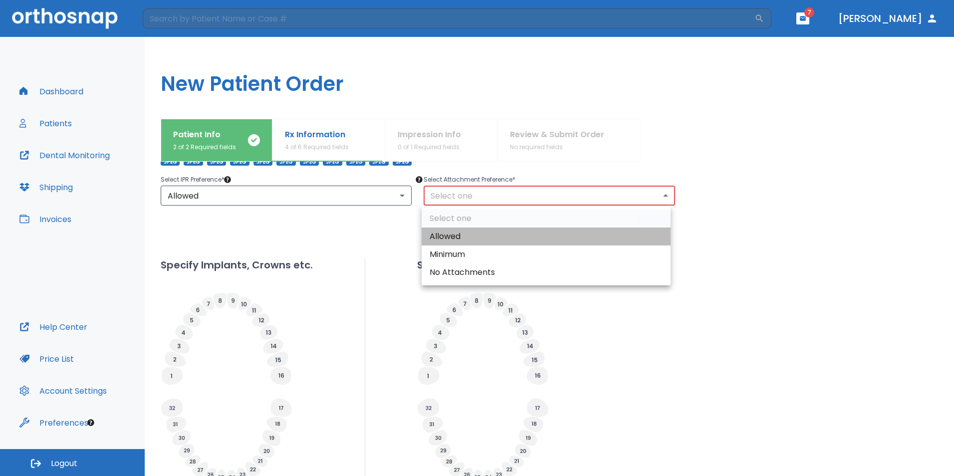
click at [451, 234] on li "Allowed" at bounding box center [546, 237] width 249 height 18
type input "1"
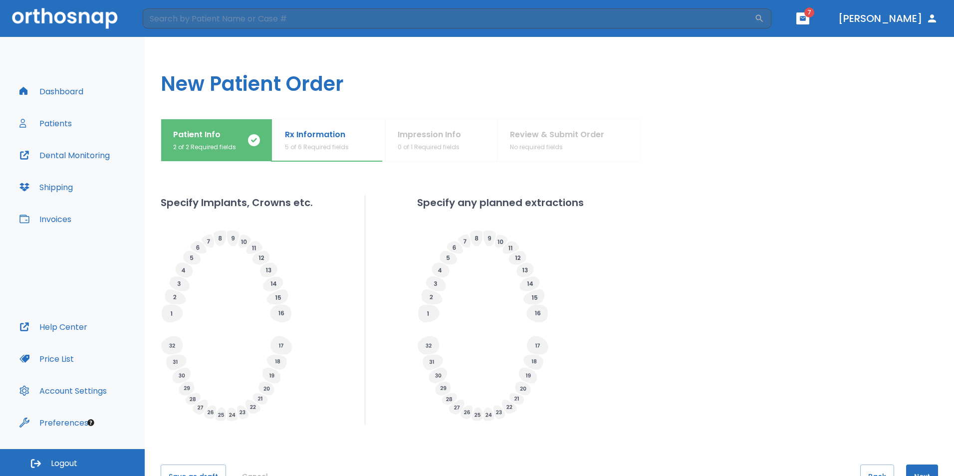
scroll to position [295, 0]
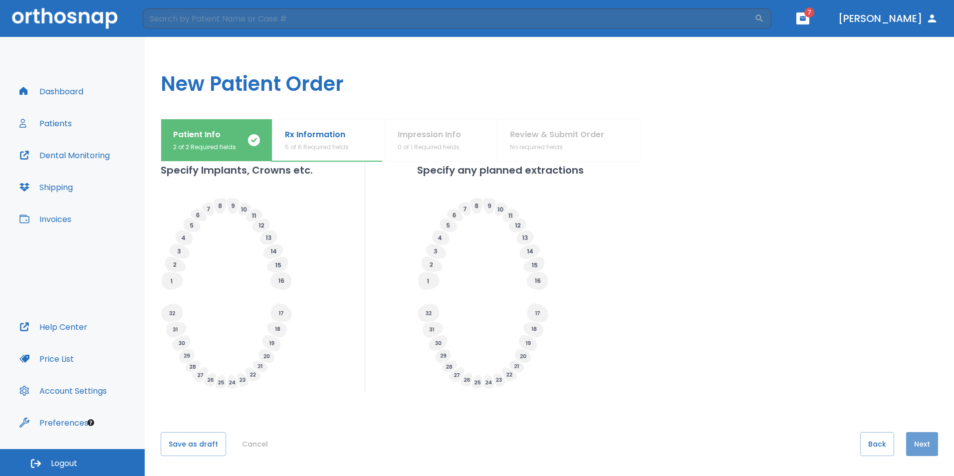
click at [917, 439] on button "Next" at bounding box center [922, 444] width 32 height 24
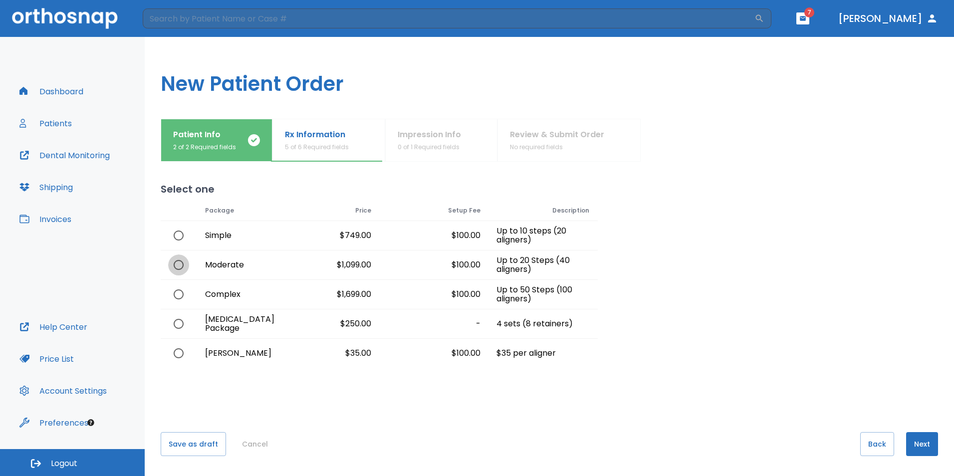
click at [180, 262] on input "radio" at bounding box center [178, 264] width 21 height 21
radio input "true"
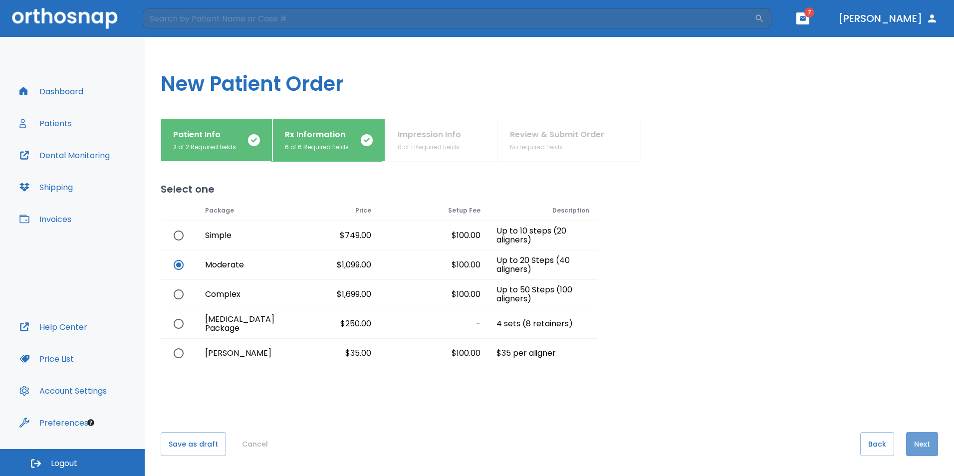
click at [917, 443] on button "Next" at bounding box center [922, 444] width 32 height 24
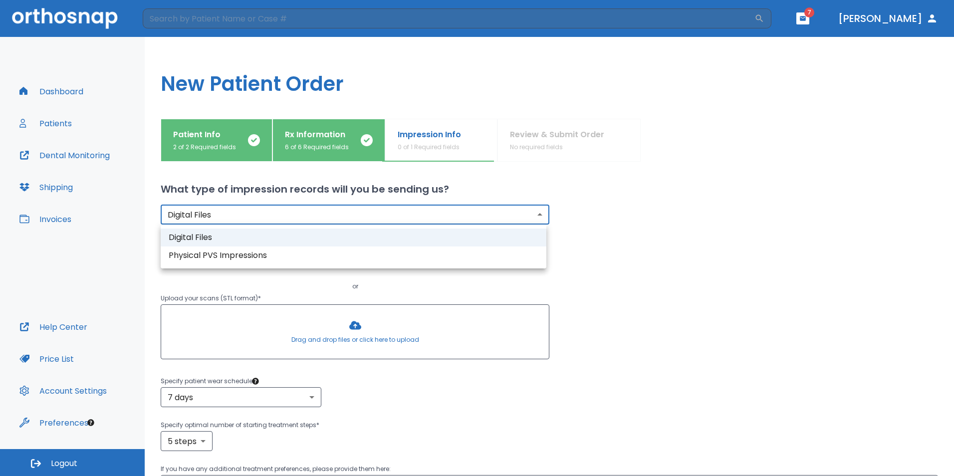
click at [536, 217] on body "​ 7 [PERSON_NAME] Dashboard Patients Dental Monitoring Shipping Invoices Help C…" at bounding box center [477, 238] width 954 height 476
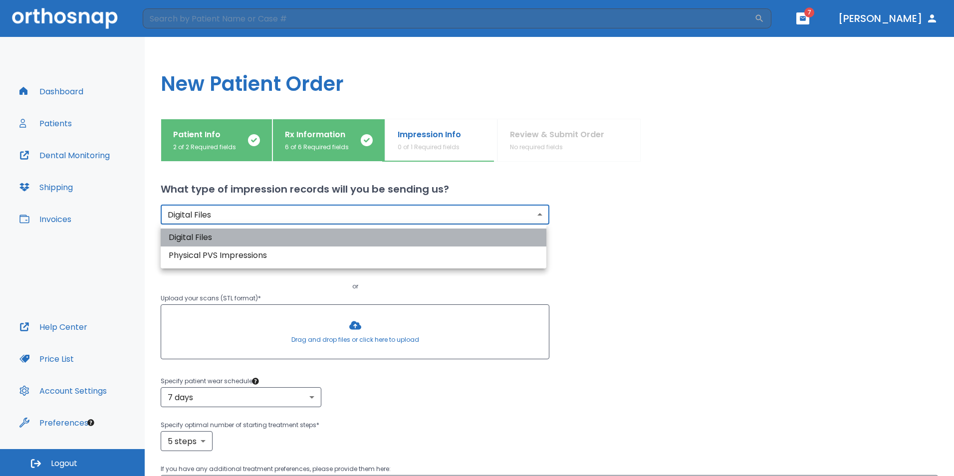
click at [225, 231] on li "Digital Files" at bounding box center [354, 238] width 386 height 18
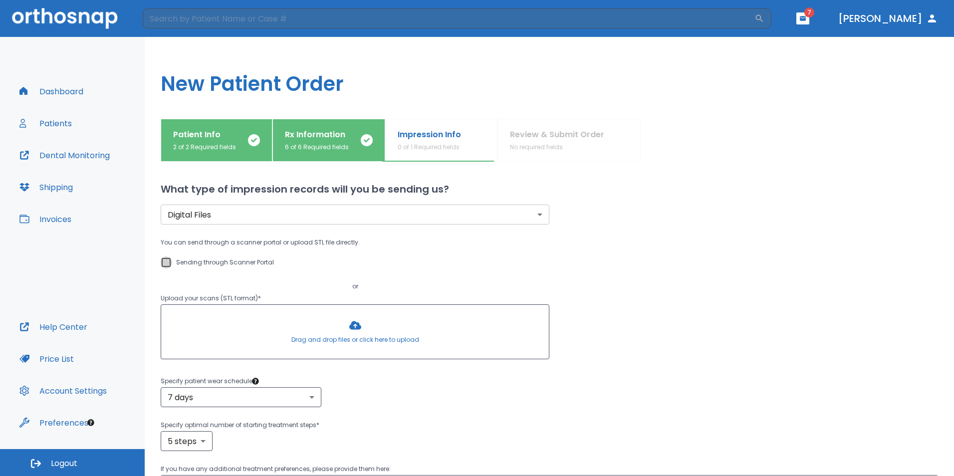
click at [166, 264] on input "Sending through Scanner Portal" at bounding box center [166, 262] width 12 height 12
checkbox input "true"
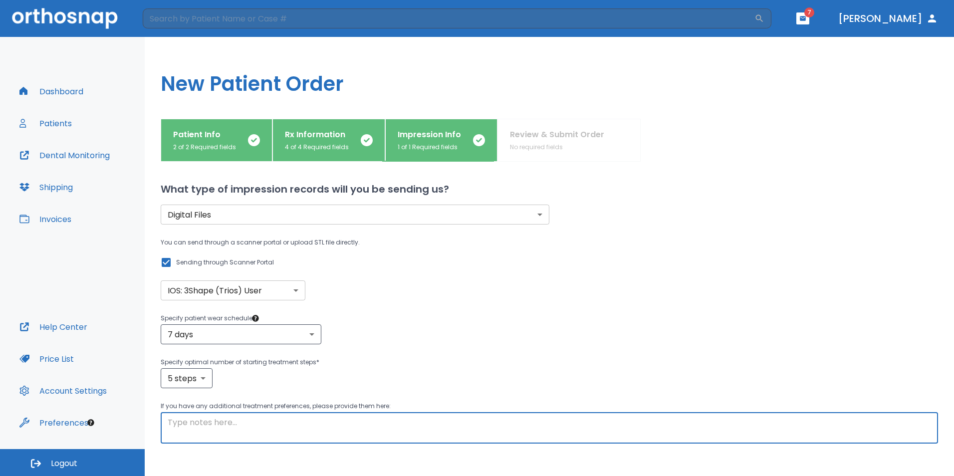
click at [183, 417] on textarea at bounding box center [549, 428] width 763 height 23
click at [267, 421] on textarea "Cl I on the rigtht side," at bounding box center [549, 428] width 763 height 23
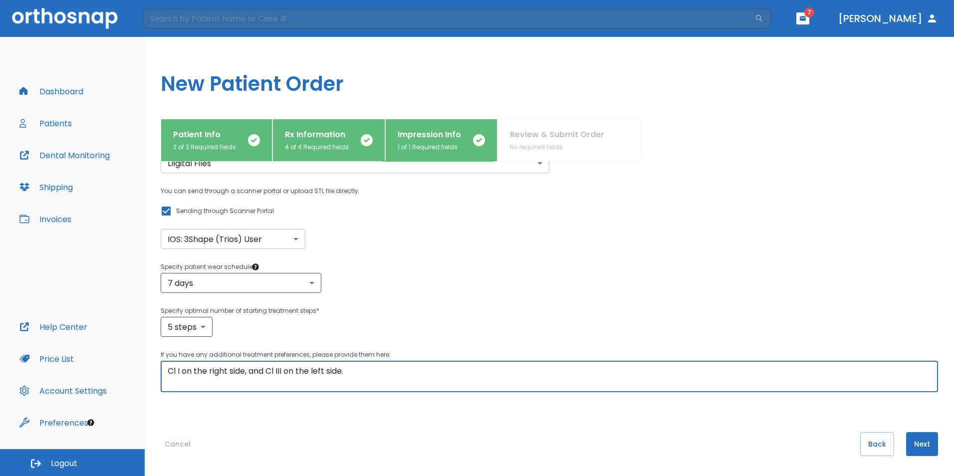
type textarea "Cl I on the right side, and Cl III on the left side."
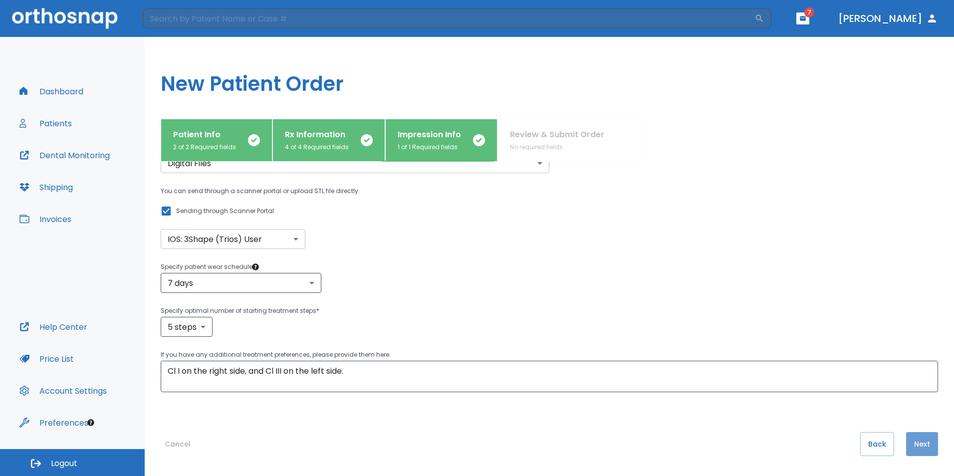
click at [921, 442] on button "Next" at bounding box center [922, 444] width 32 height 24
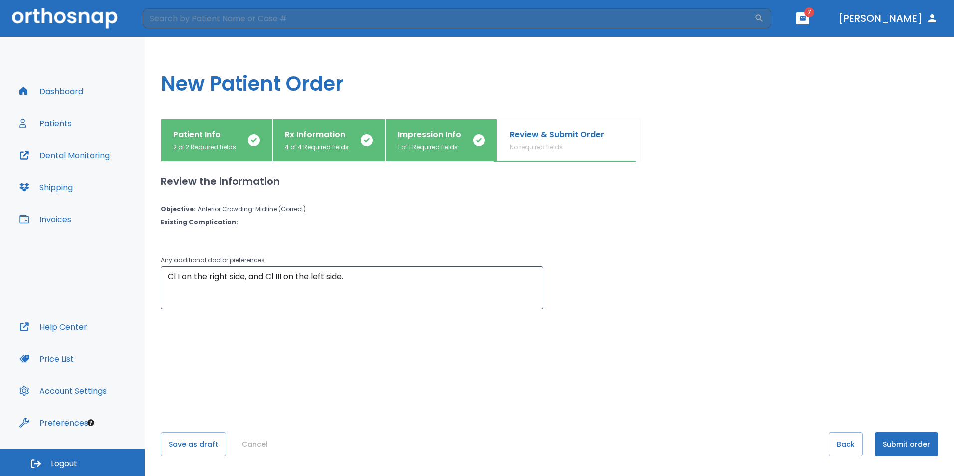
click at [658, 347] on div "Review the information Objective : Anterior Crowding. Midline (Correct) Existin…" at bounding box center [549, 277] width 777 height 231
click at [900, 444] on button "Submit order" at bounding box center [906, 444] width 63 height 24
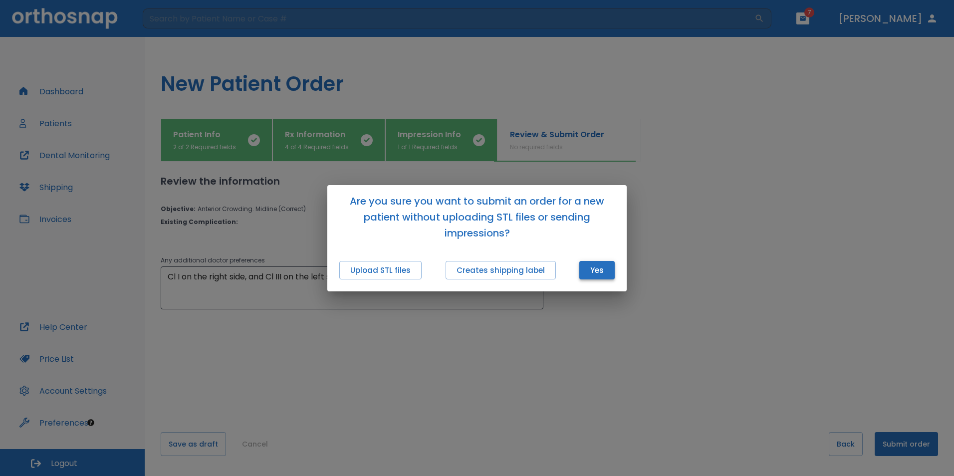
click at [598, 270] on button "Yes" at bounding box center [596, 270] width 35 height 18
